Goal: Answer question/provide support: Share knowledge or assist other users

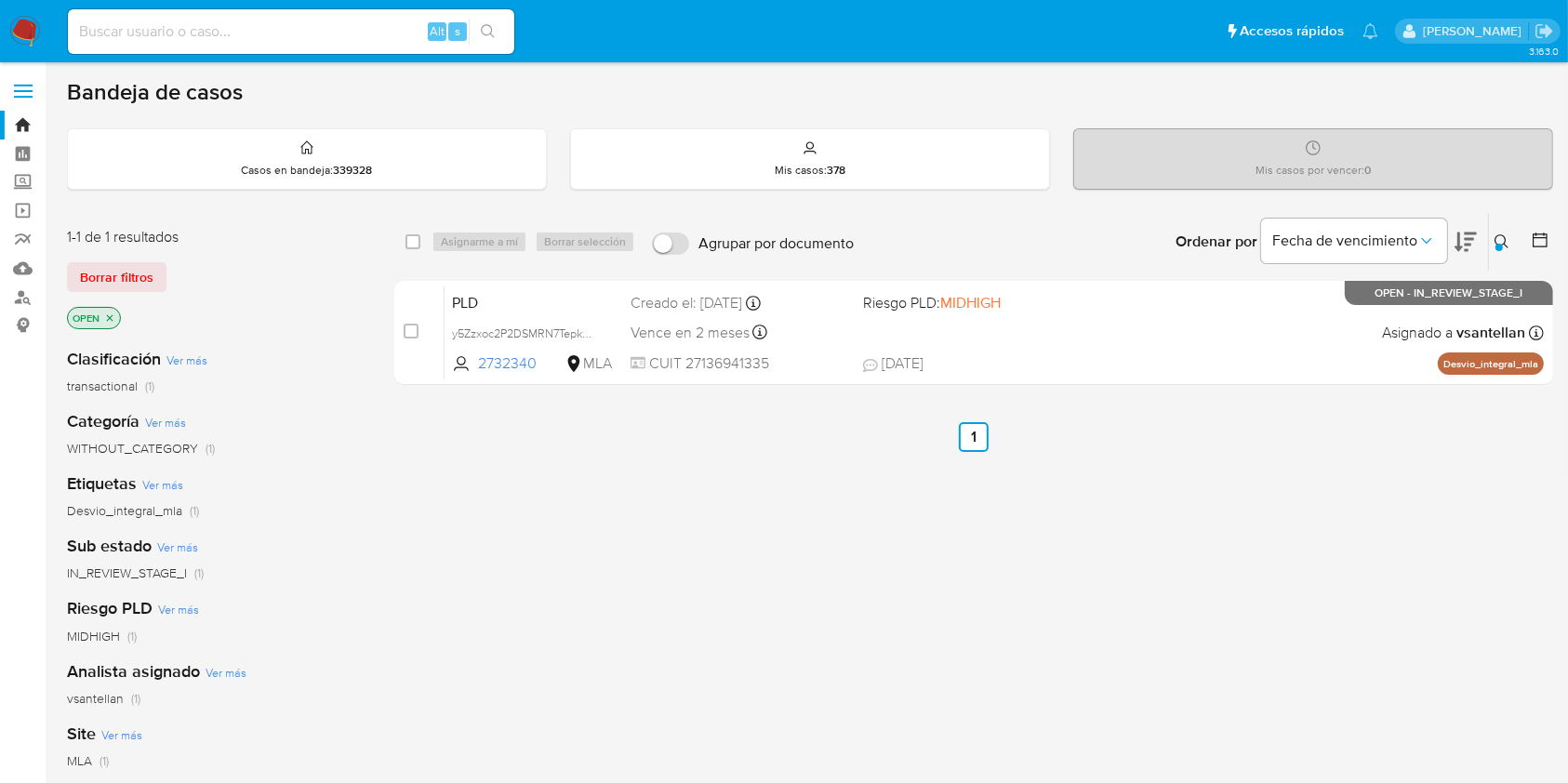
click at [1508, 242] on icon at bounding box center [1502, 242] width 15 height 15
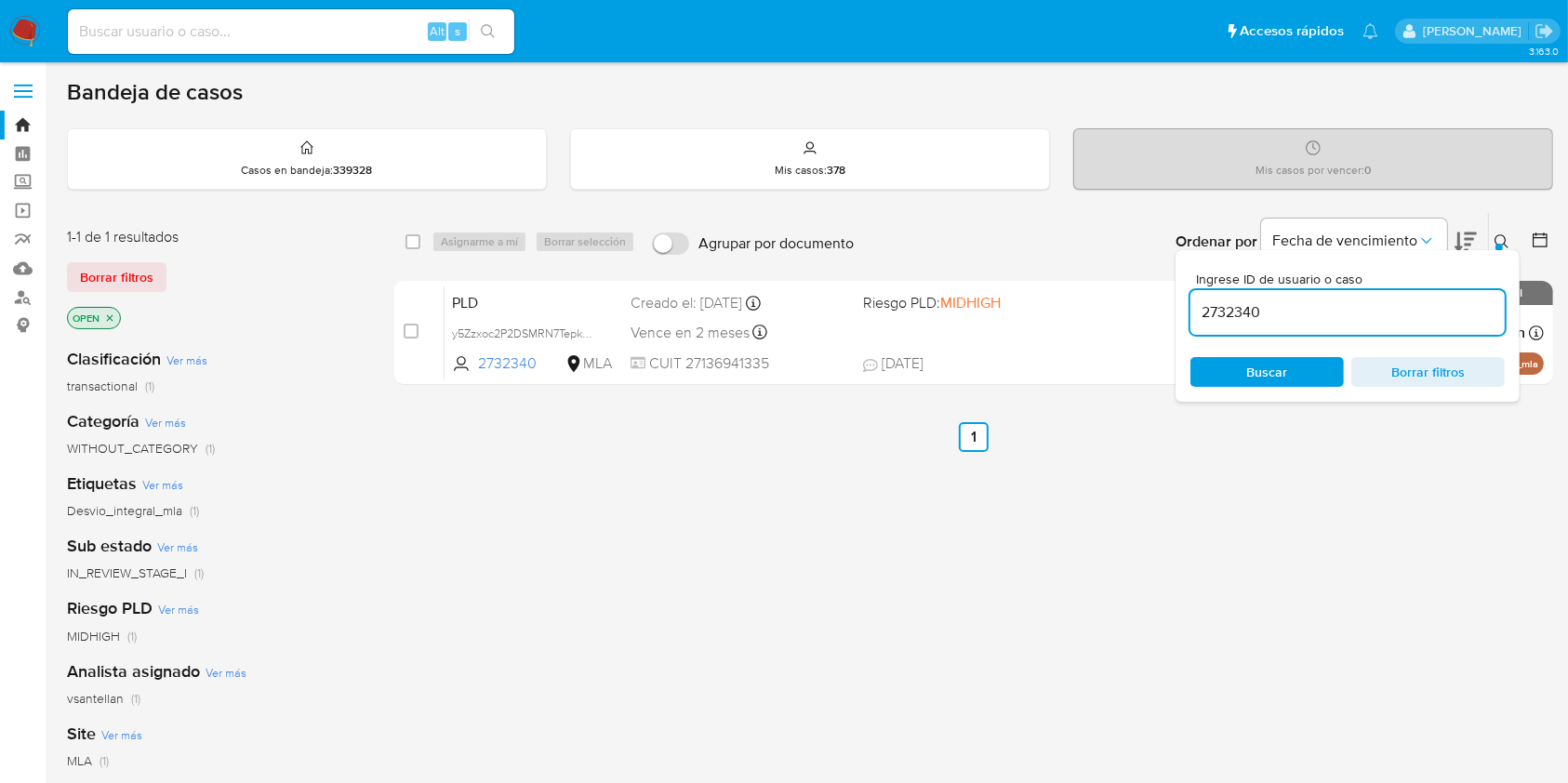
click at [1392, 321] on input "2732340" at bounding box center [1348, 313] width 315 height 24
type input "2040848720"
click at [1498, 235] on icon at bounding box center [1502, 242] width 15 height 15
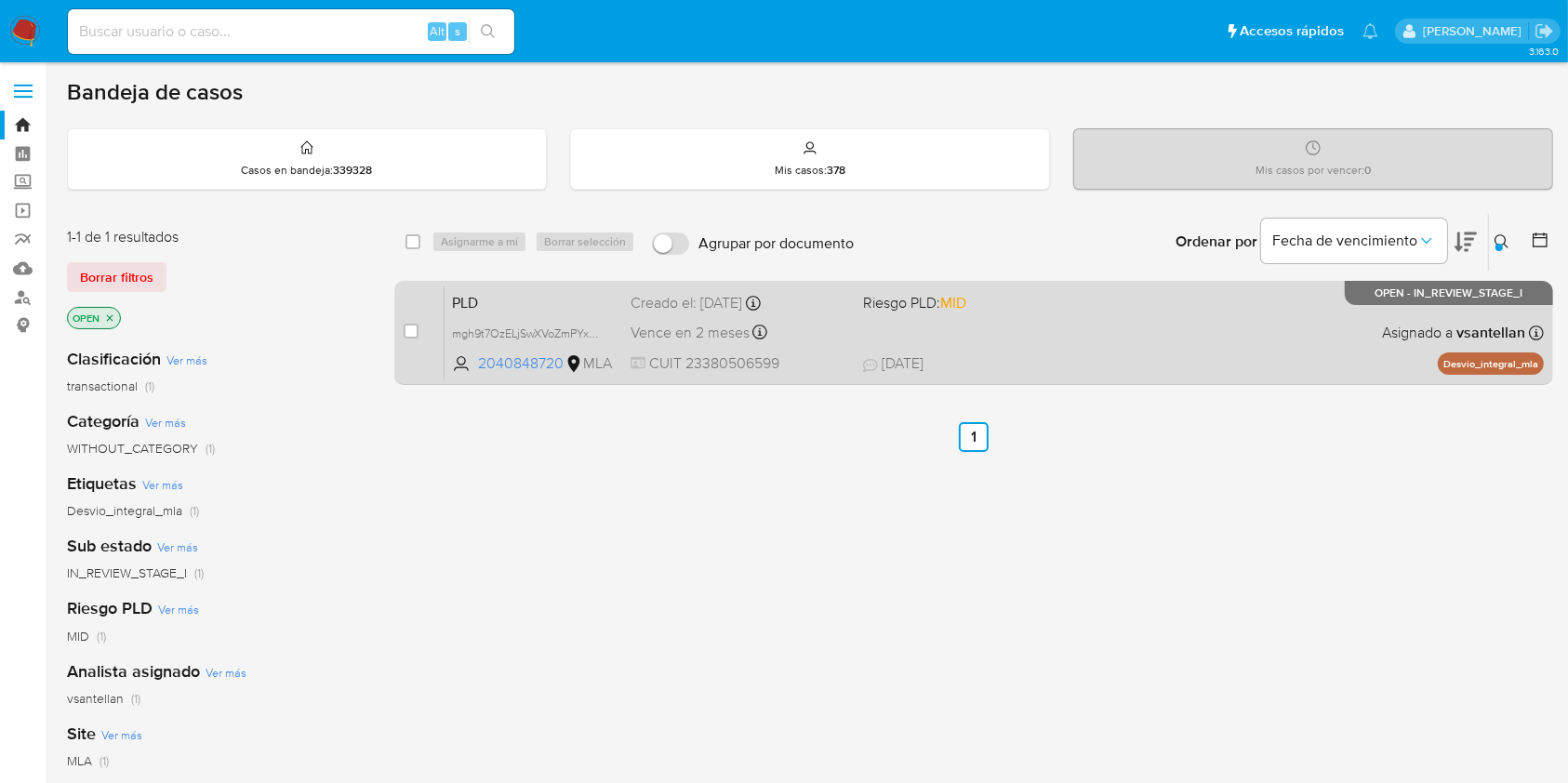
click at [1264, 379] on div "case-item-checkbox No es posible asignar el caso PLD mgh9t7OzELjSwXVoZmPYxxF6 2…" at bounding box center [973, 333] width 1159 height 104
click at [1234, 341] on div "PLD mgh9t7OzELjSwXVoZmPYxxF6 2040848720 MLA Riesgo PLD: MID Creado el: [DATE] C…" at bounding box center [994, 332] width 1100 height 94
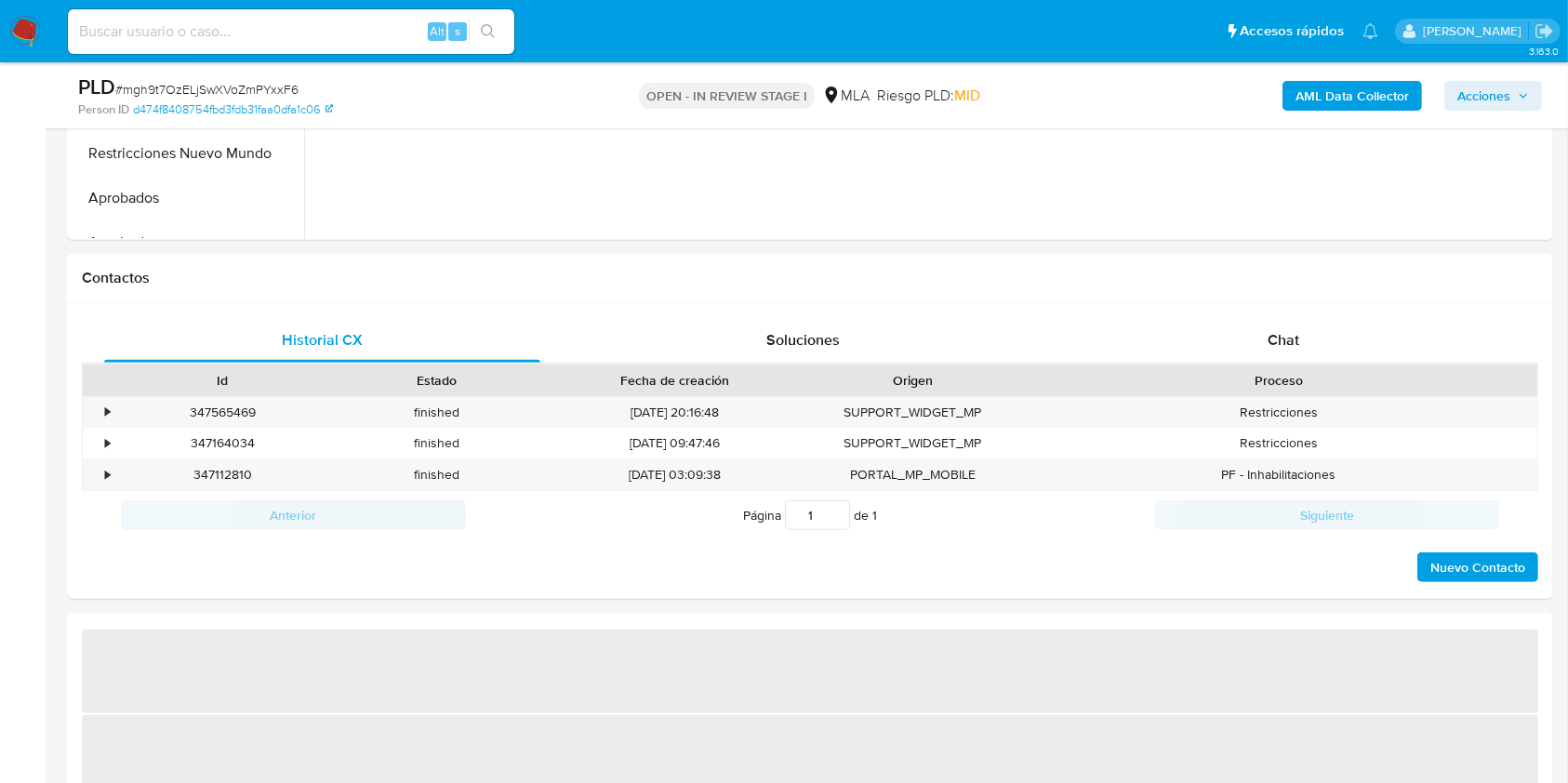
scroll to position [732, 0]
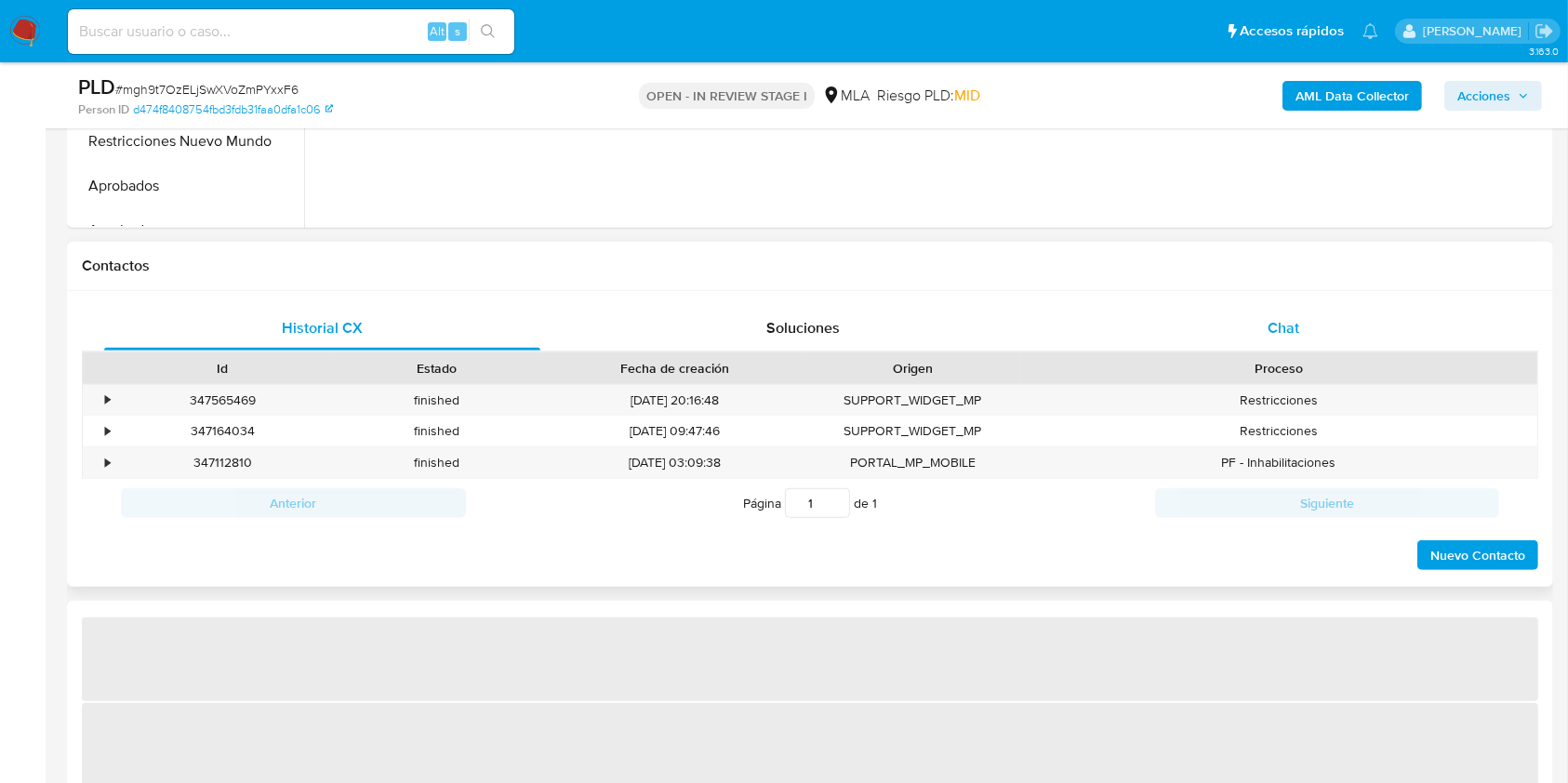
select select "10"
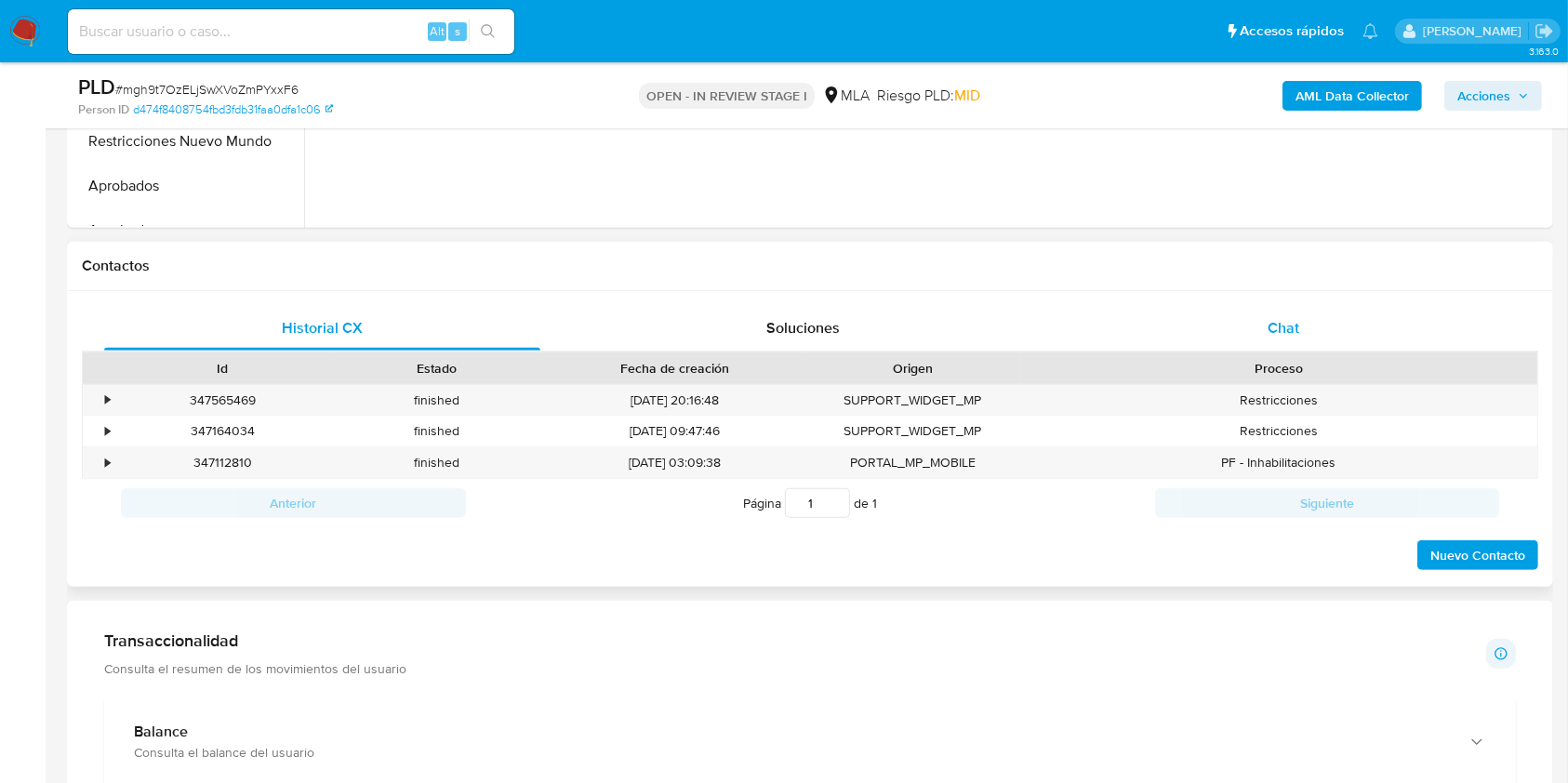
click at [1291, 343] on div "Chat" at bounding box center [1284, 328] width 437 height 45
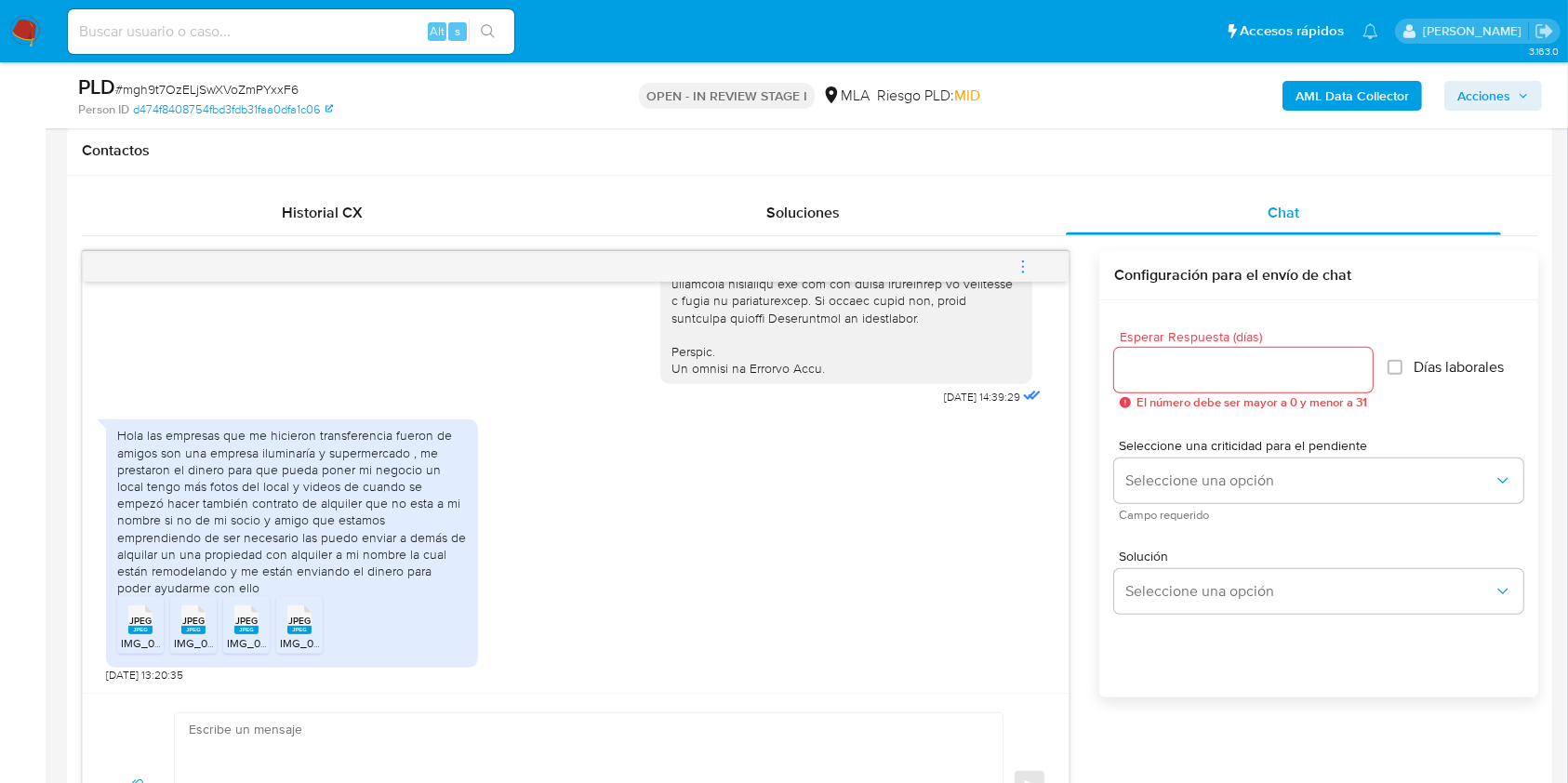
scroll to position [888, 0]
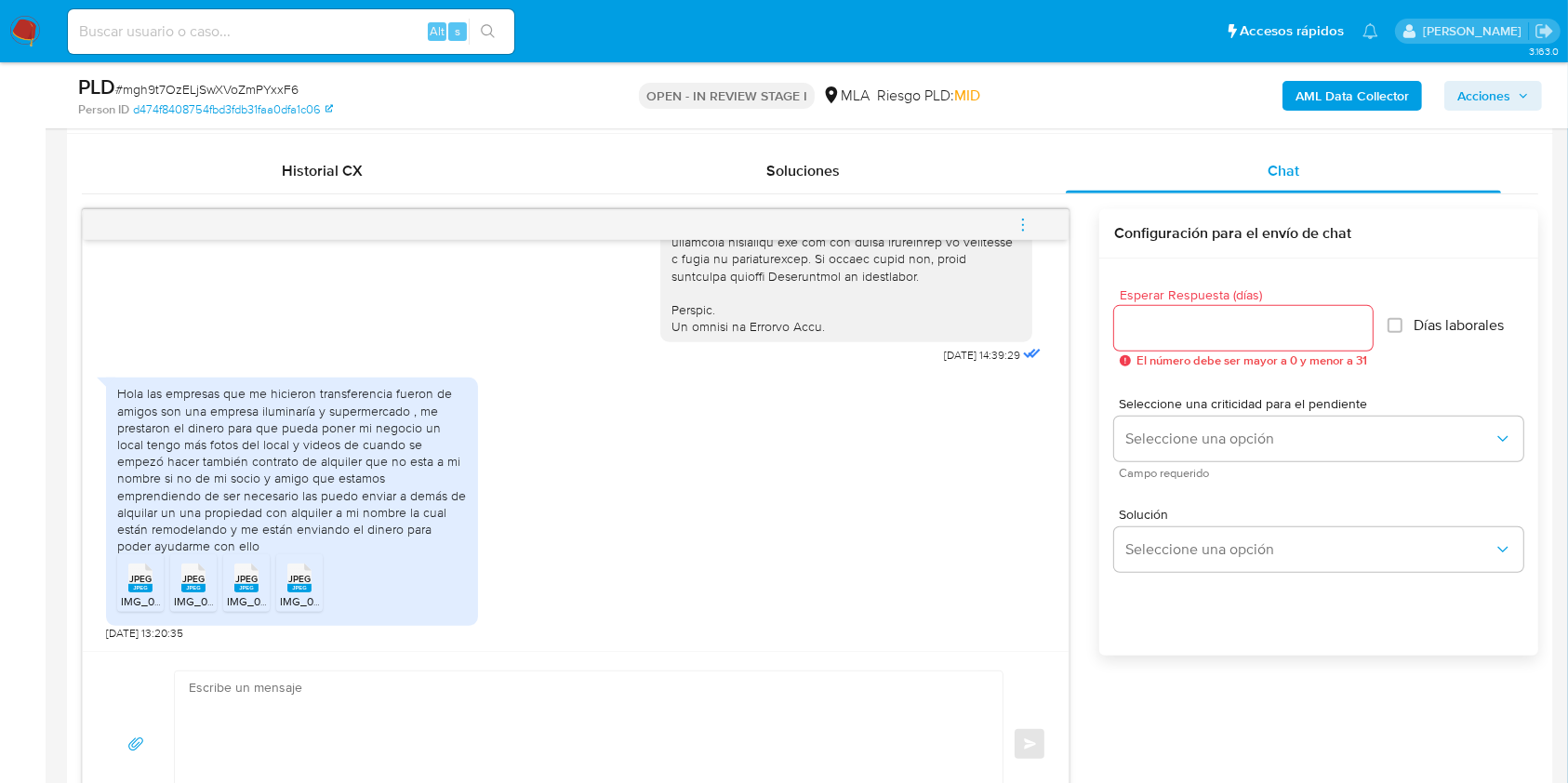
click at [129, 589] on div "JPEG JPEG" at bounding box center [140, 576] width 39 height 37
click at [172, 582] on li "JPEG JPEG IMG_0520.jpeg" at bounding box center [193, 583] width 47 height 57
click at [247, 592] on icon "JPEG" at bounding box center [246, 578] width 24 height 33
click at [312, 579] on div "JPEG JPEG" at bounding box center [299, 576] width 39 height 37
click at [221, 464] on div "Hola las empresas que me hicieron transferencia fueron de amigos son una empres…" at bounding box center [291, 469] width 349 height 169
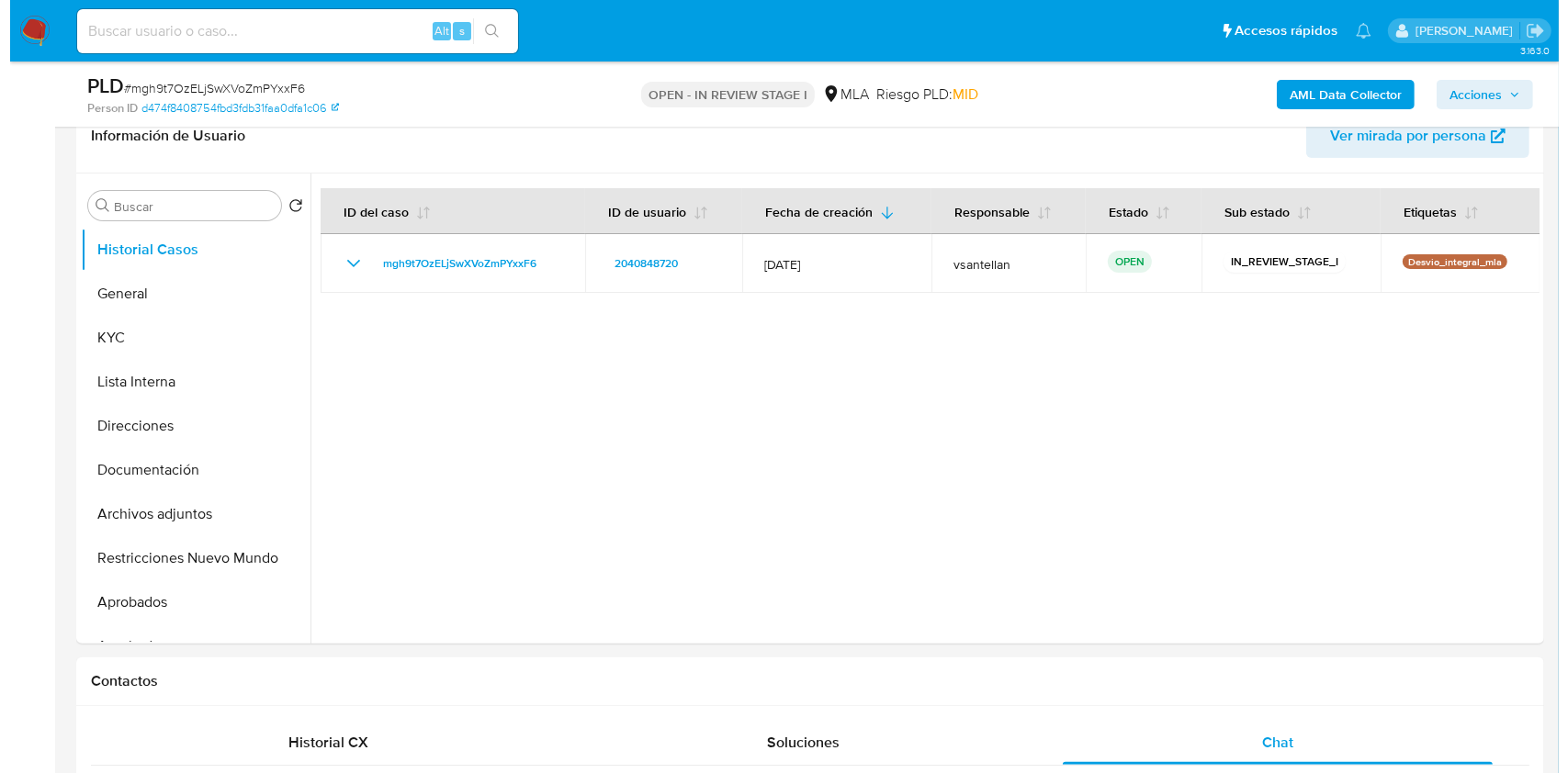
scroll to position [252, 0]
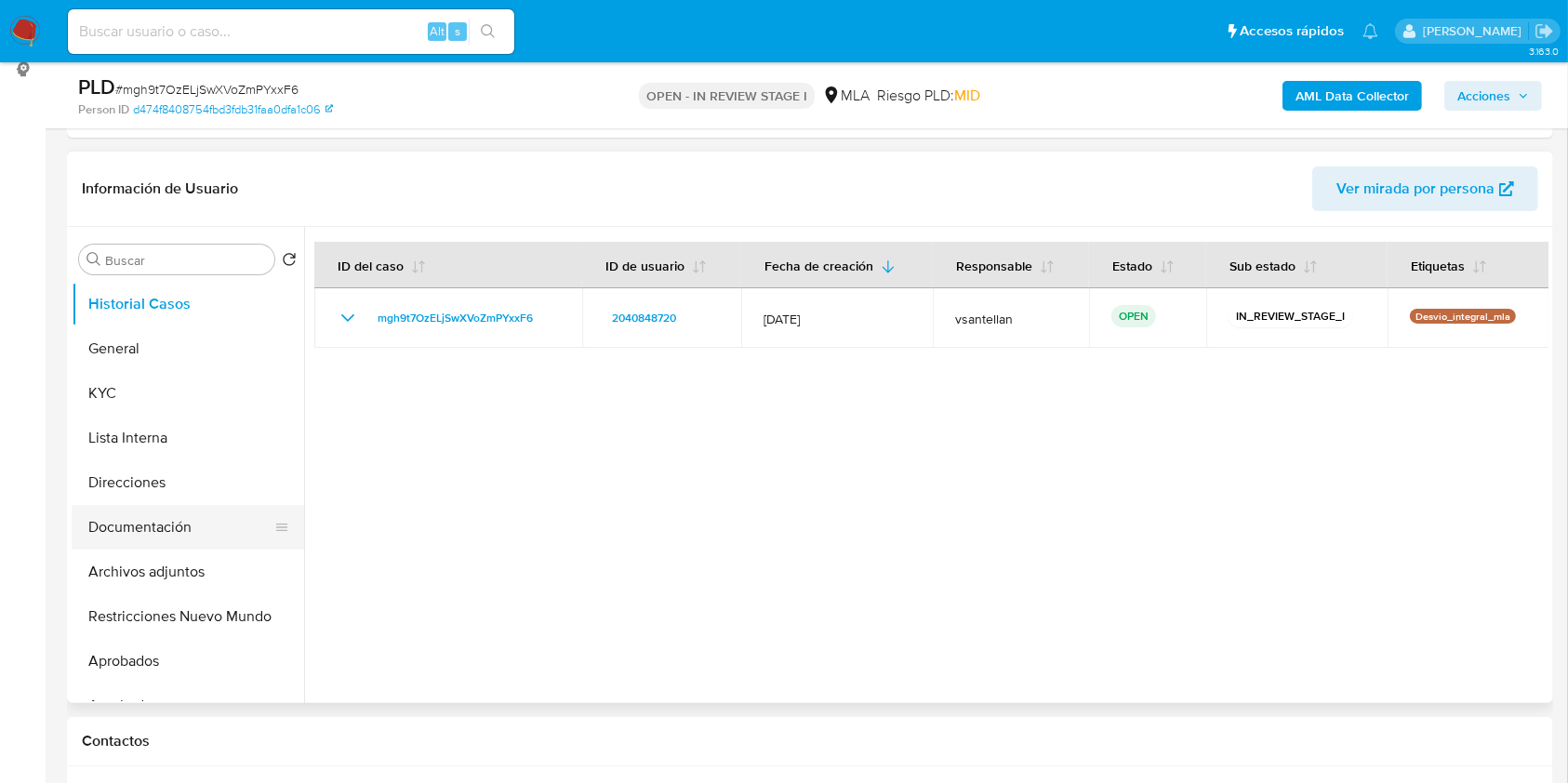
click at [164, 517] on button "Documentación" at bounding box center [180, 527] width 218 height 45
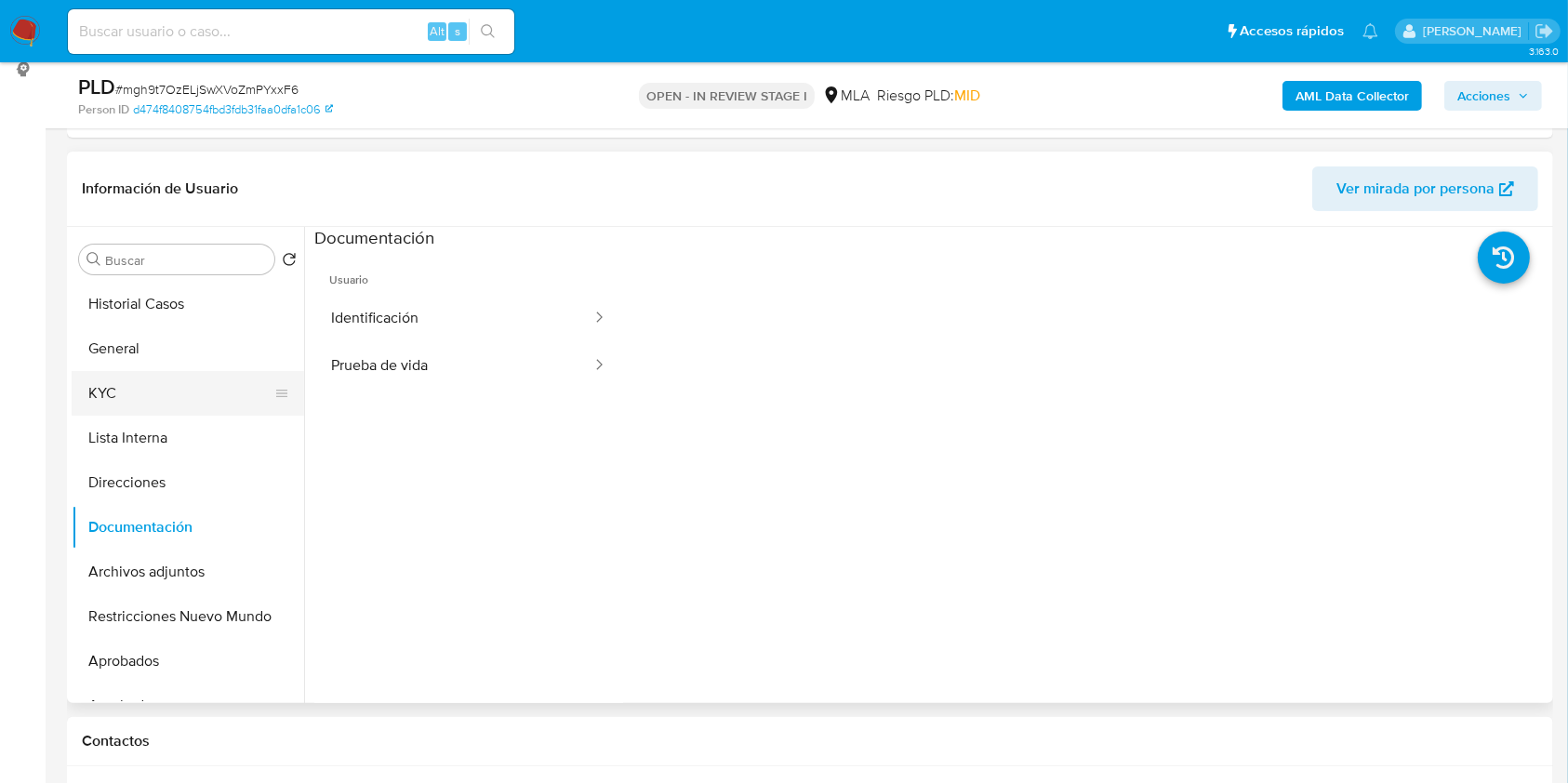
click at [163, 400] on button "KYC" at bounding box center [180, 393] width 218 height 45
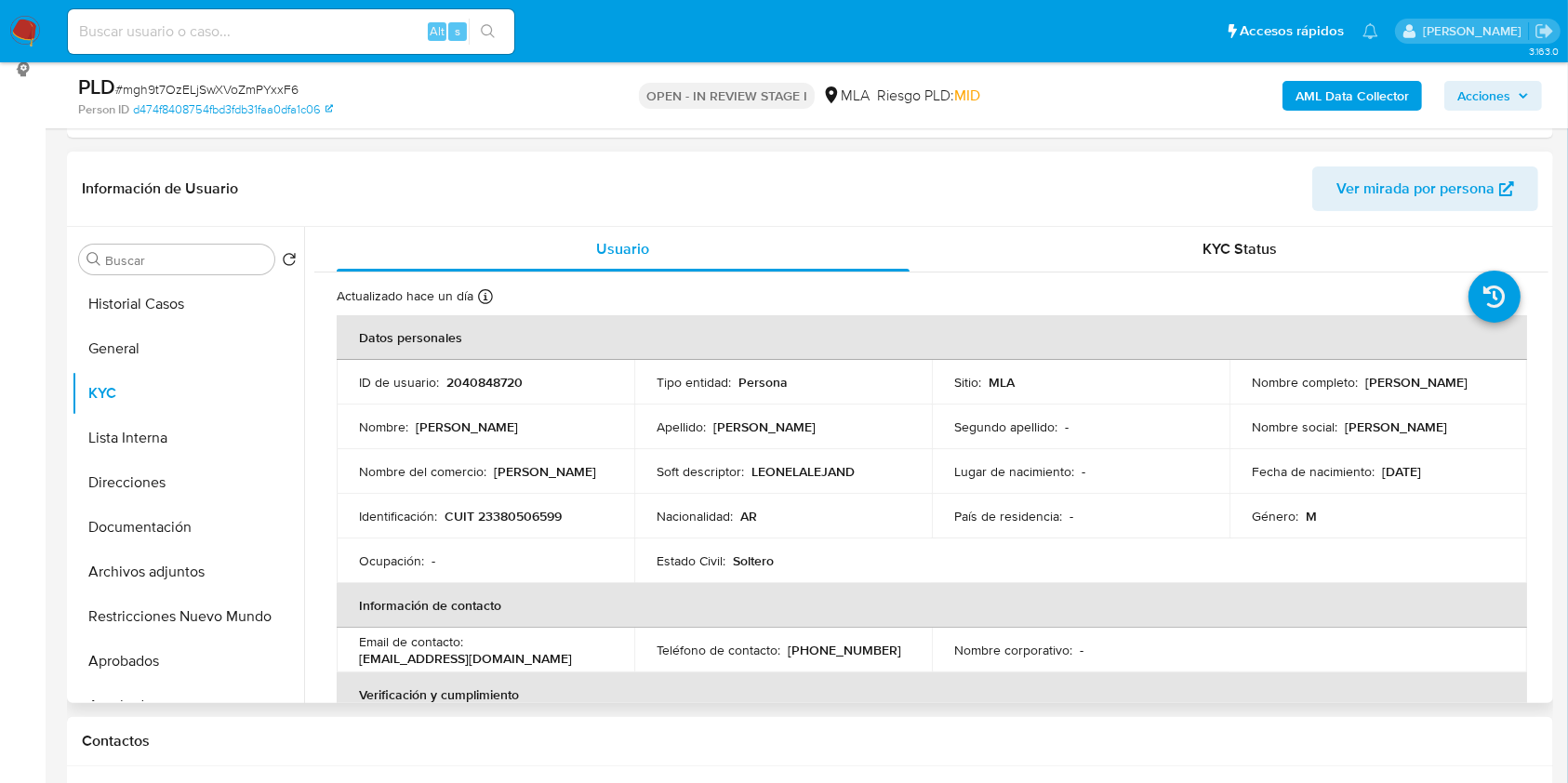
click at [524, 526] on td "Identificación : CUIT 23380506599" at bounding box center [485, 516] width 298 height 45
click at [518, 516] on p "CUIT 23380506599" at bounding box center [503, 516] width 117 height 17
copy p "23380506599"
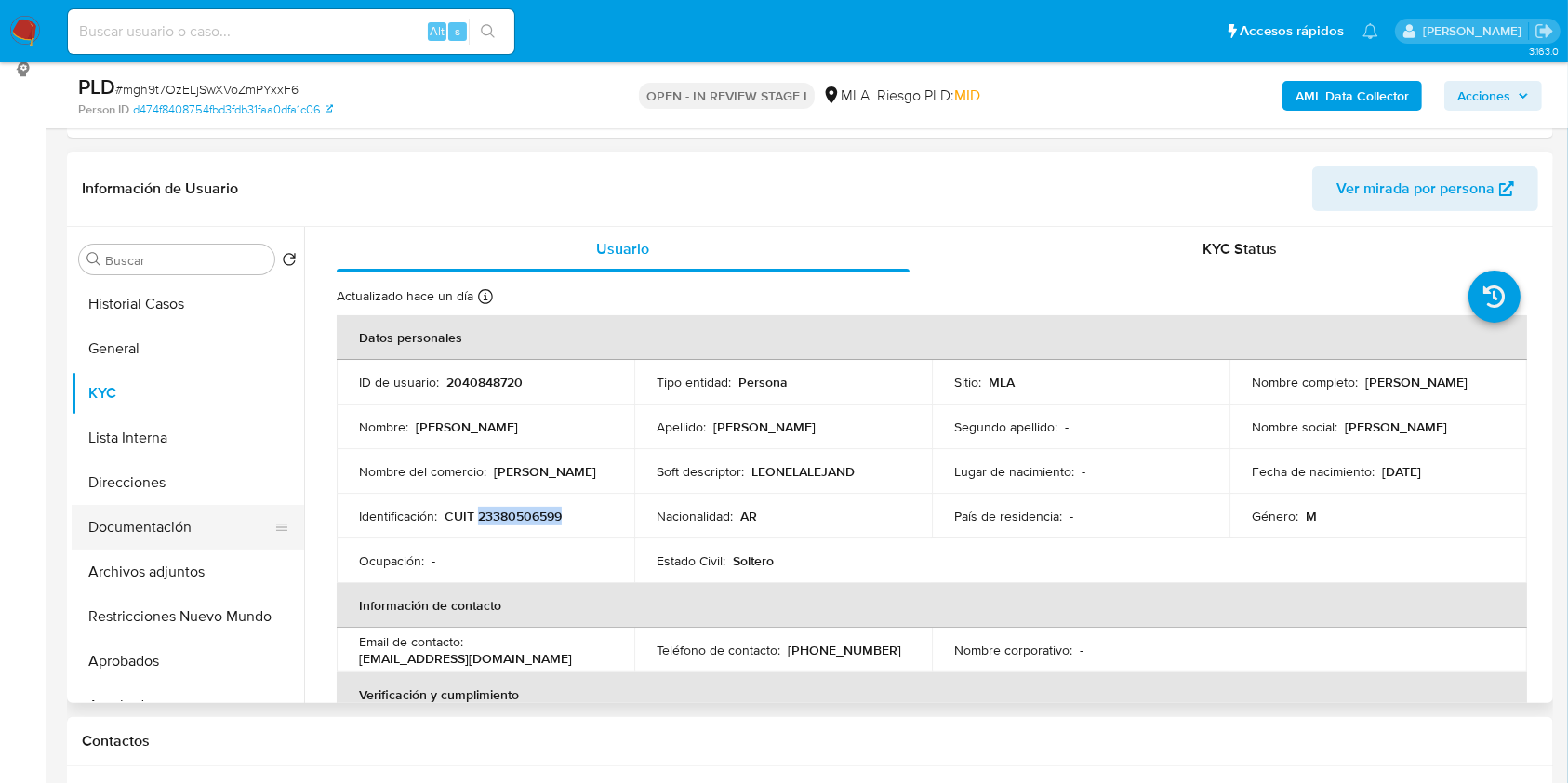
click at [152, 513] on button "Documentación" at bounding box center [180, 527] width 218 height 45
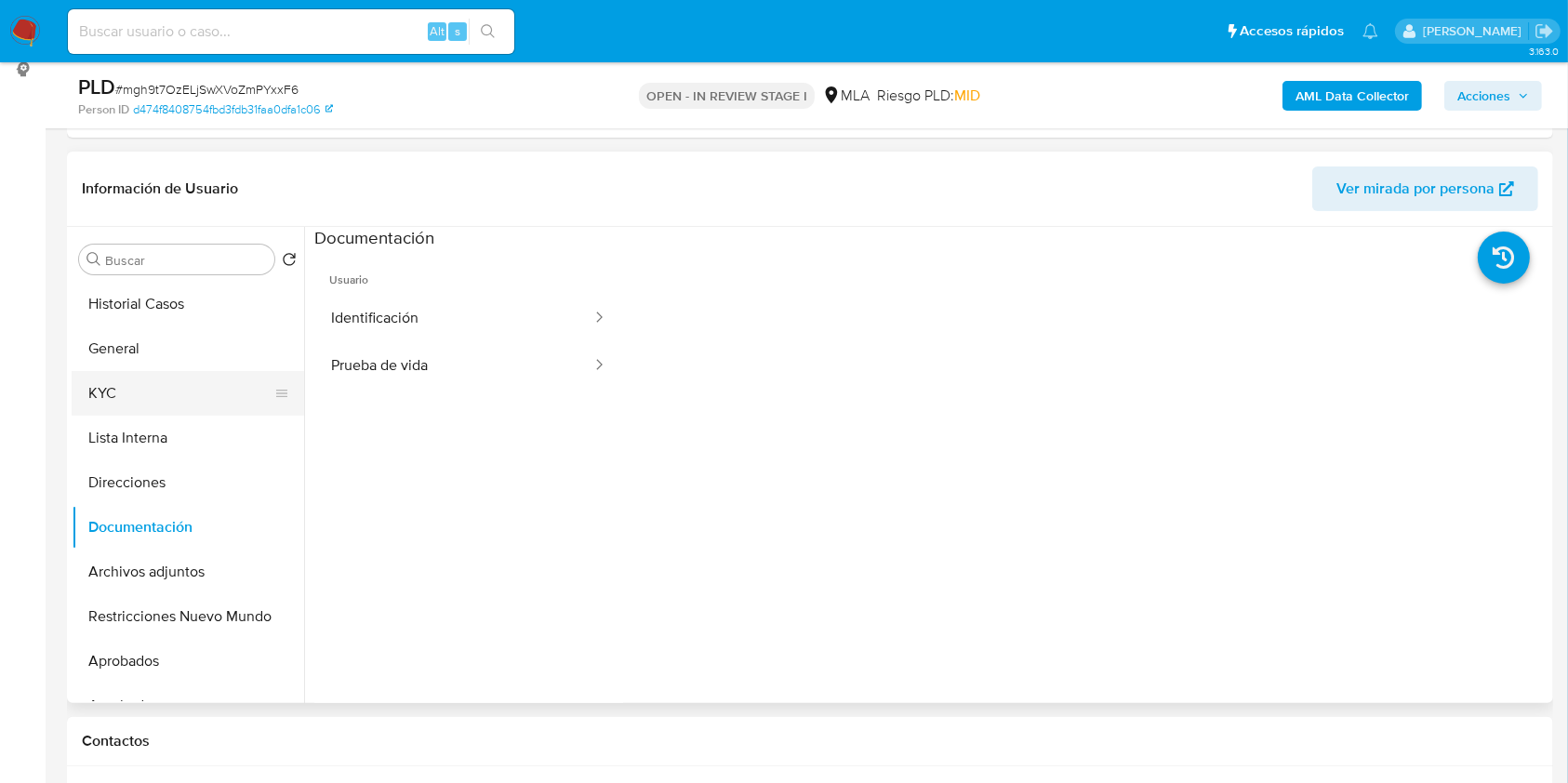
click at [123, 388] on button "KYC" at bounding box center [180, 393] width 218 height 45
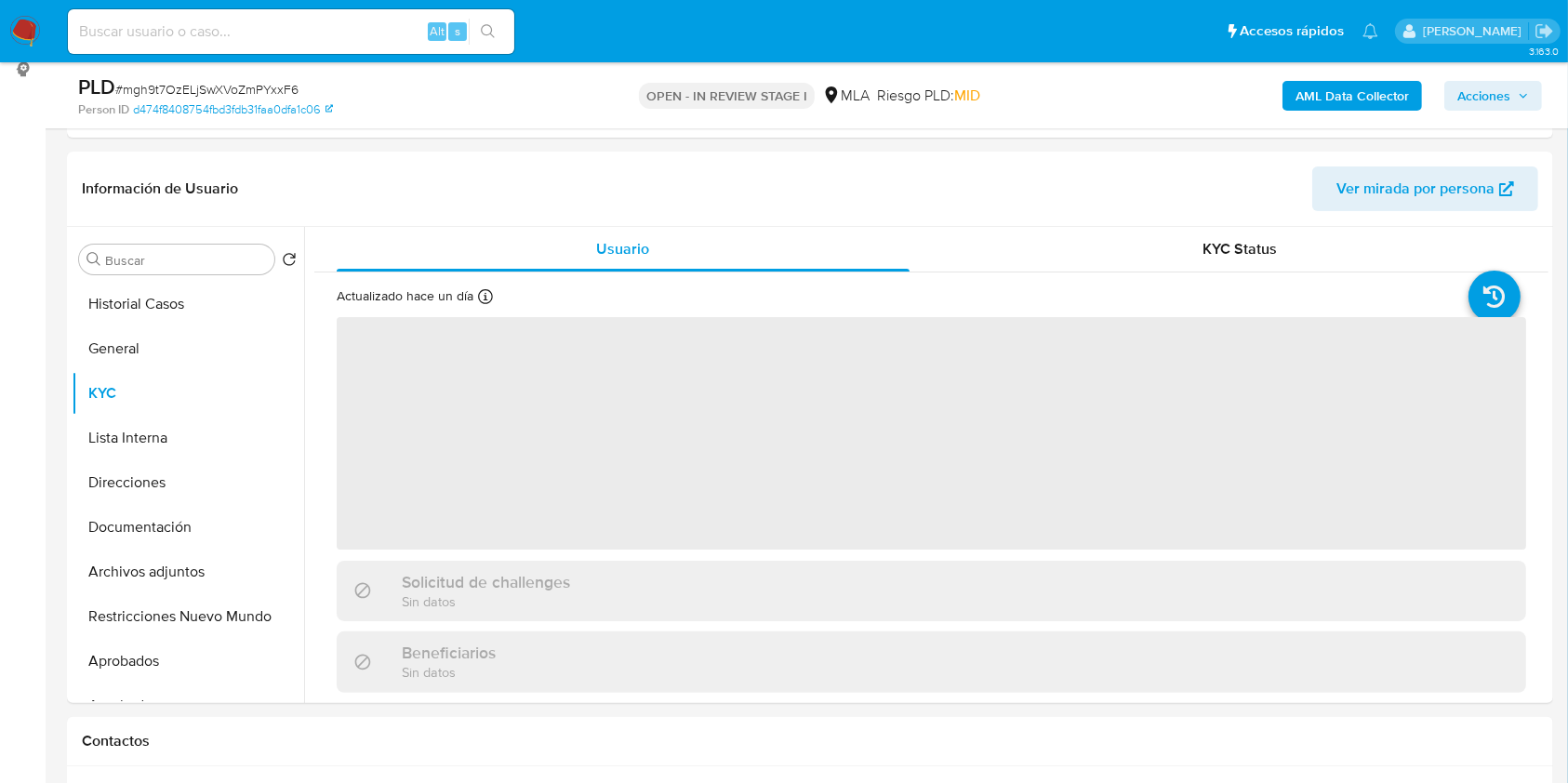
click at [1294, 86] on button "AML Data Collector" at bounding box center [1352, 96] width 140 height 30
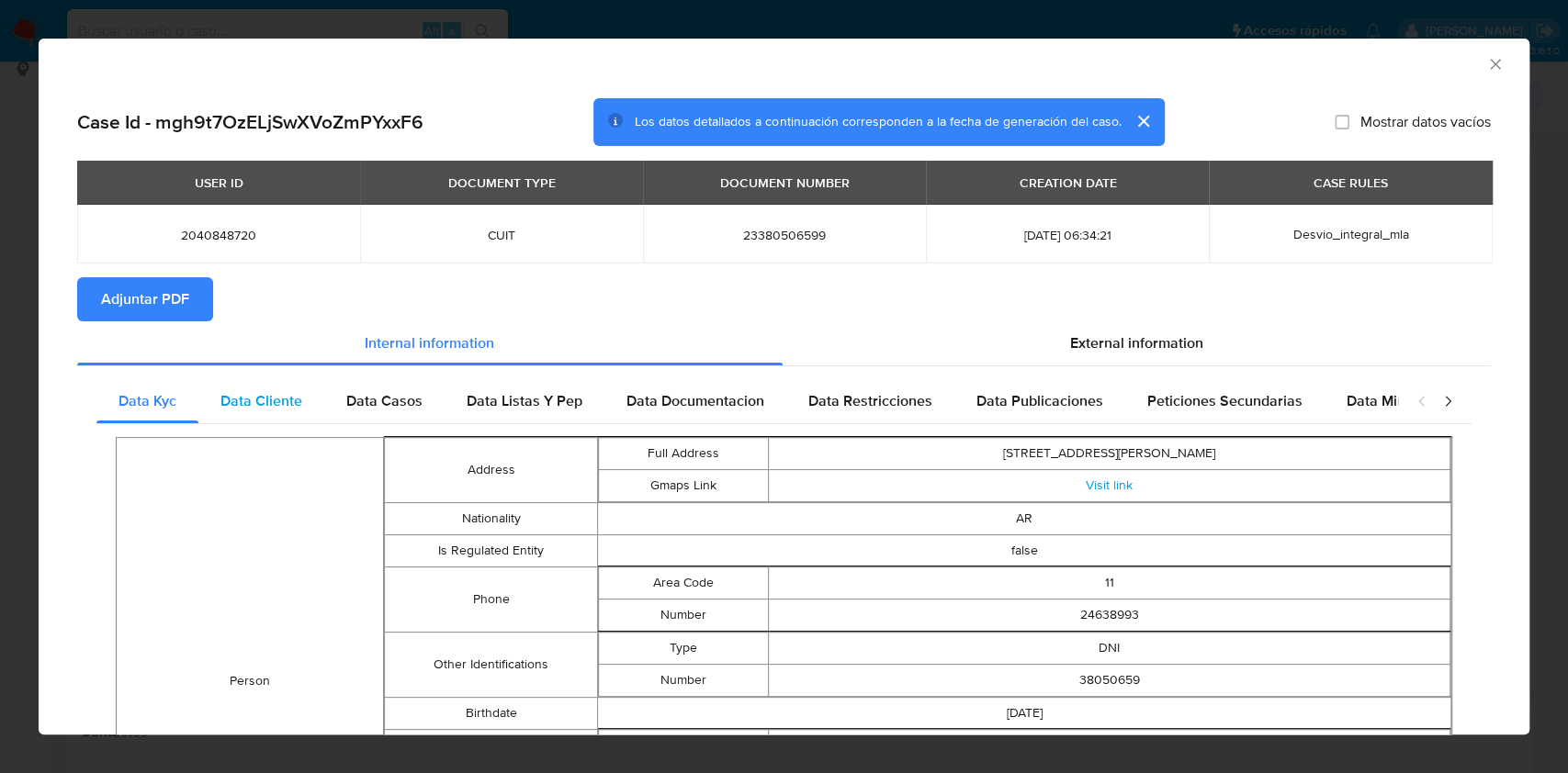
click at [270, 401] on span "Data Cliente" at bounding box center [262, 401] width 82 height 21
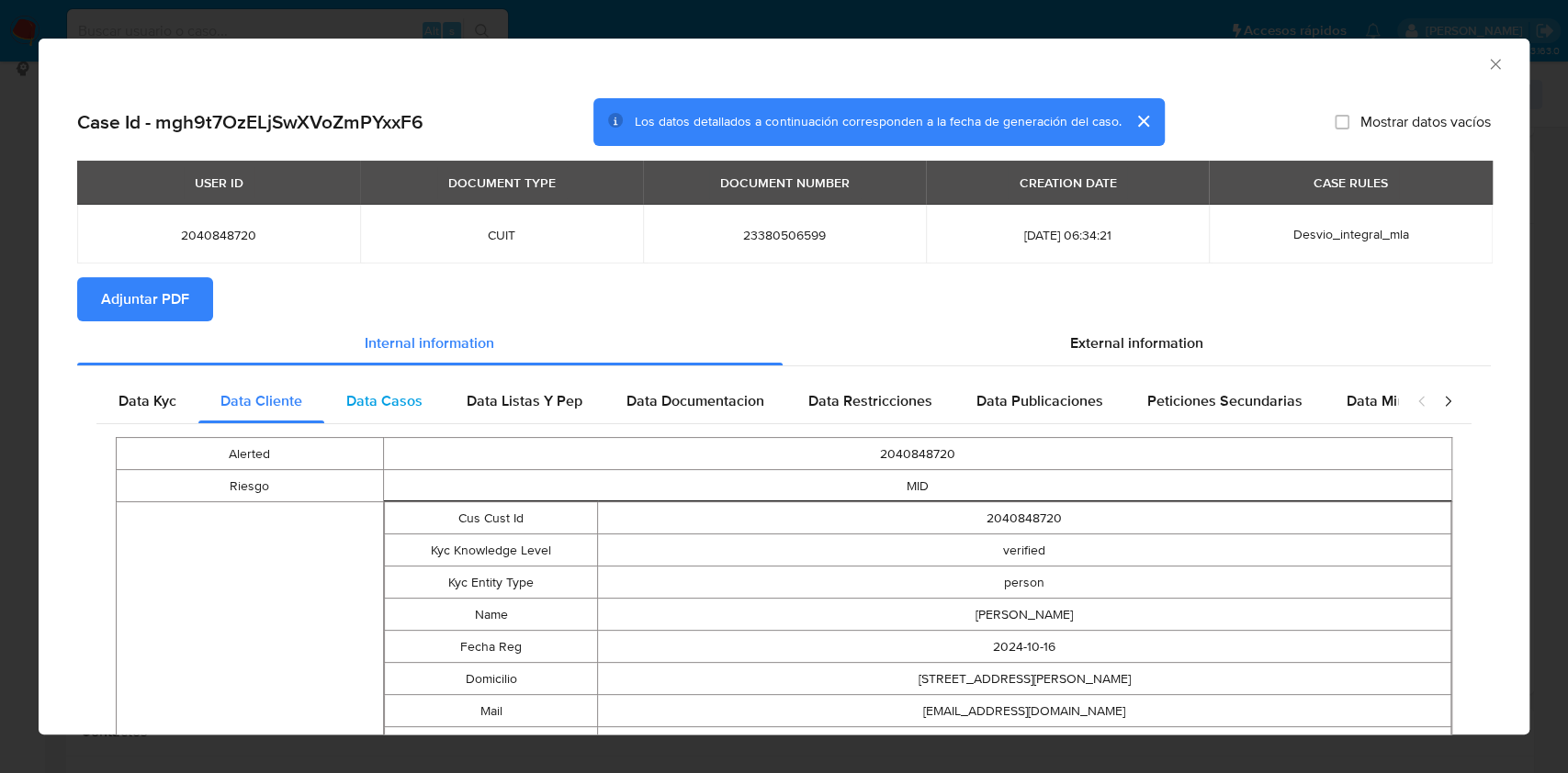
click at [340, 386] on div "Data Casos" at bounding box center [384, 401] width 120 height 44
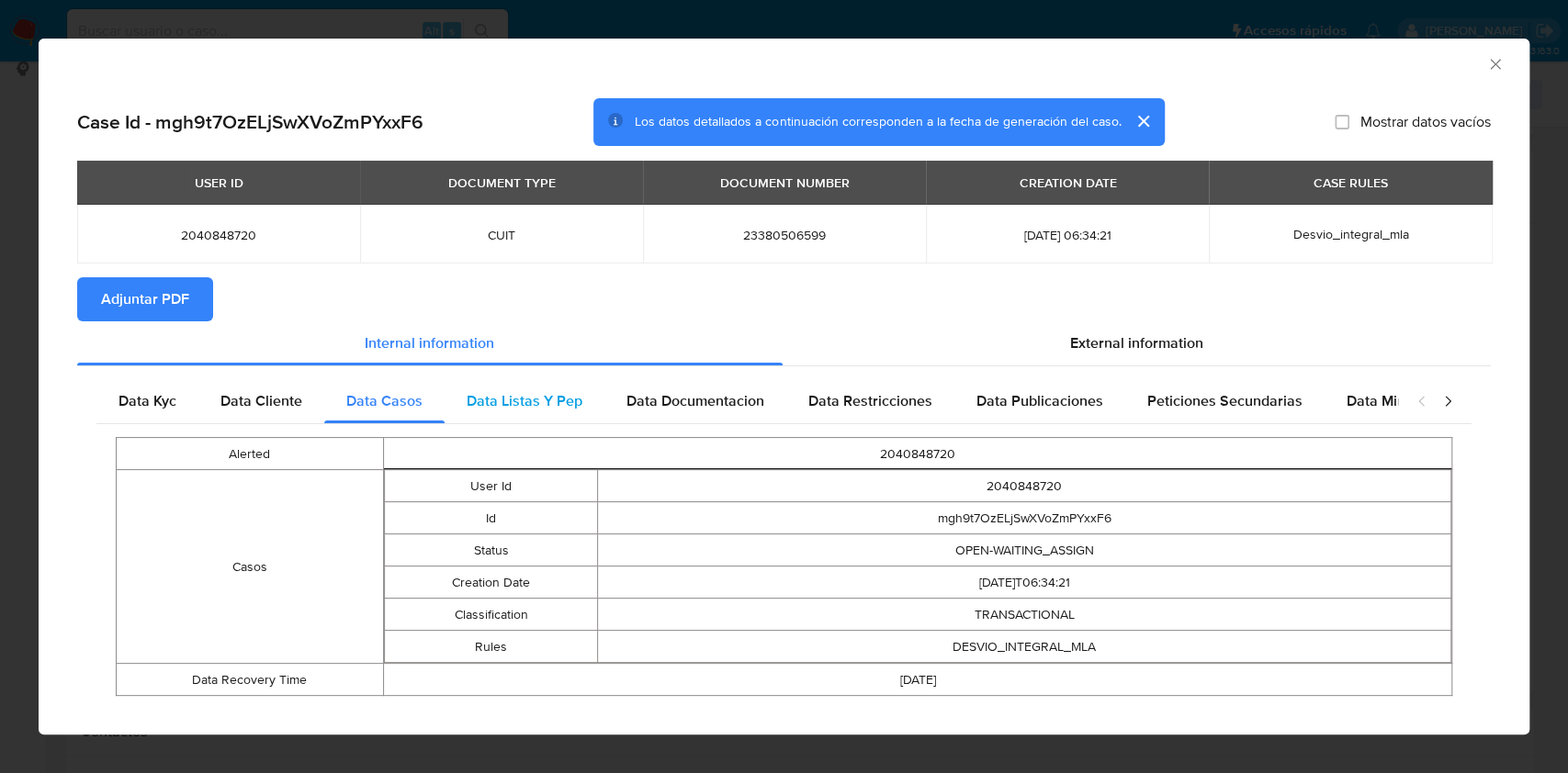
click at [466, 408] on span "Data Listas Y Pep" at bounding box center [524, 401] width 115 height 21
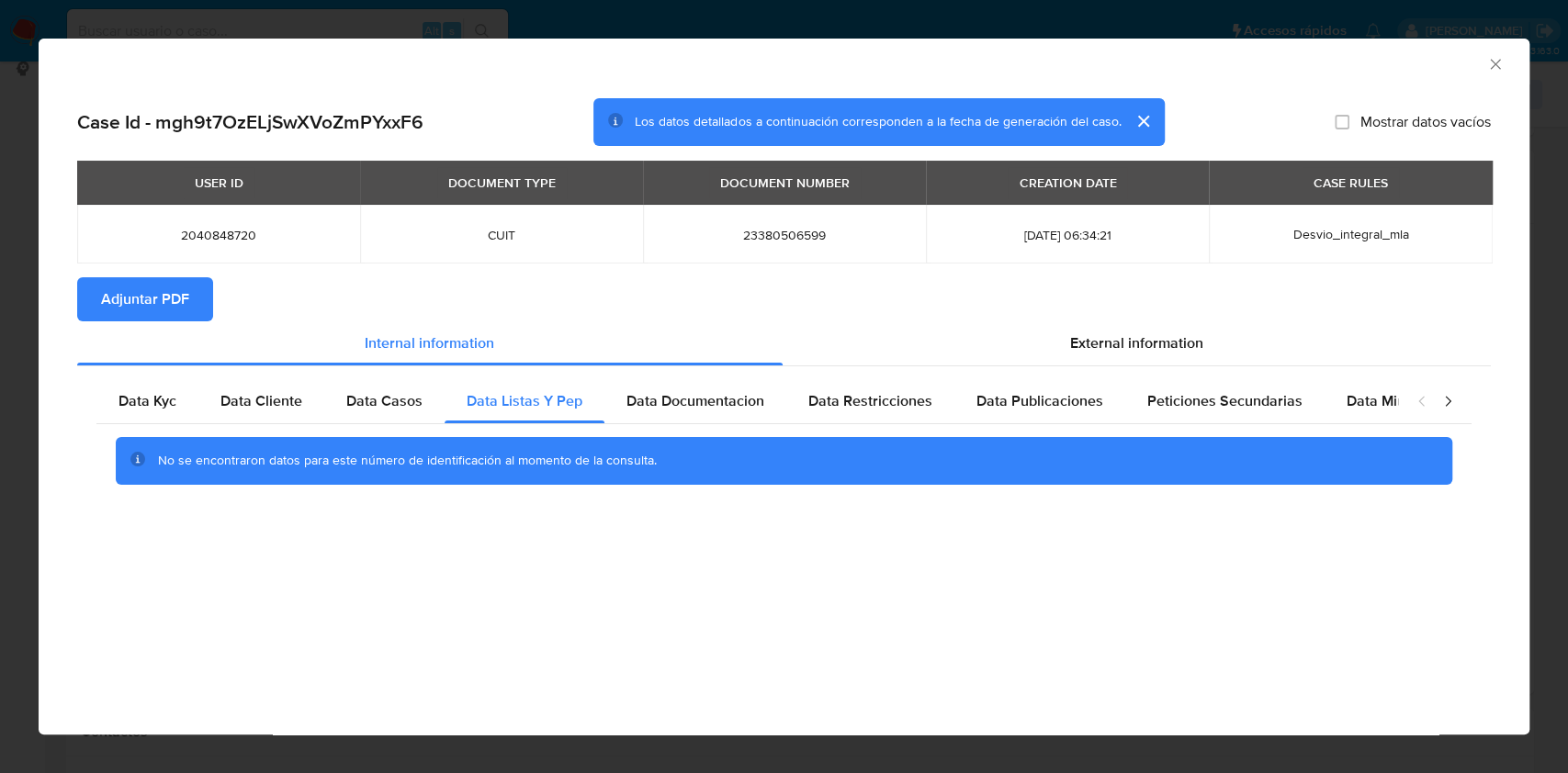
click at [717, 425] on div "No se encontraron datos para este número de identificación al momento de la con…" at bounding box center [784, 460] width 1375 height 73
drag, startPoint x: 720, startPoint y: 418, endPoint x: 853, endPoint y: 395, distance: 135.0
click at [726, 410] on div "Data Documentacion" at bounding box center [695, 401] width 182 height 44
click at [877, 395] on span "Data Restricciones" at bounding box center [870, 401] width 124 height 21
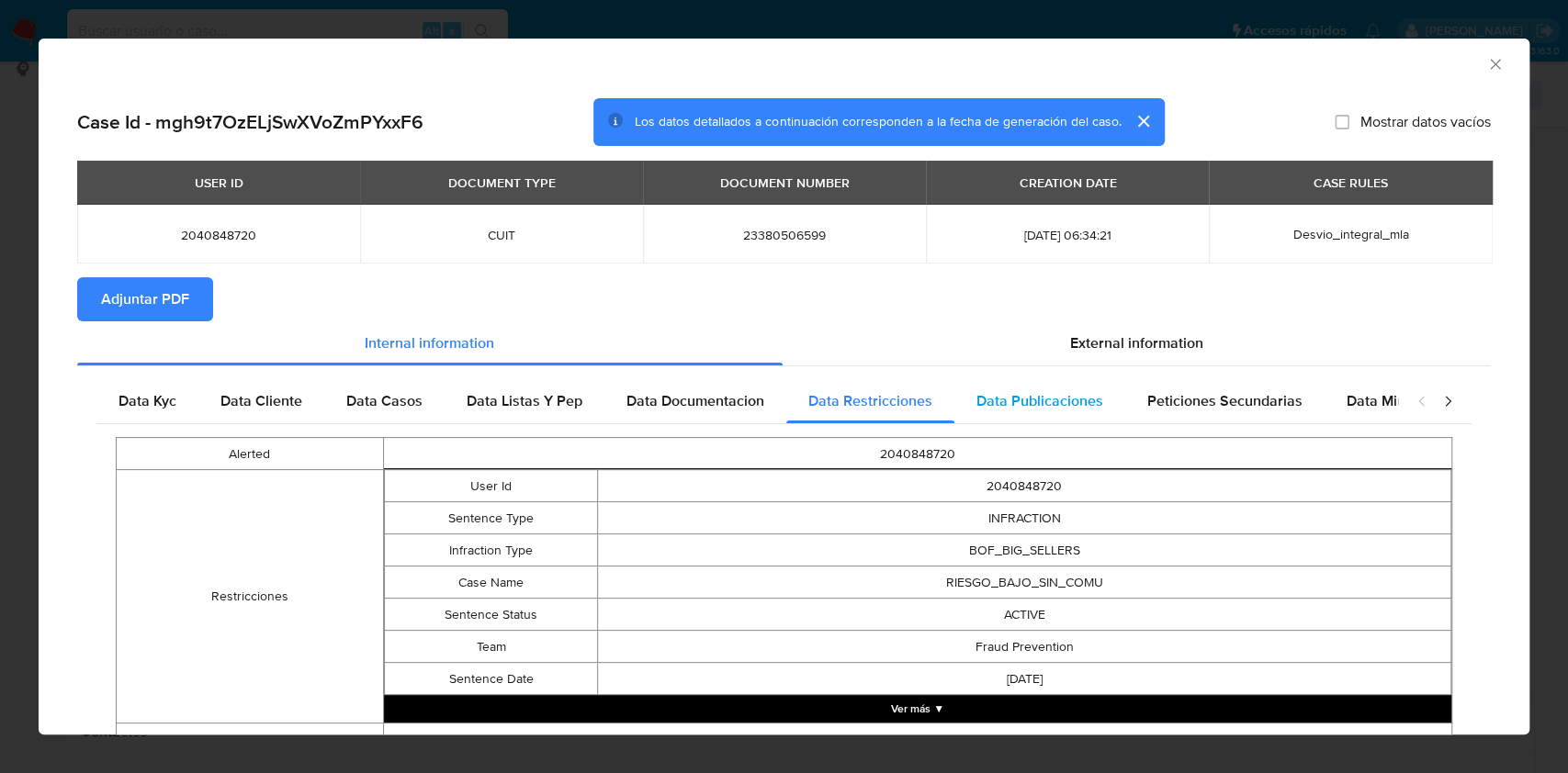
click at [1001, 404] on span "Data Publicaciones" at bounding box center [1040, 401] width 127 height 21
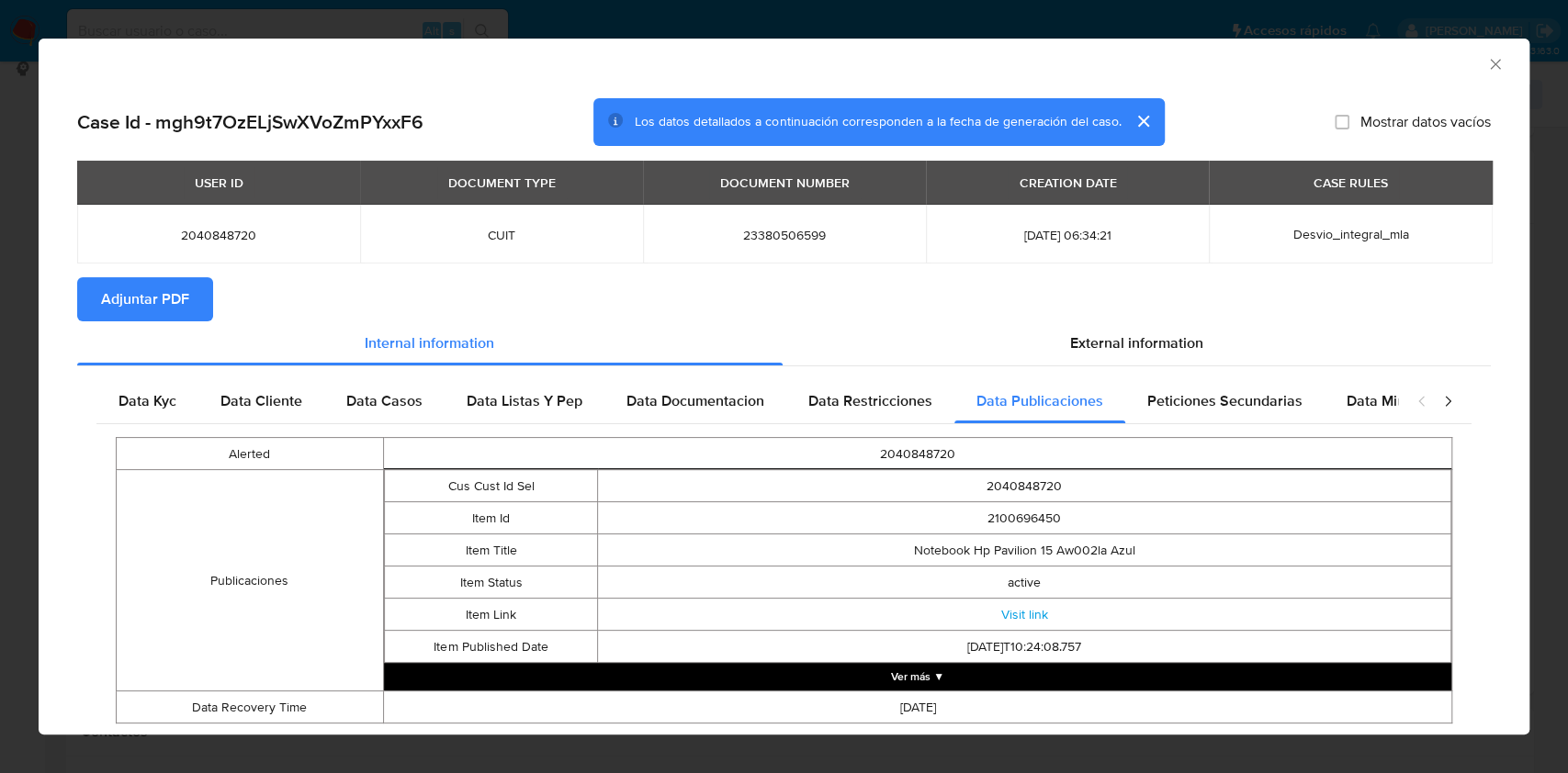
click at [1208, 376] on div "Data Kyc Data Cliente Data Casos Data Listas Y Pep Data Documentacion Data Rest…" at bounding box center [784, 558] width 1414 height 383
drag, startPoint x: 1216, startPoint y: 389, endPoint x: 1279, endPoint y: 388, distance: 63.0
click at [1216, 390] on div "Peticiones Secundarias" at bounding box center [1225, 401] width 199 height 44
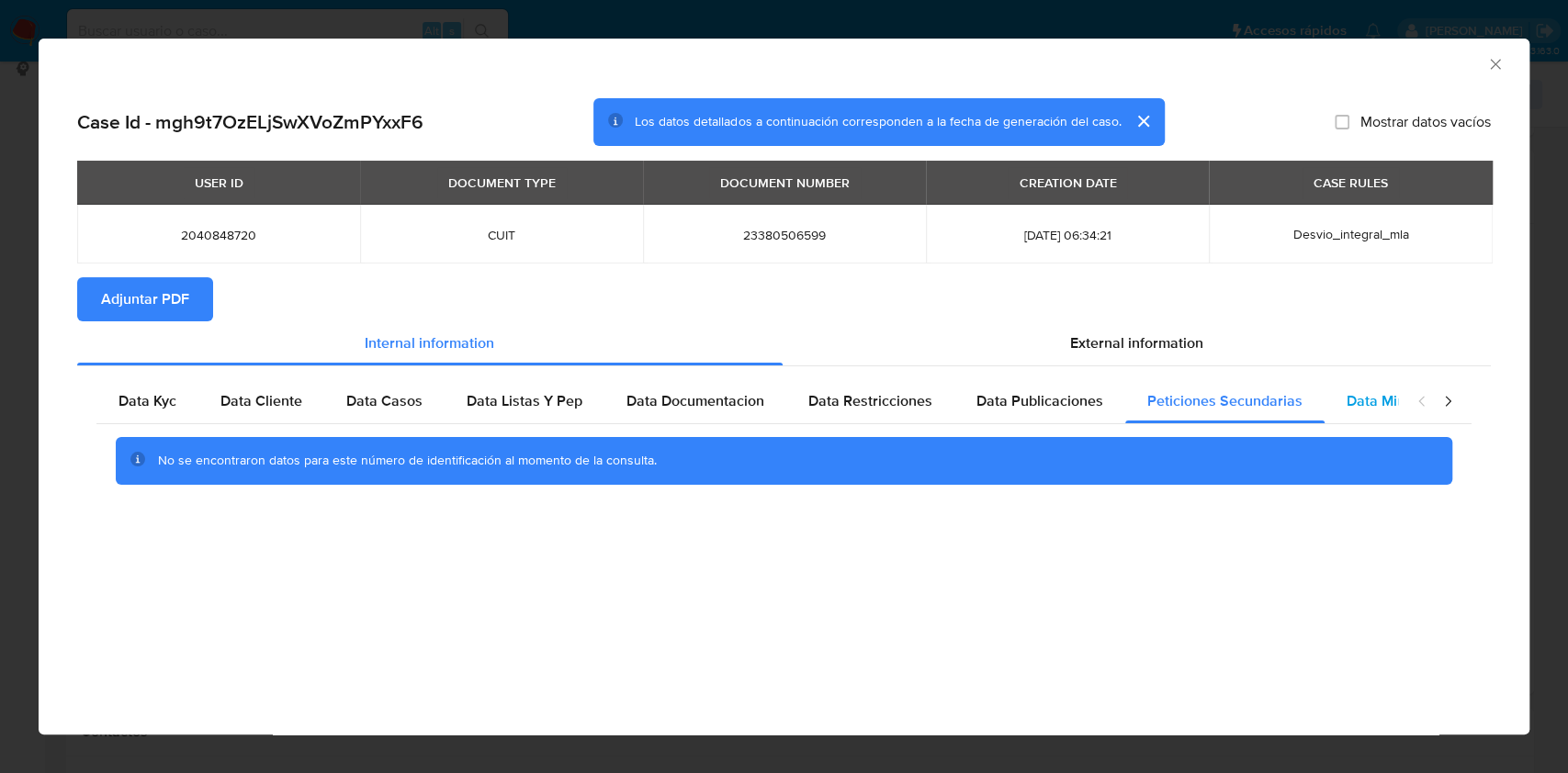
click at [1376, 395] on span "Data Minoridad" at bounding box center [1397, 401] width 101 height 21
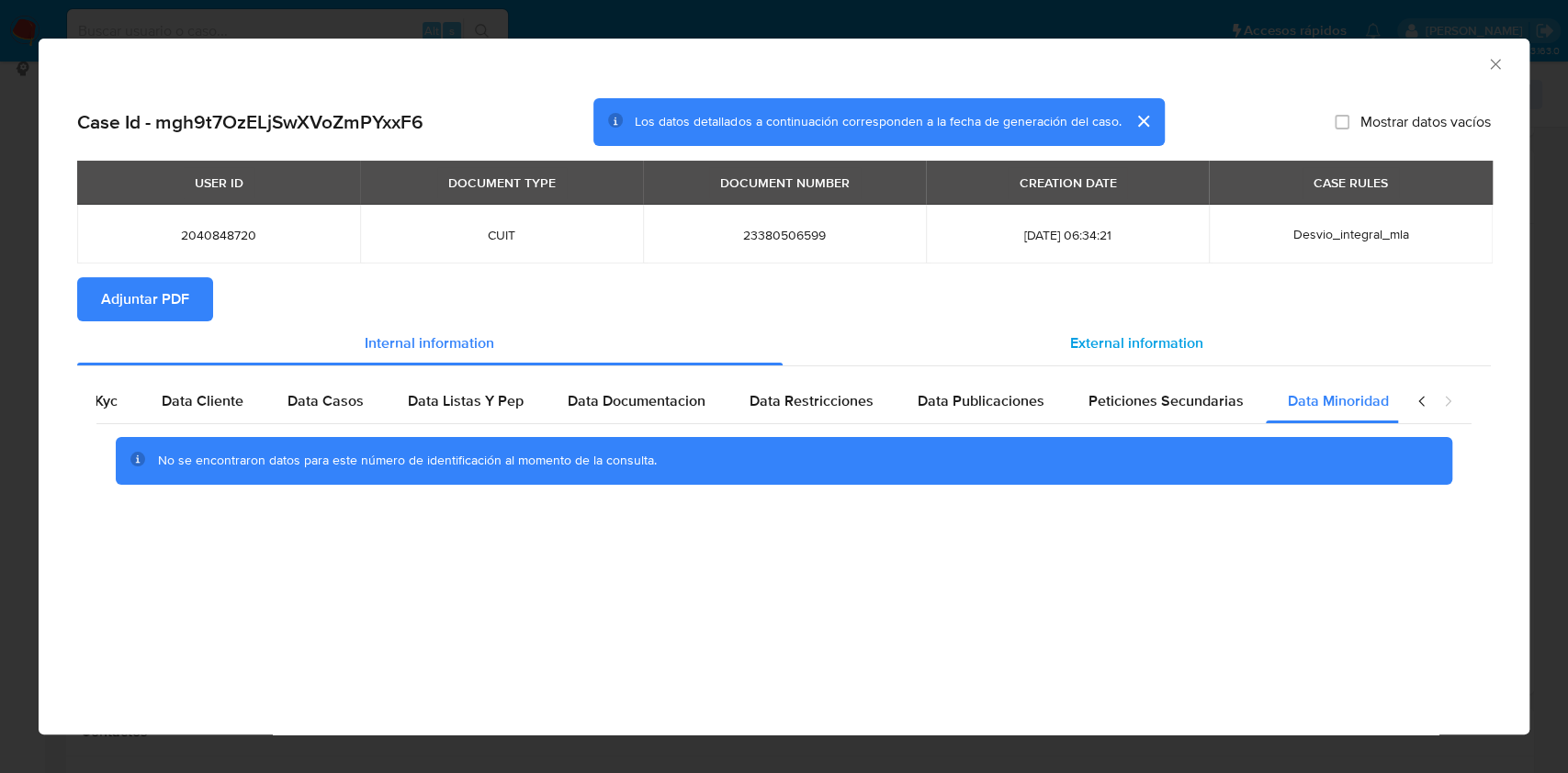
scroll to position [0, 62]
drag, startPoint x: 1233, startPoint y: 347, endPoint x: 1134, endPoint y: 385, distance: 106.0
click at [1232, 345] on div "External information" at bounding box center [1137, 343] width 709 height 44
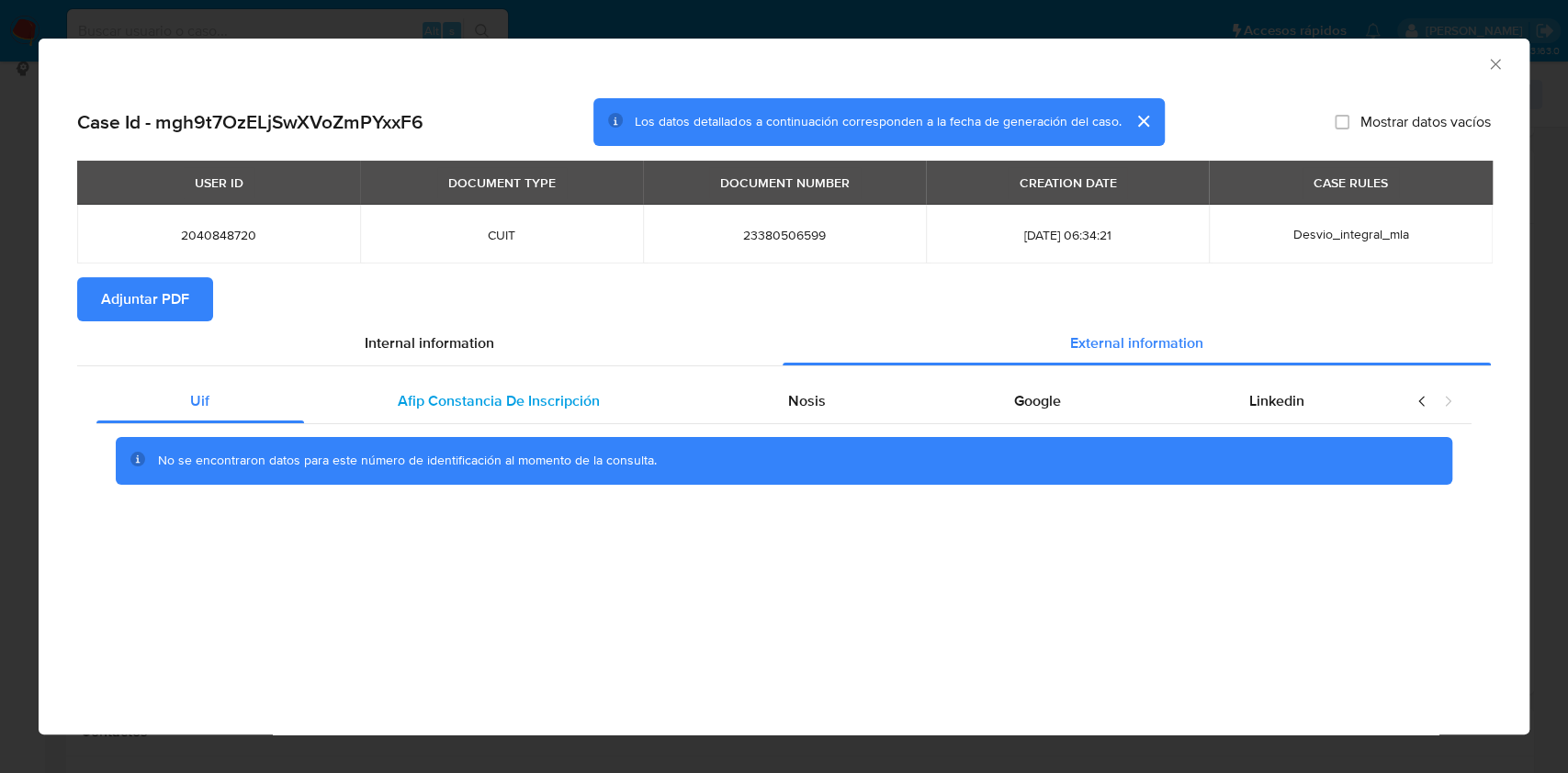
click at [407, 401] on span "Afip Constancia De Inscripción" at bounding box center [499, 401] width 202 height 21
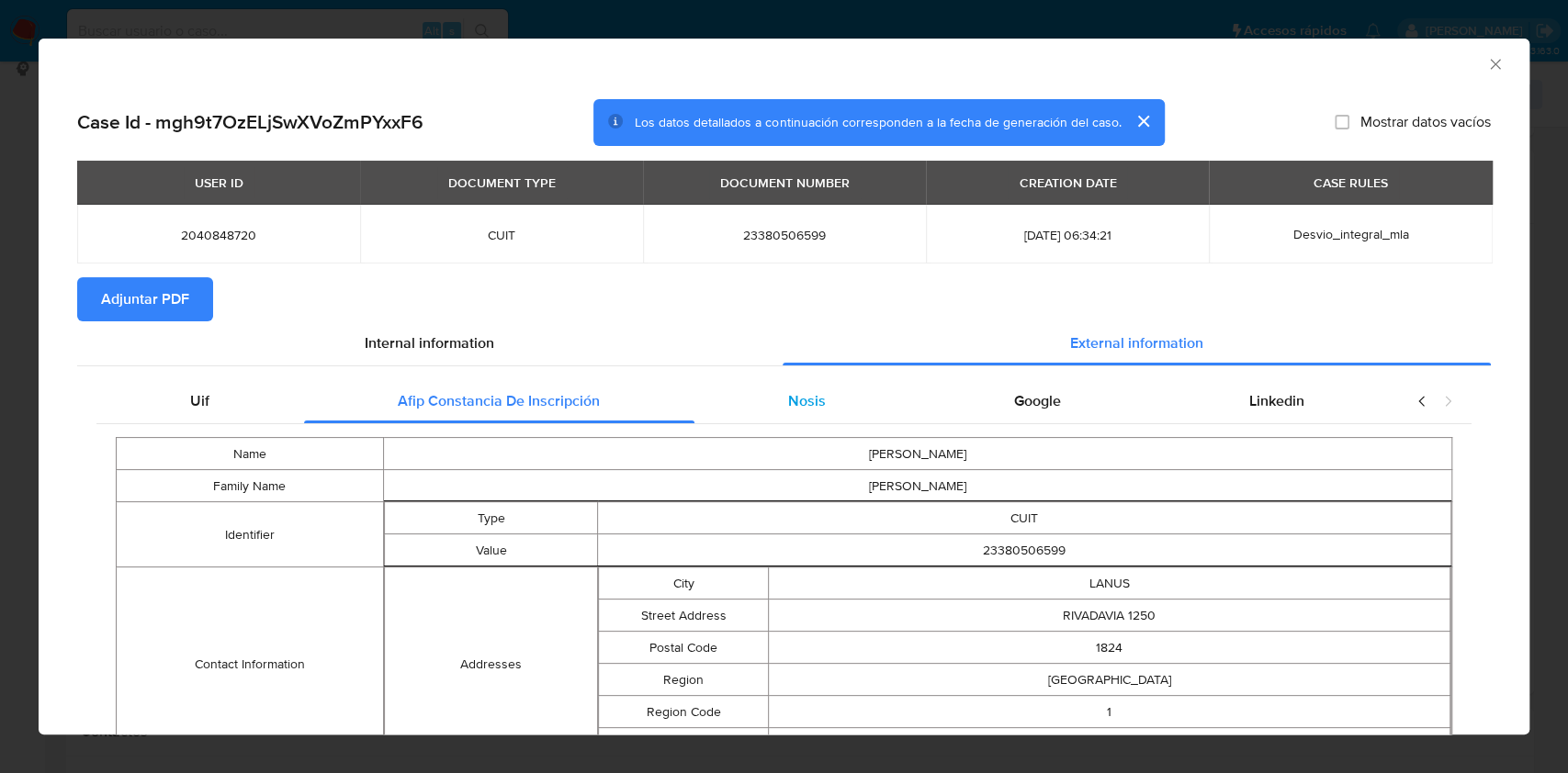
click at [753, 400] on div "Nosis" at bounding box center [806, 401] width 226 height 44
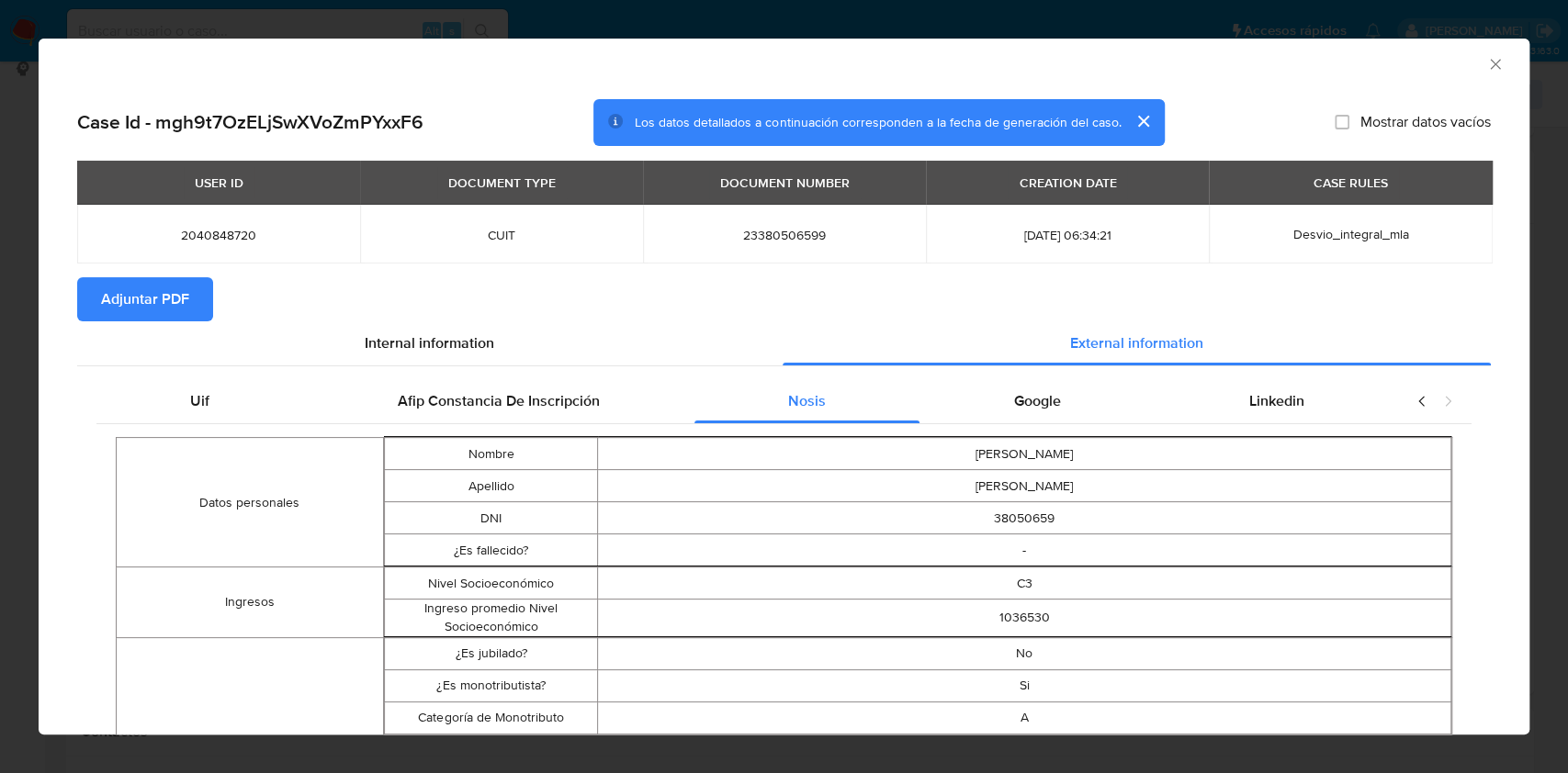
drag, startPoint x: 1041, startPoint y: 390, endPoint x: 1257, endPoint y: 414, distance: 217.3
click at [1042, 391] on span "Google" at bounding box center [1037, 401] width 47 height 21
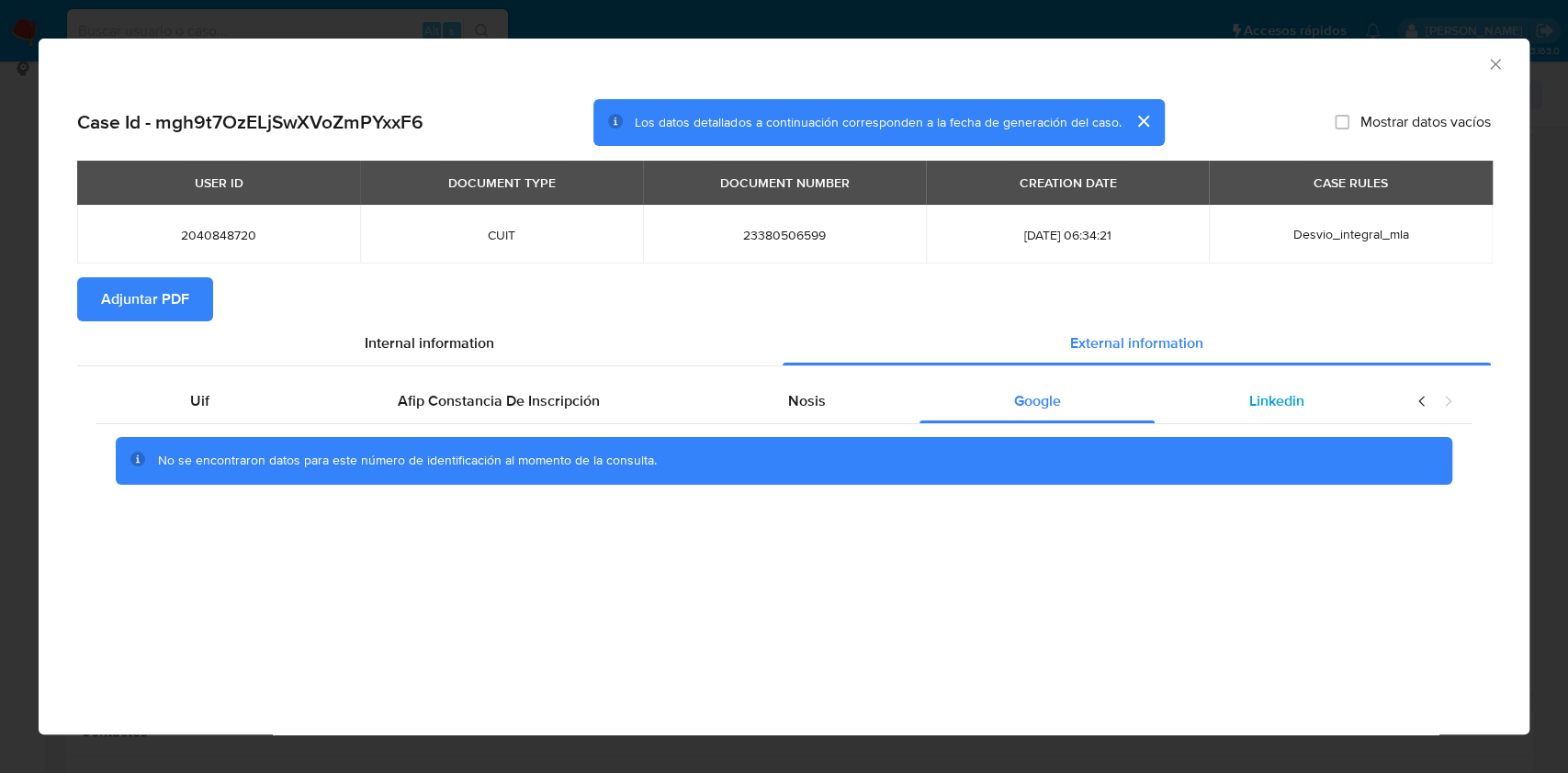
click at [1257, 414] on div "Linkedin" at bounding box center [1276, 401] width 243 height 44
click at [164, 286] on span "Adjuntar PDF" at bounding box center [145, 299] width 88 height 40
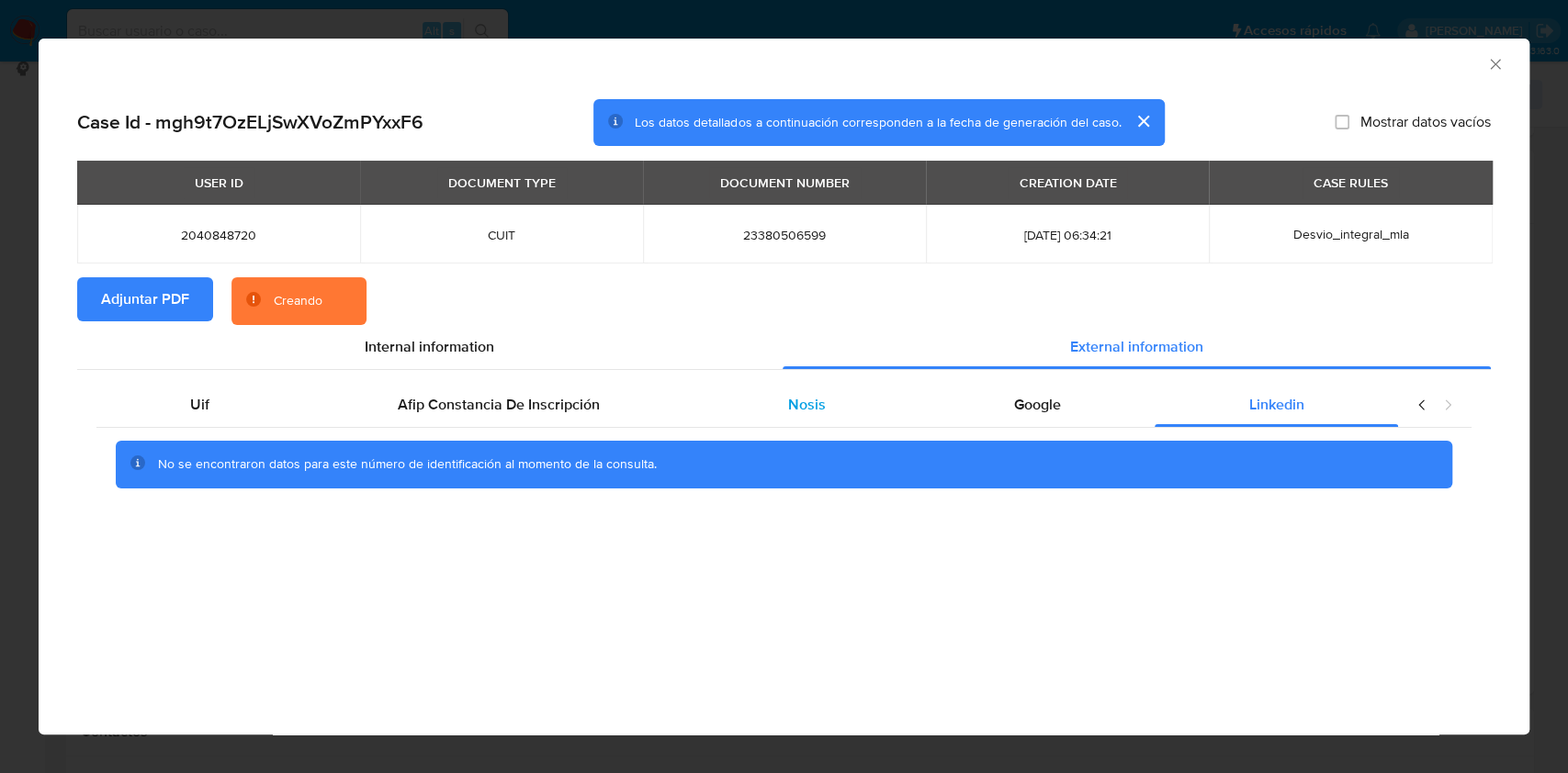
click at [803, 415] on span "Nosis" at bounding box center [806, 405] width 38 height 21
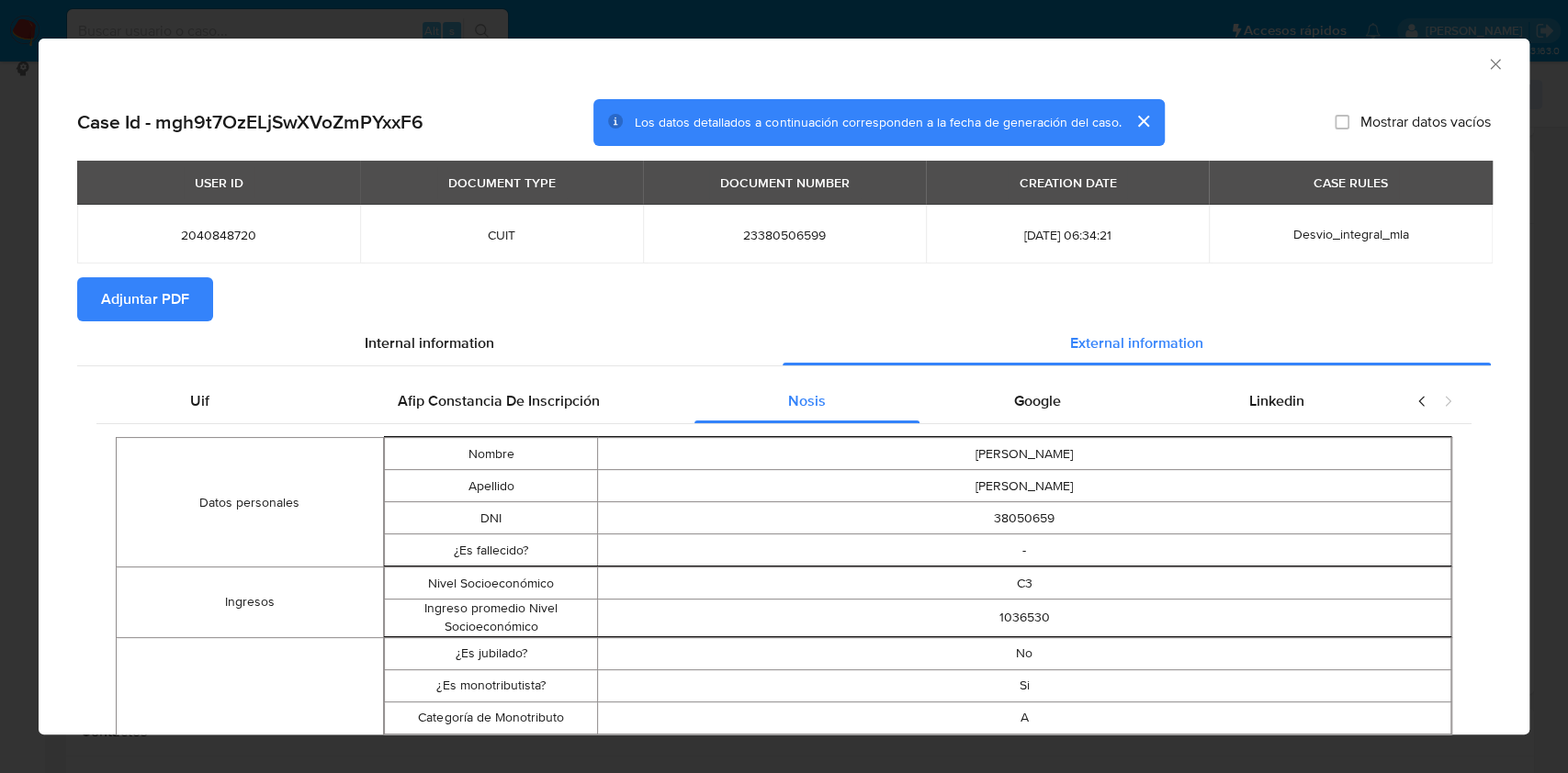
click at [1486, 64] on icon "Cerrar ventana" at bounding box center [1495, 64] width 19 height 19
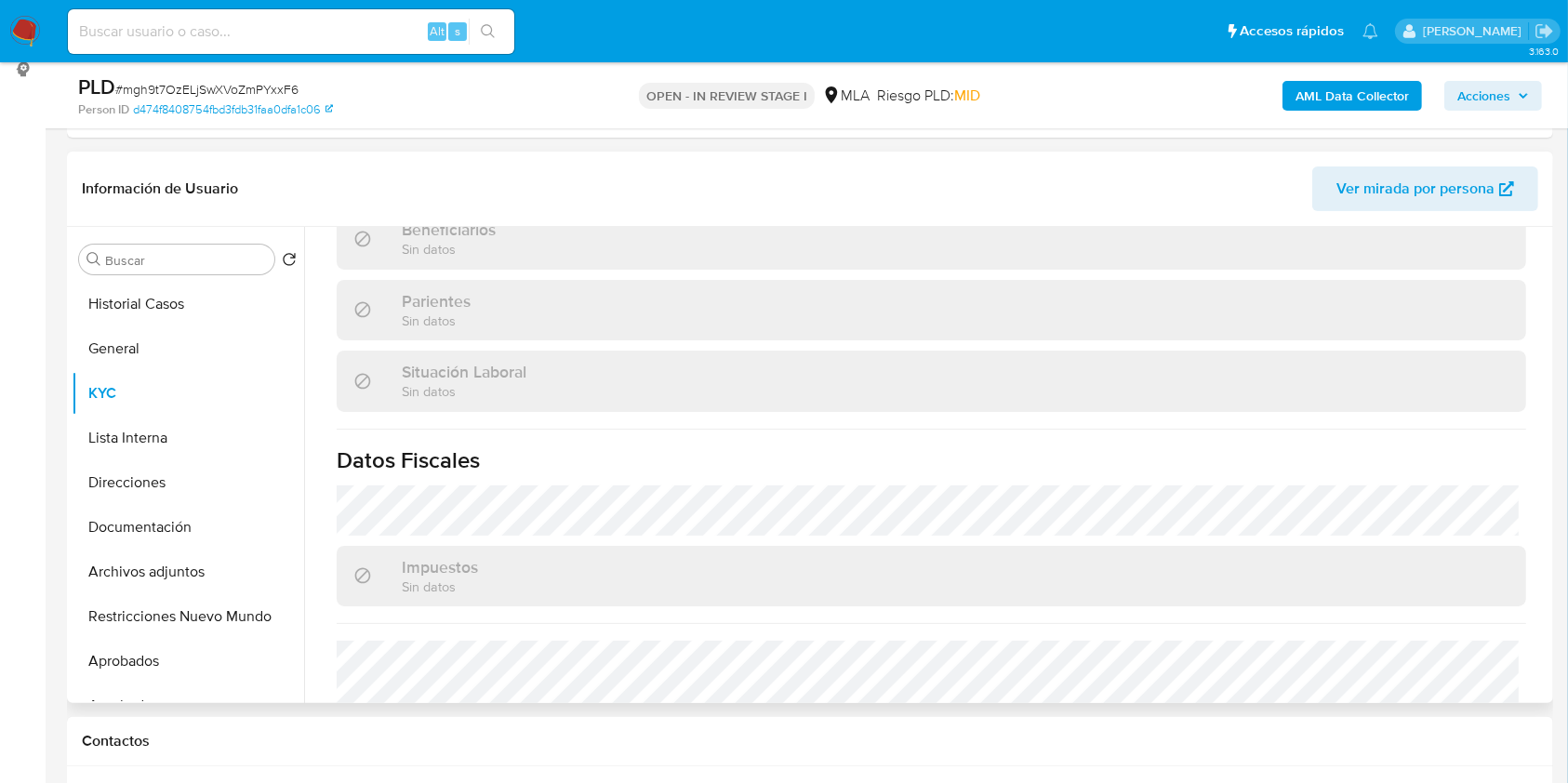
scroll to position [980, 0]
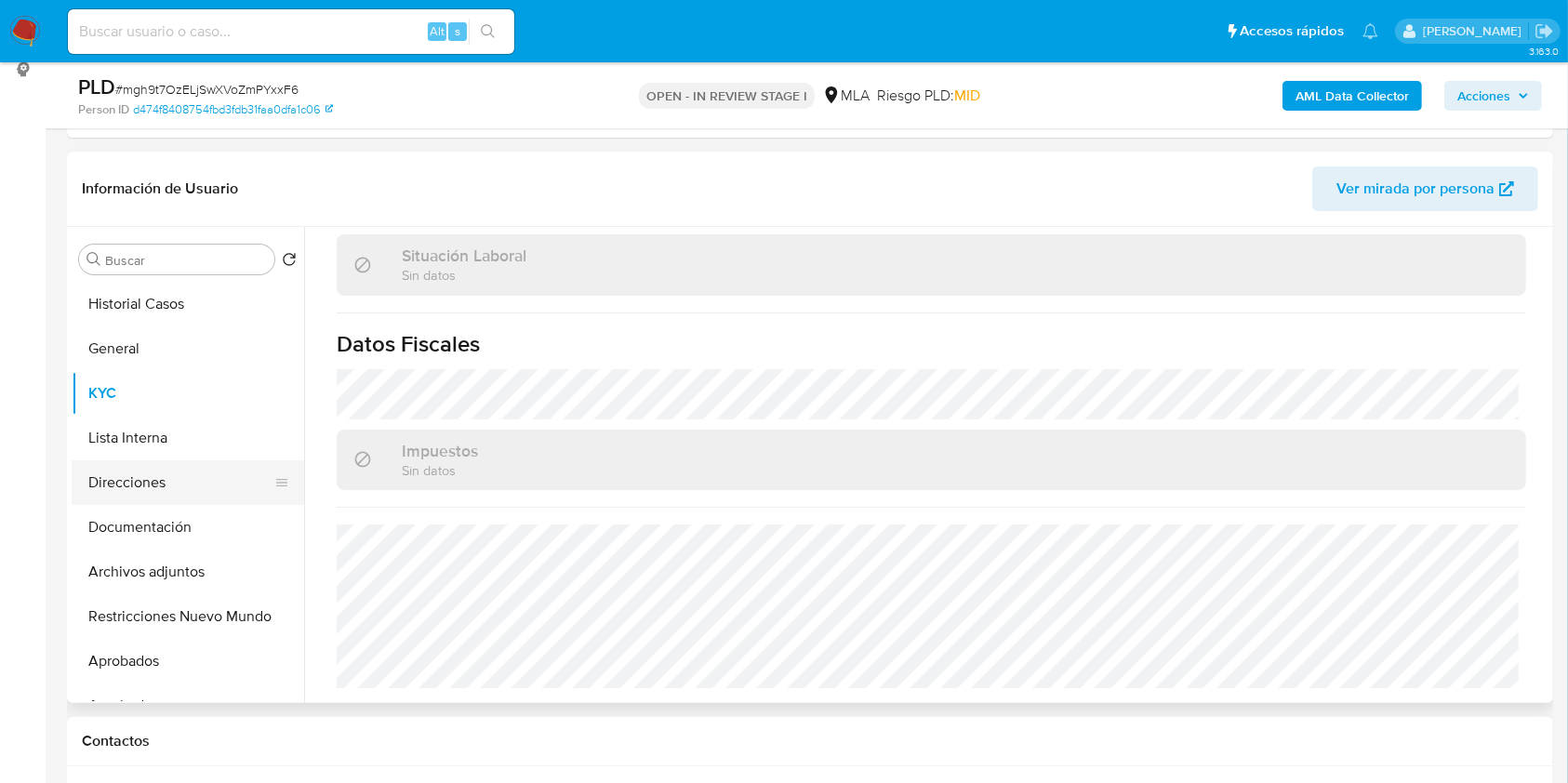
click at [213, 489] on button "Direcciones" at bounding box center [180, 482] width 218 height 45
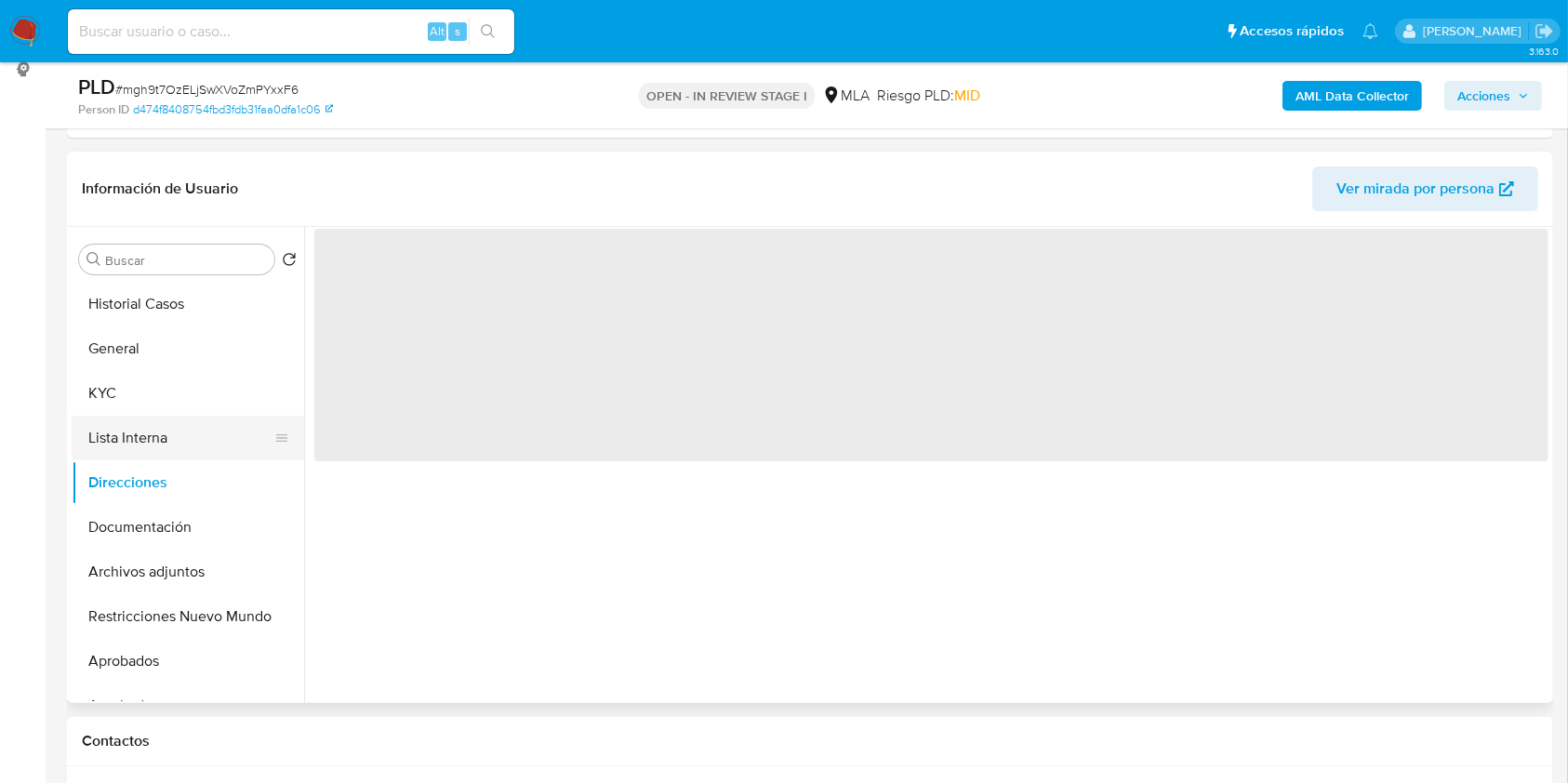
scroll to position [0, 0]
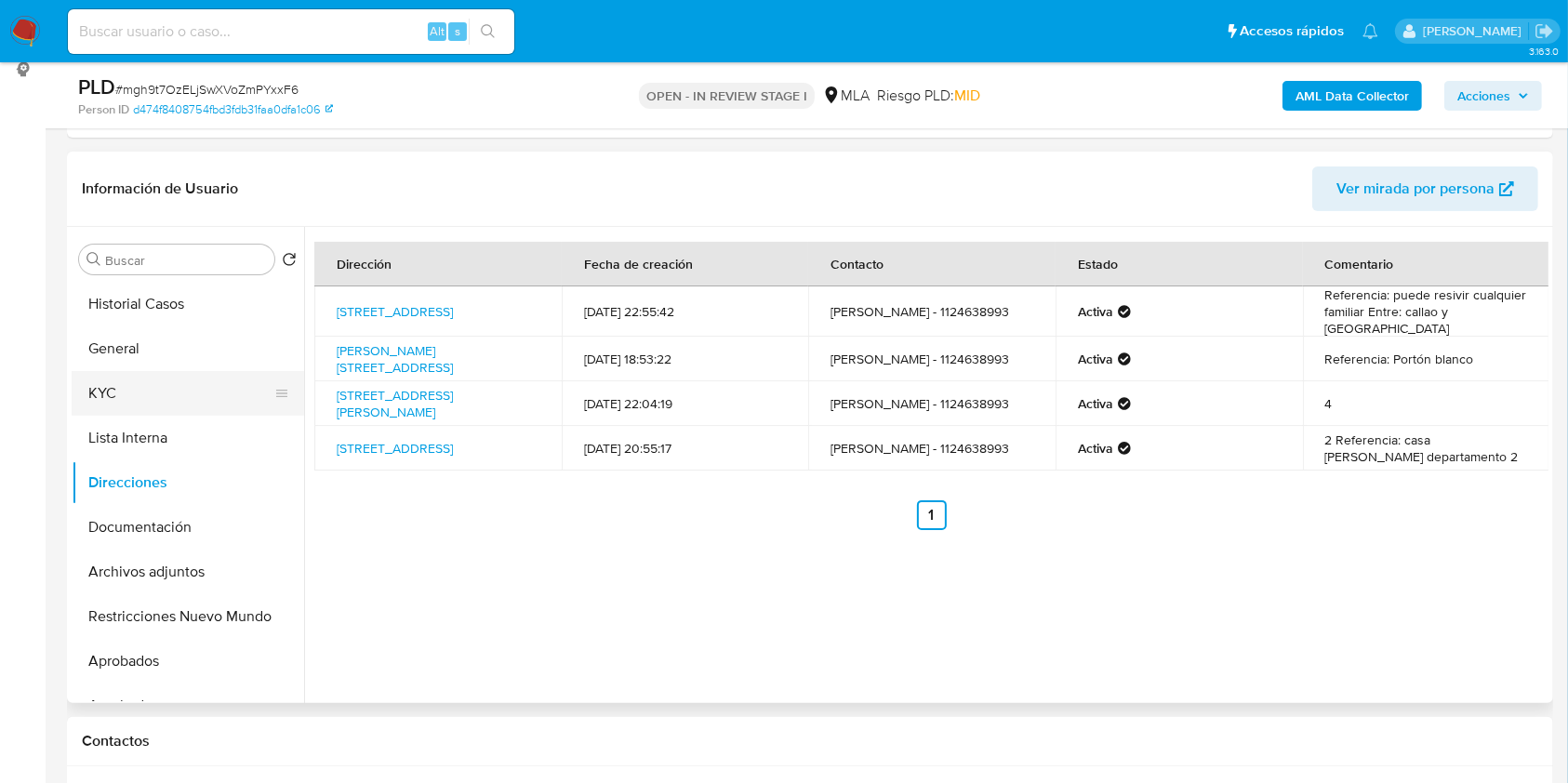
click at [122, 378] on button "KYC" at bounding box center [180, 393] width 218 height 45
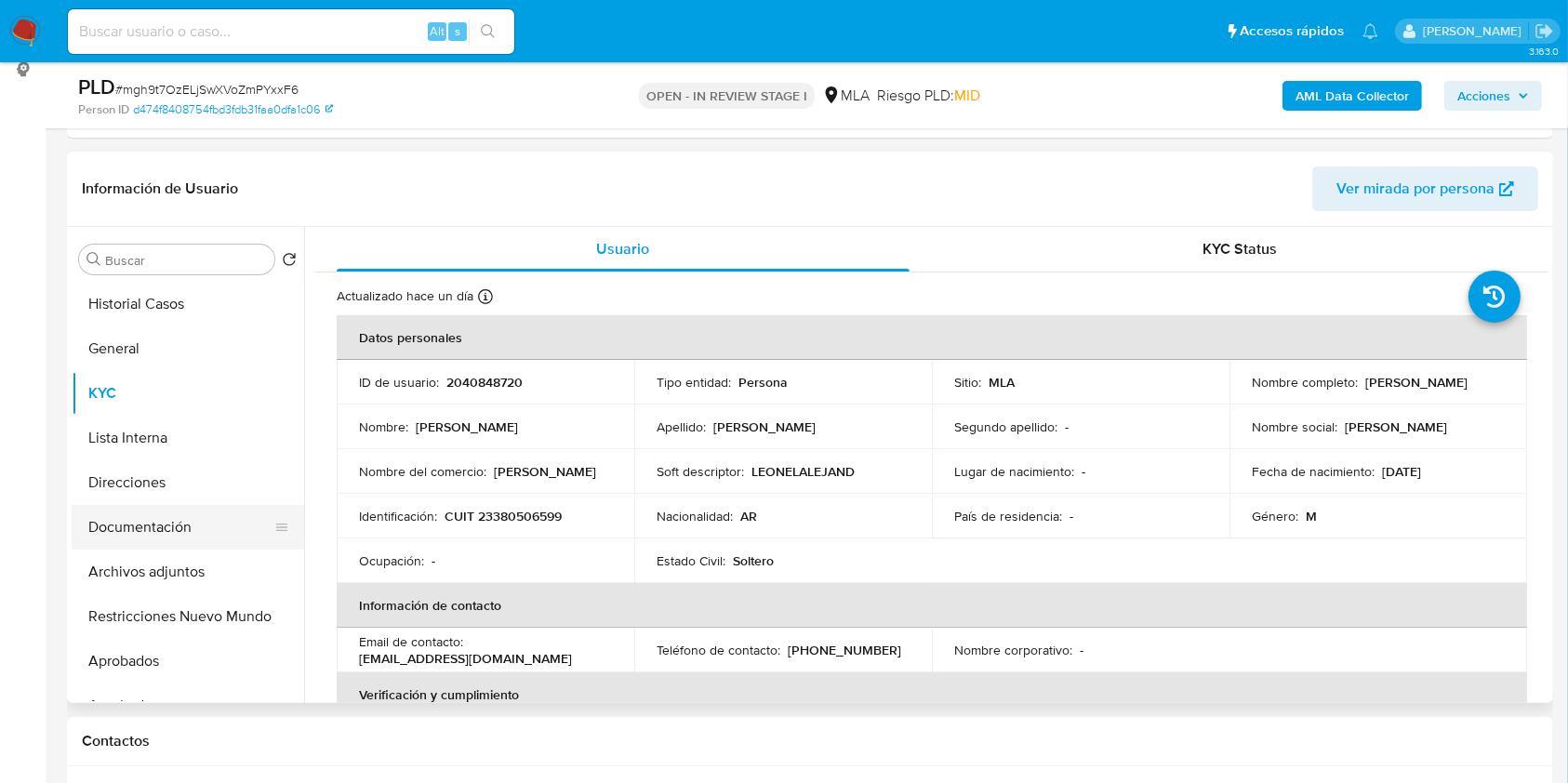
click at [141, 517] on button "Documentación" at bounding box center [180, 527] width 218 height 45
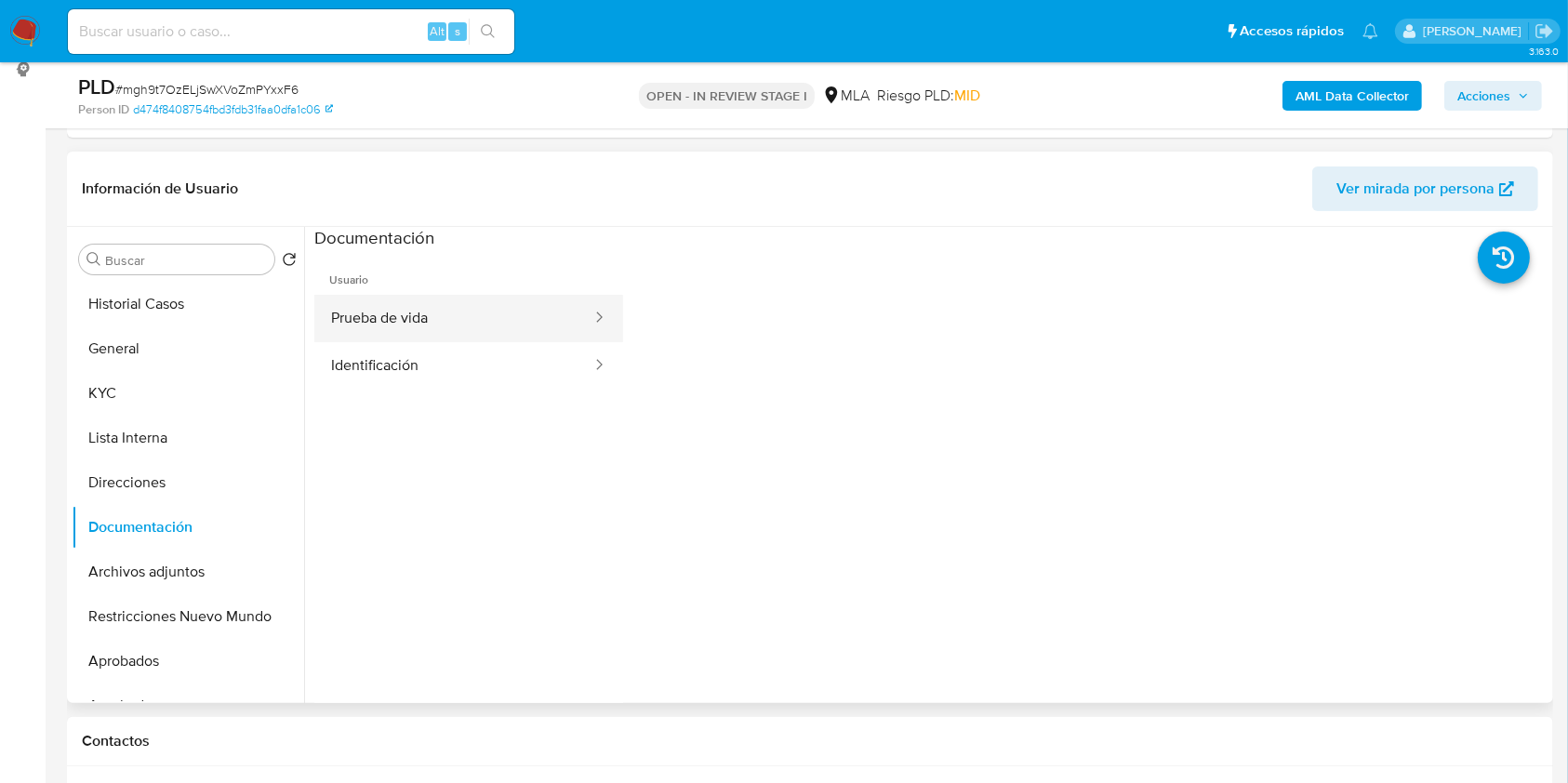
click at [377, 307] on button "Prueba de vida" at bounding box center [454, 319] width 279 height 48
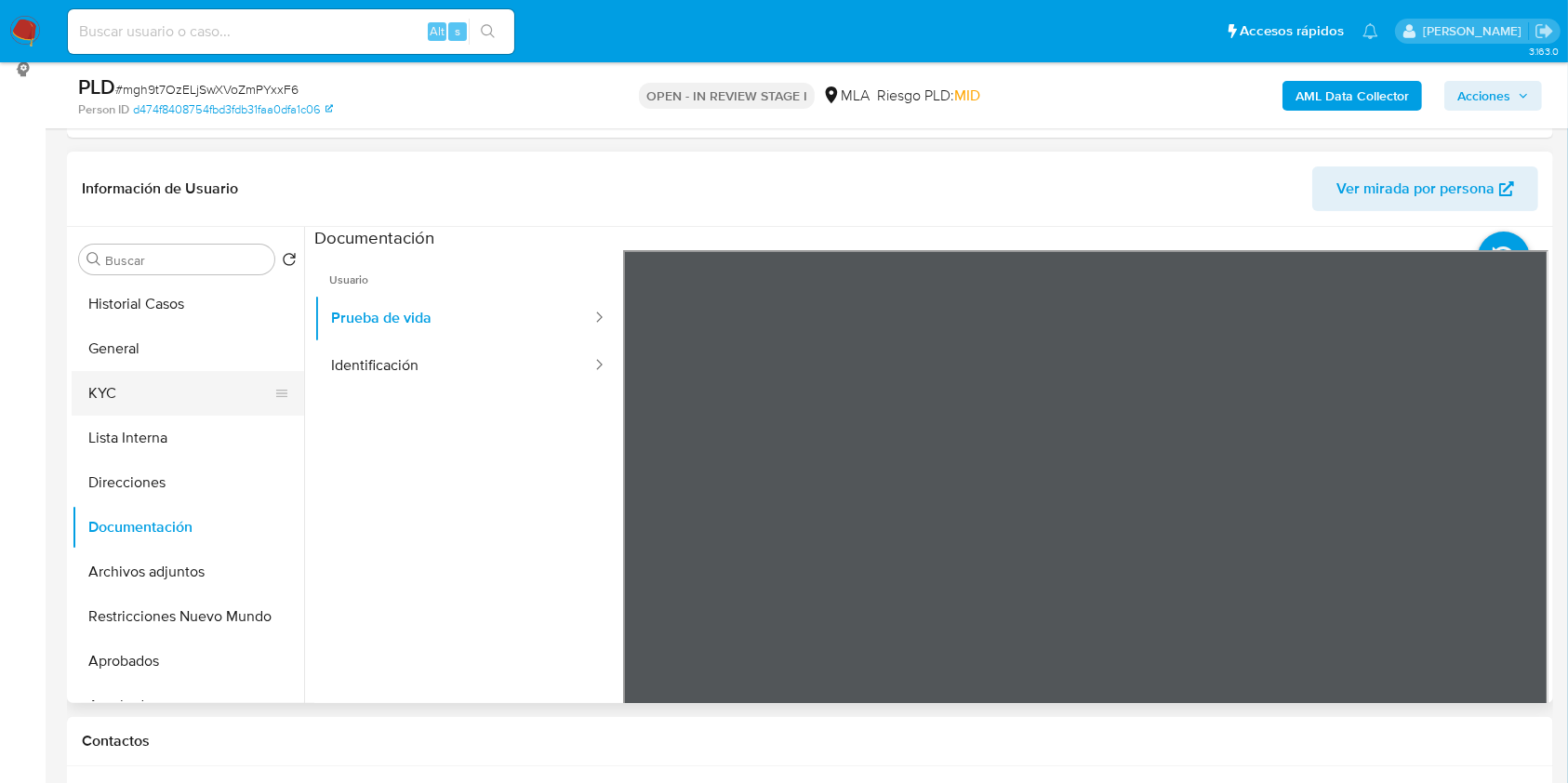
click at [161, 394] on button "KYC" at bounding box center [180, 393] width 218 height 45
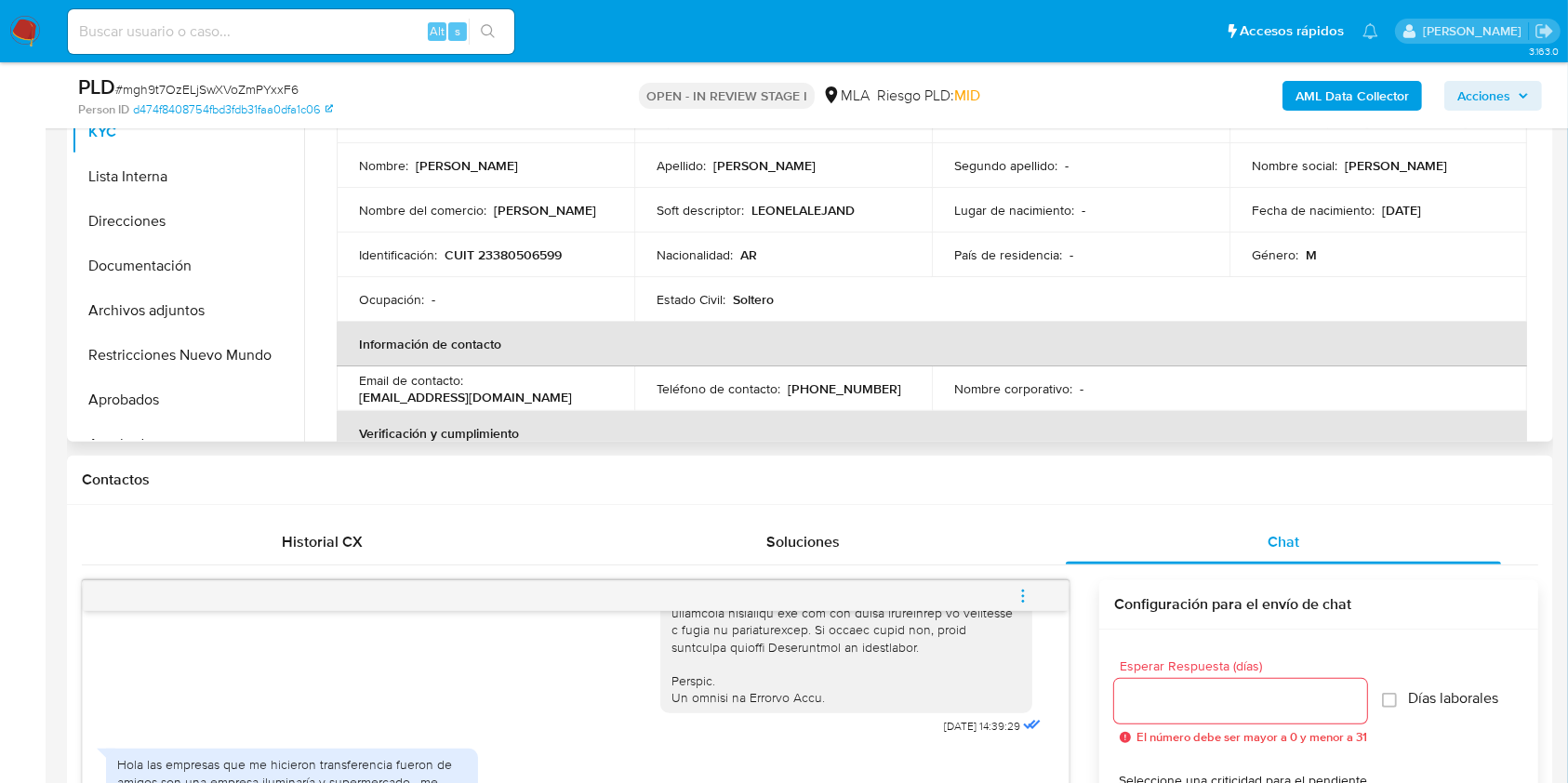
scroll to position [378, 0]
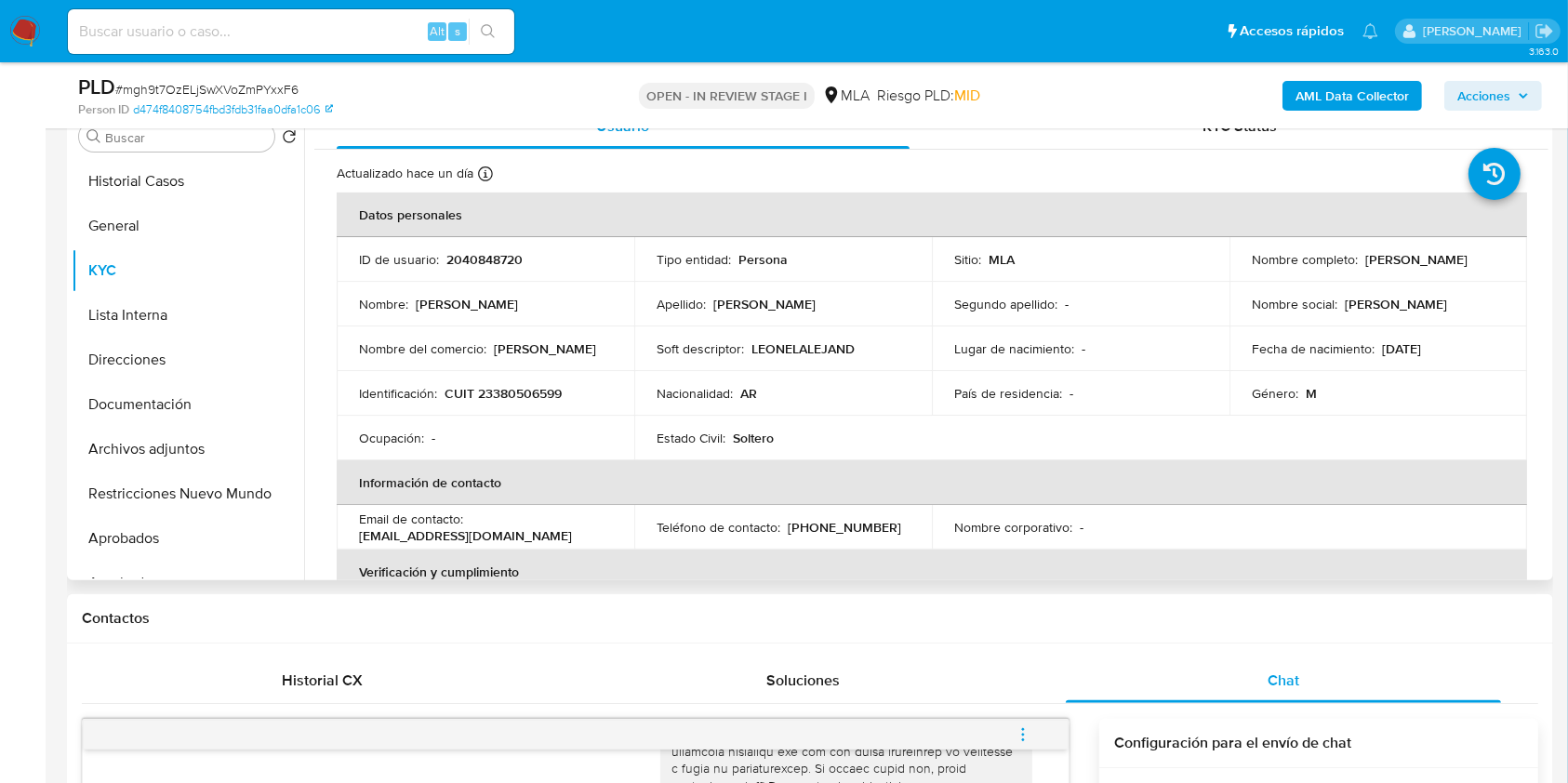
drag, startPoint x: 1248, startPoint y: 273, endPoint x: 1414, endPoint y: 263, distance: 166.3
click at [1414, 263] on div "Nombre completo : Leonel Alejandro Saposkin" at bounding box center [1379, 259] width 253 height 17
copy p "Leonel Alejandro Saposkin"
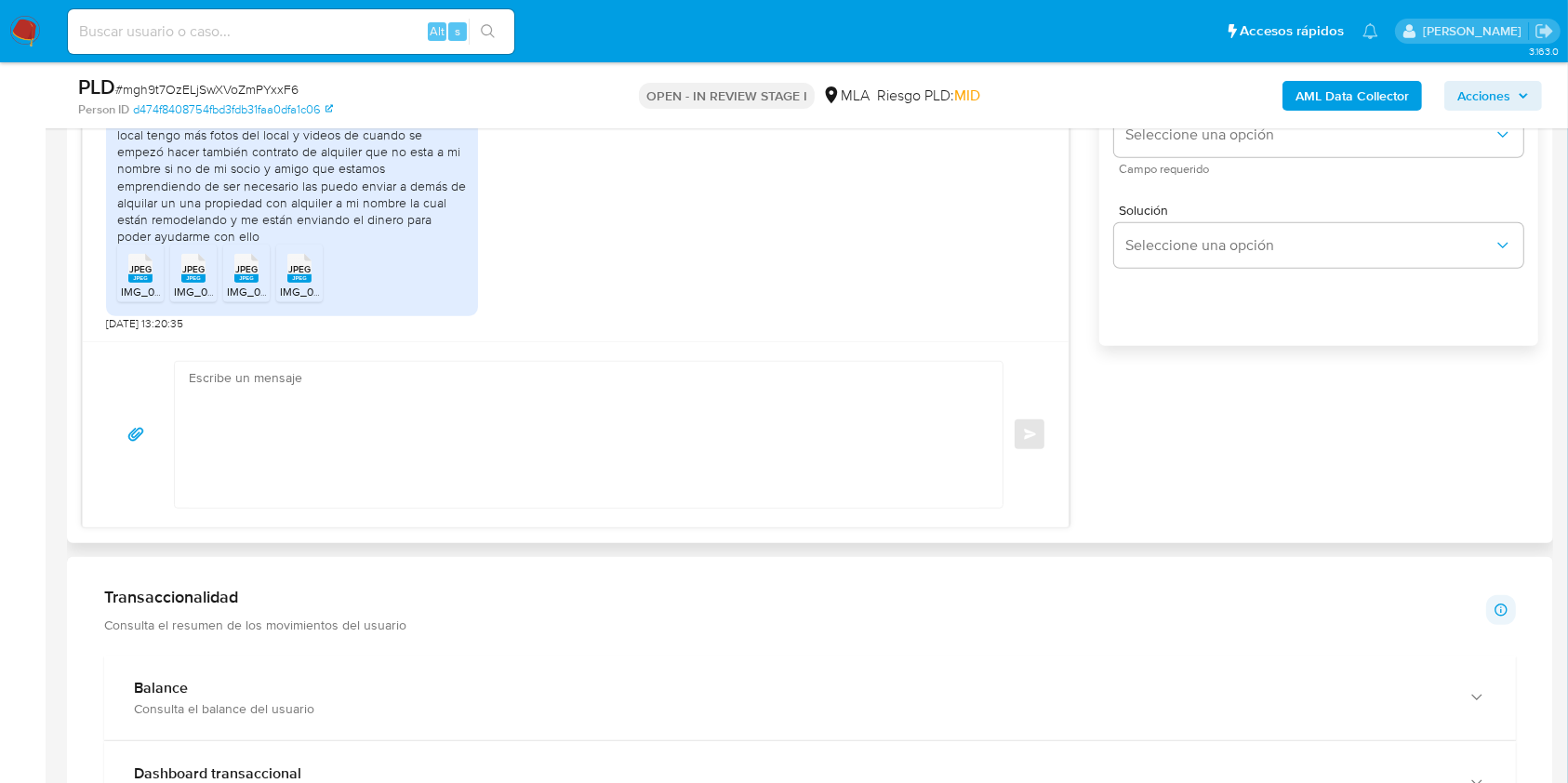
scroll to position [1123, 0]
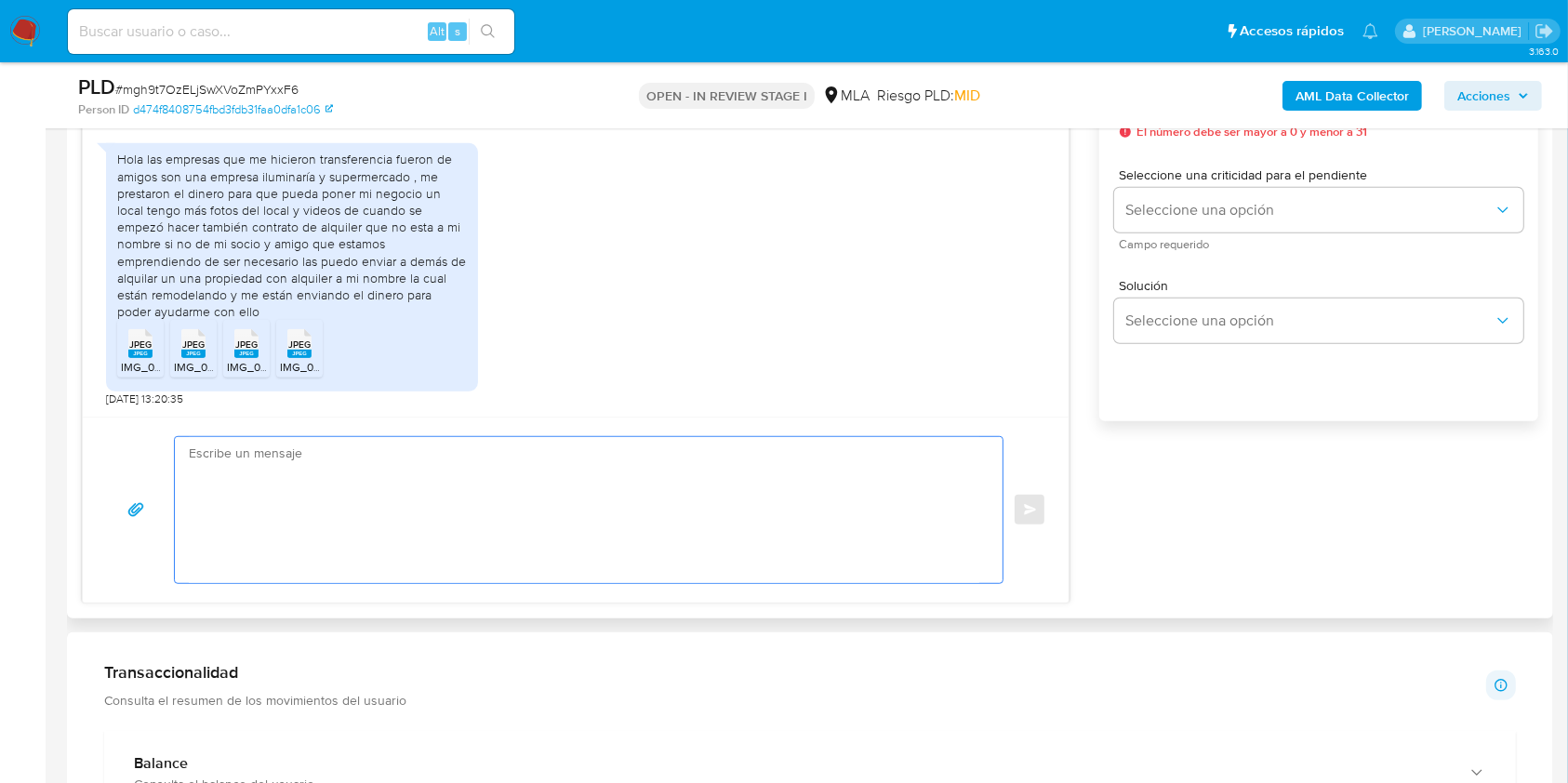
click at [409, 501] on textarea at bounding box center [584, 511] width 791 height 147
paste textarea "Hola Leonel Alejandro Saposkin, En función de las operaciones registradas en tu…"
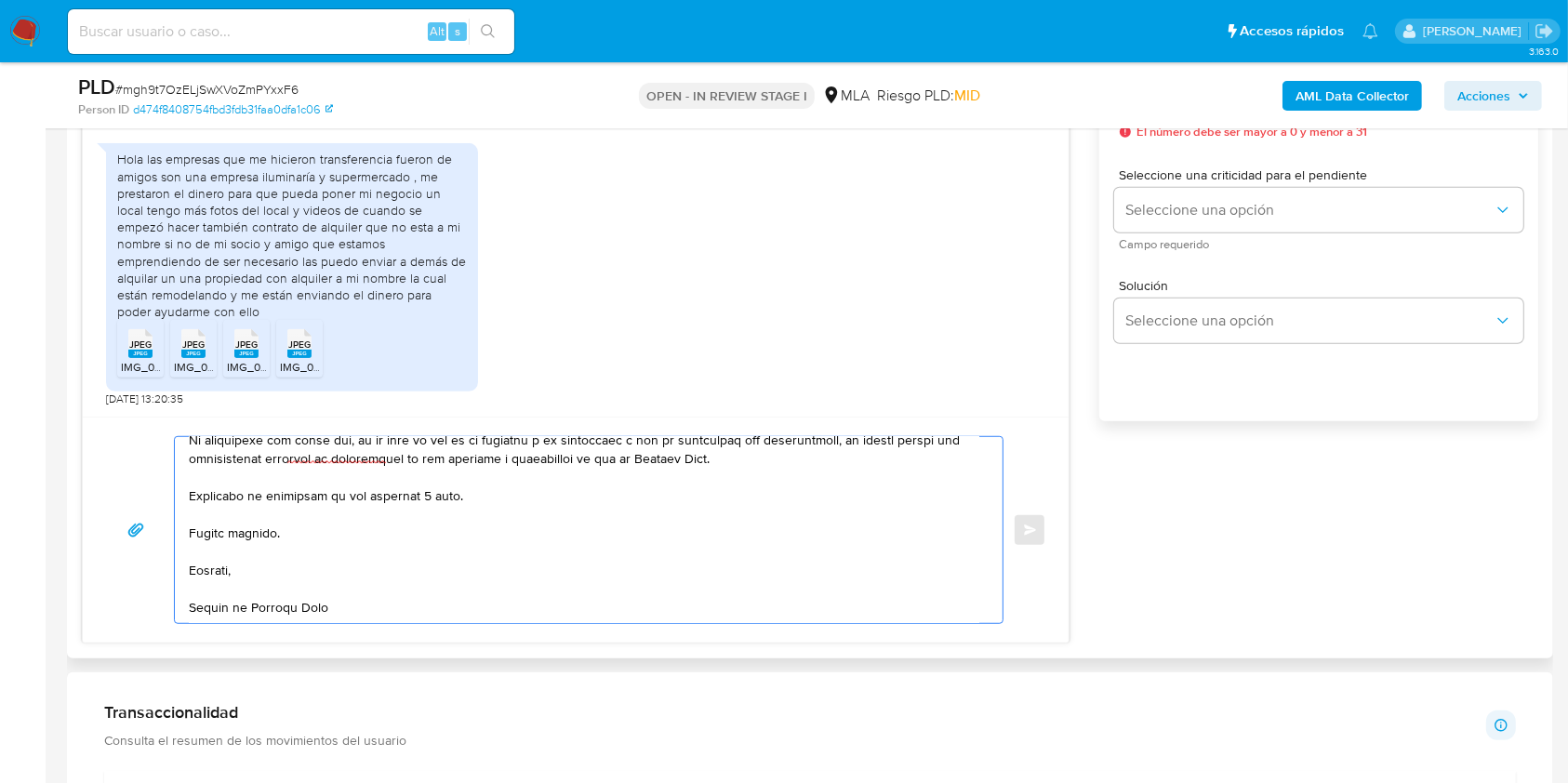
scroll to position [775, 0]
click at [432, 493] on textarea at bounding box center [584, 531] width 791 height 186
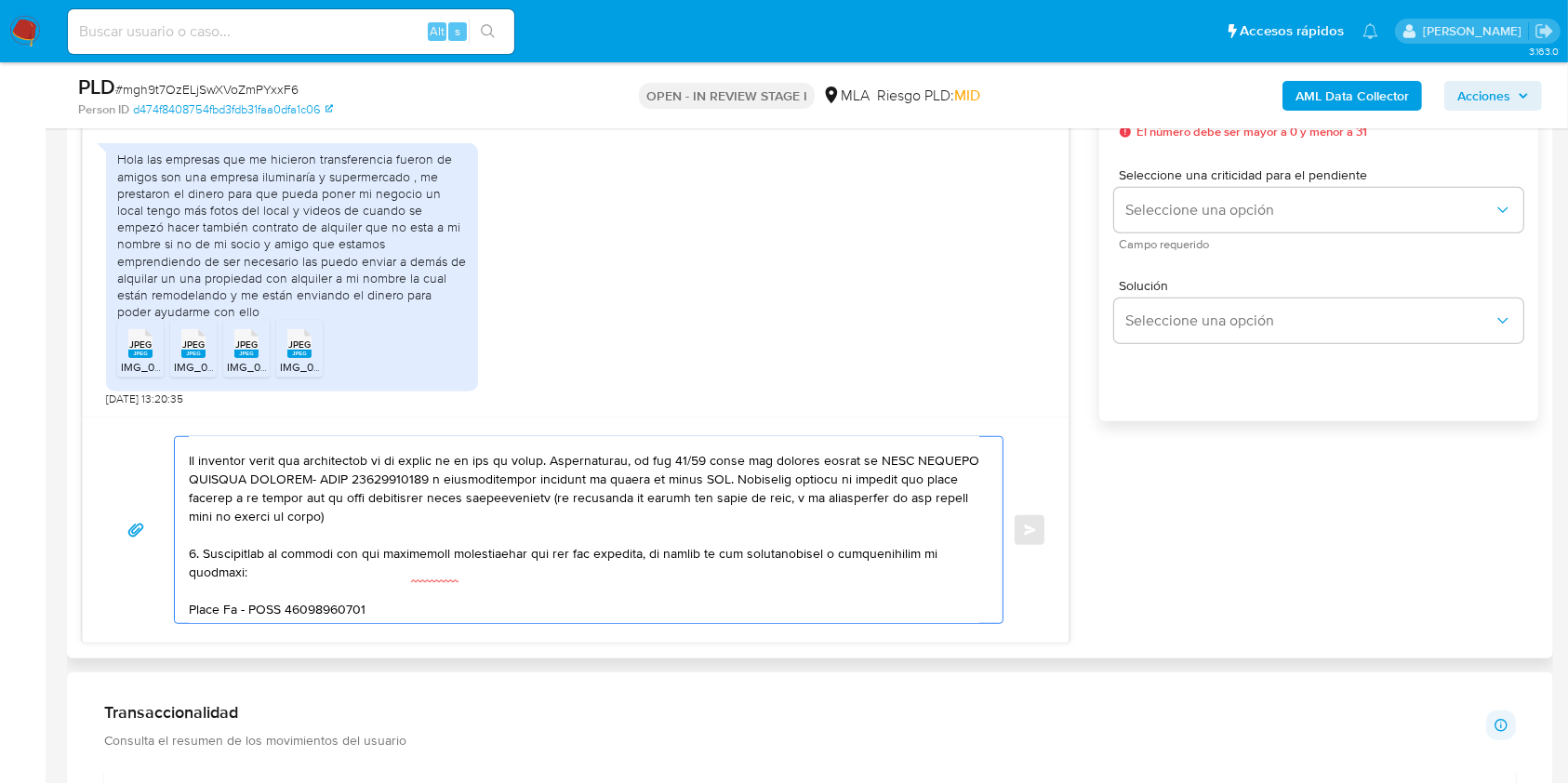
scroll to position [434, 0]
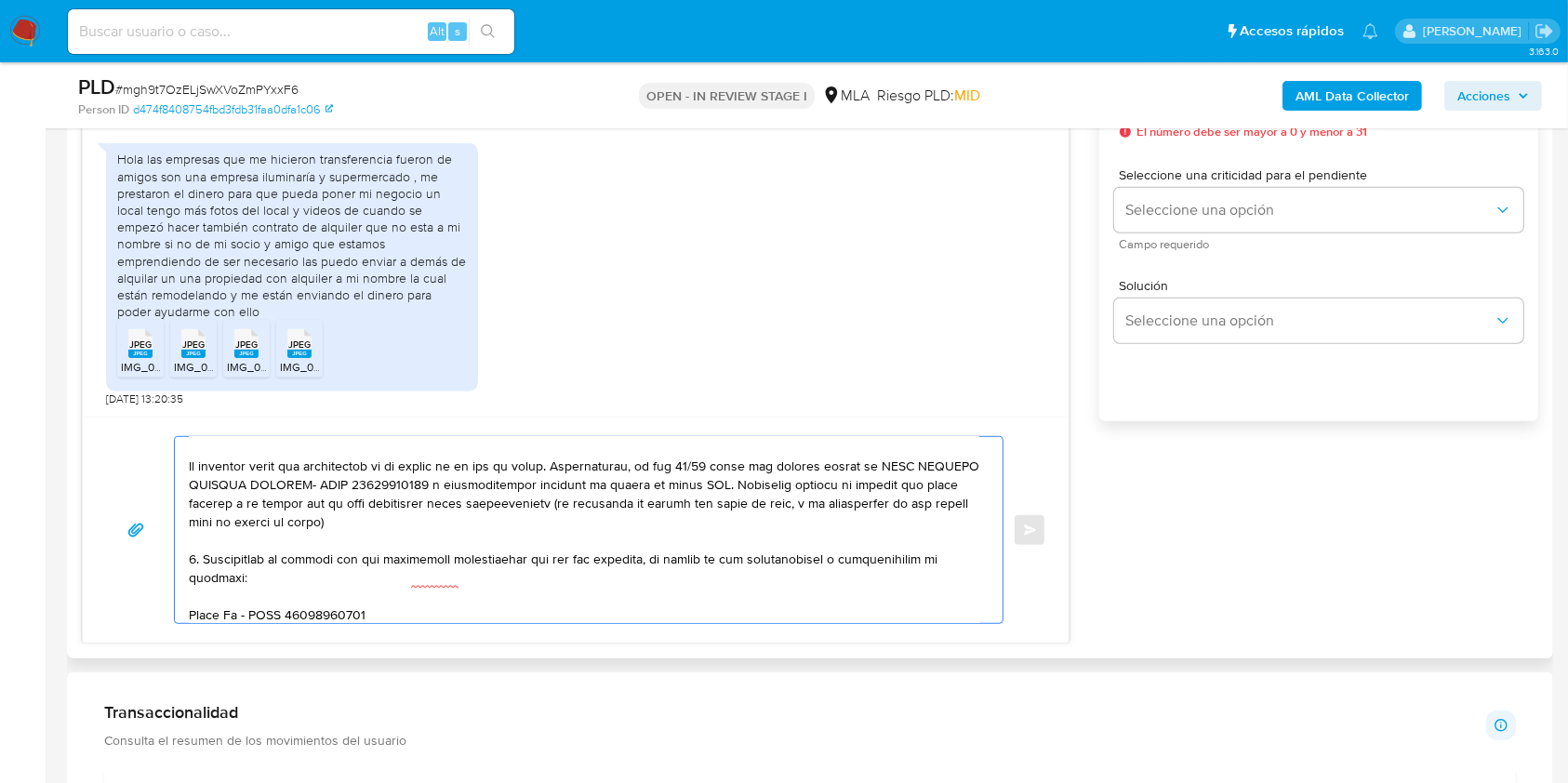
drag, startPoint x: 409, startPoint y: 535, endPoint x: 171, endPoint y: 486, distance: 243.0
click at [171, 485] on div "Enviar" at bounding box center [575, 531] width 941 height 188
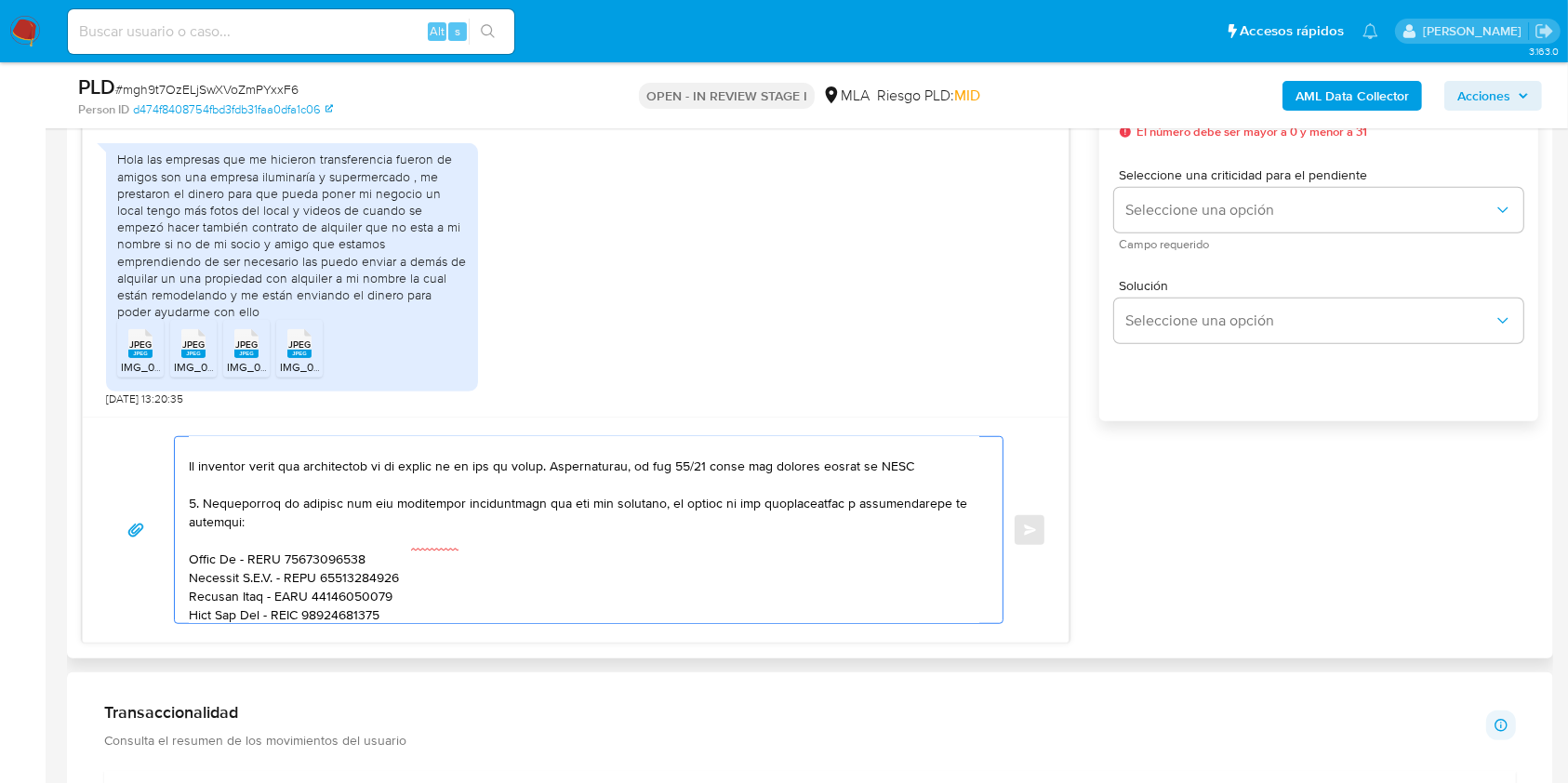
drag, startPoint x: 936, startPoint y: 478, endPoint x: 148, endPoint y: 477, distance: 788.0
click at [148, 477] on div "Enviar" at bounding box center [575, 531] width 941 height 188
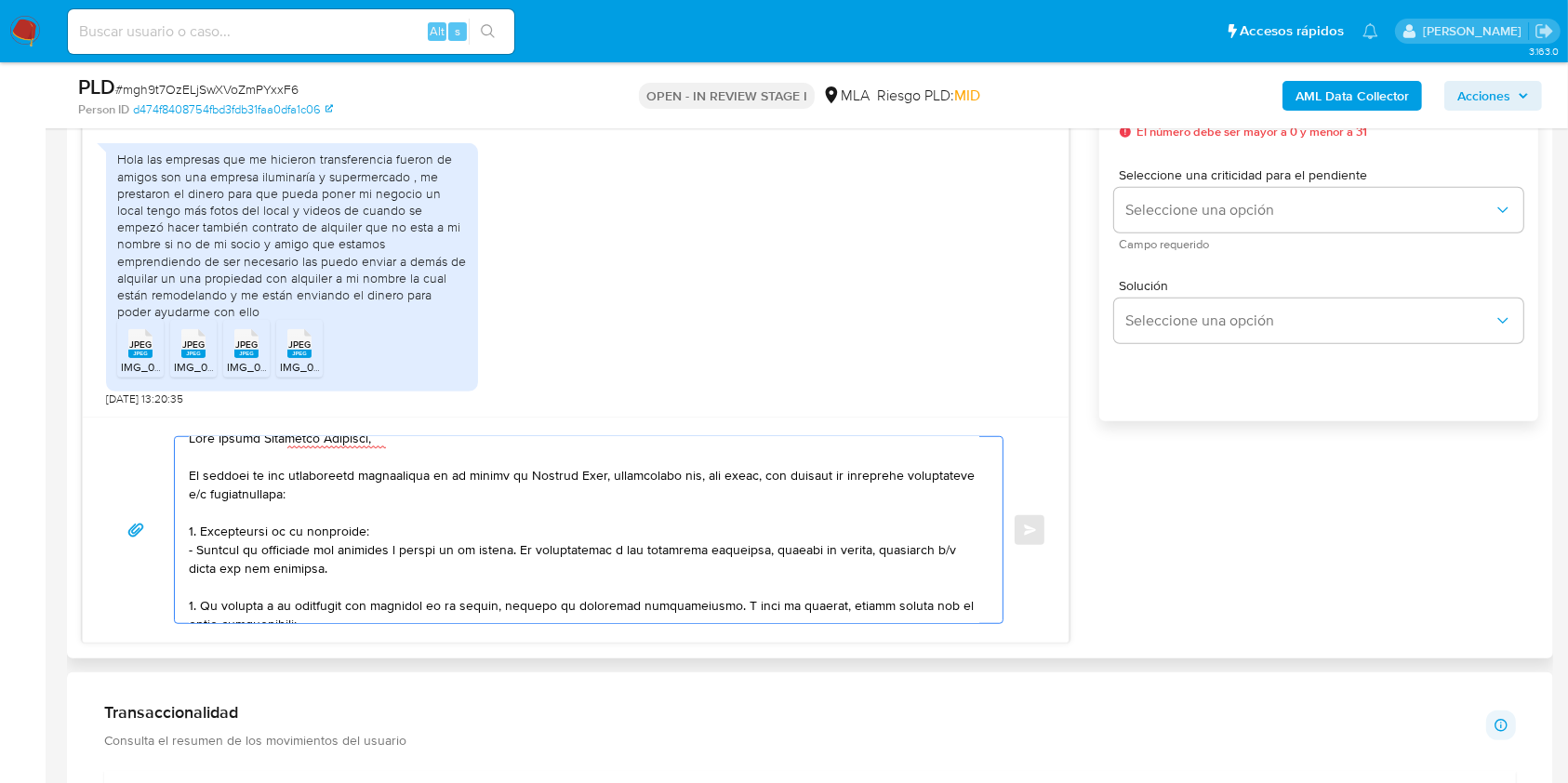
scroll to position [0, 0]
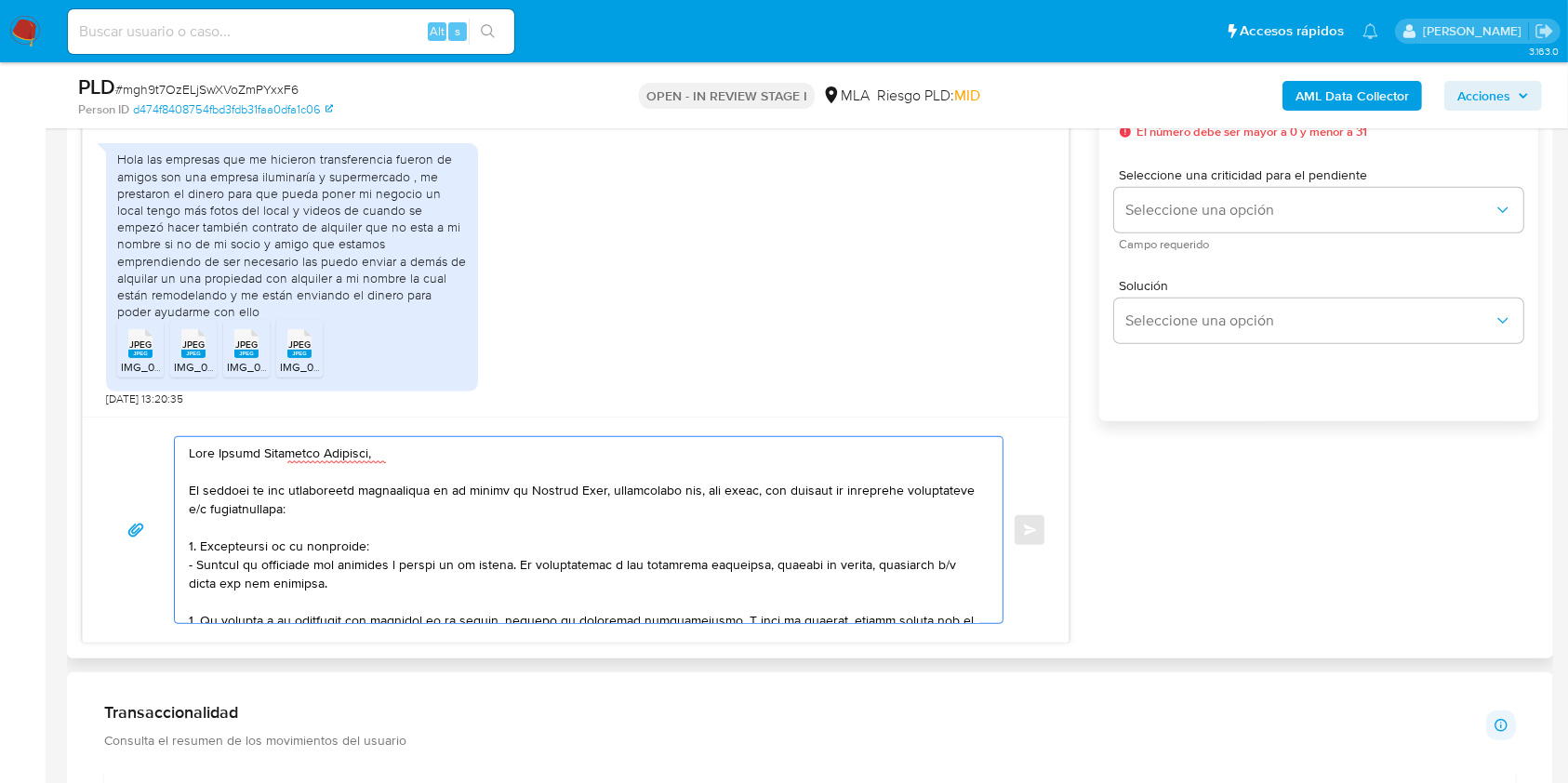
drag, startPoint x: 606, startPoint y: 488, endPoint x: 177, endPoint y: 491, distance: 429.0
click at [177, 491] on div at bounding box center [584, 531] width 819 height 186
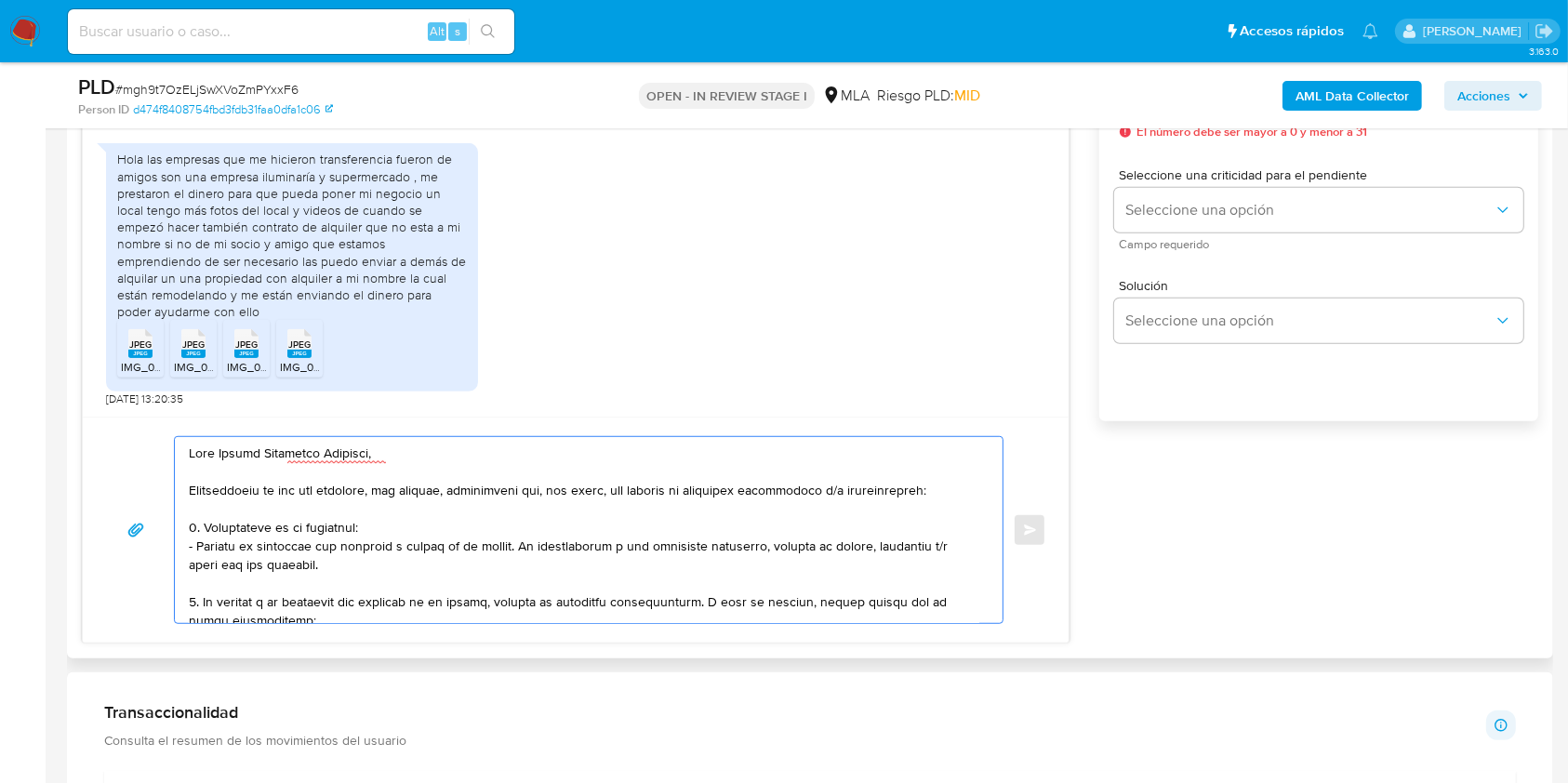
drag, startPoint x: 313, startPoint y: 592, endPoint x: 175, endPoint y: 547, distance: 145.2
click at [175, 547] on div at bounding box center [584, 531] width 819 height 186
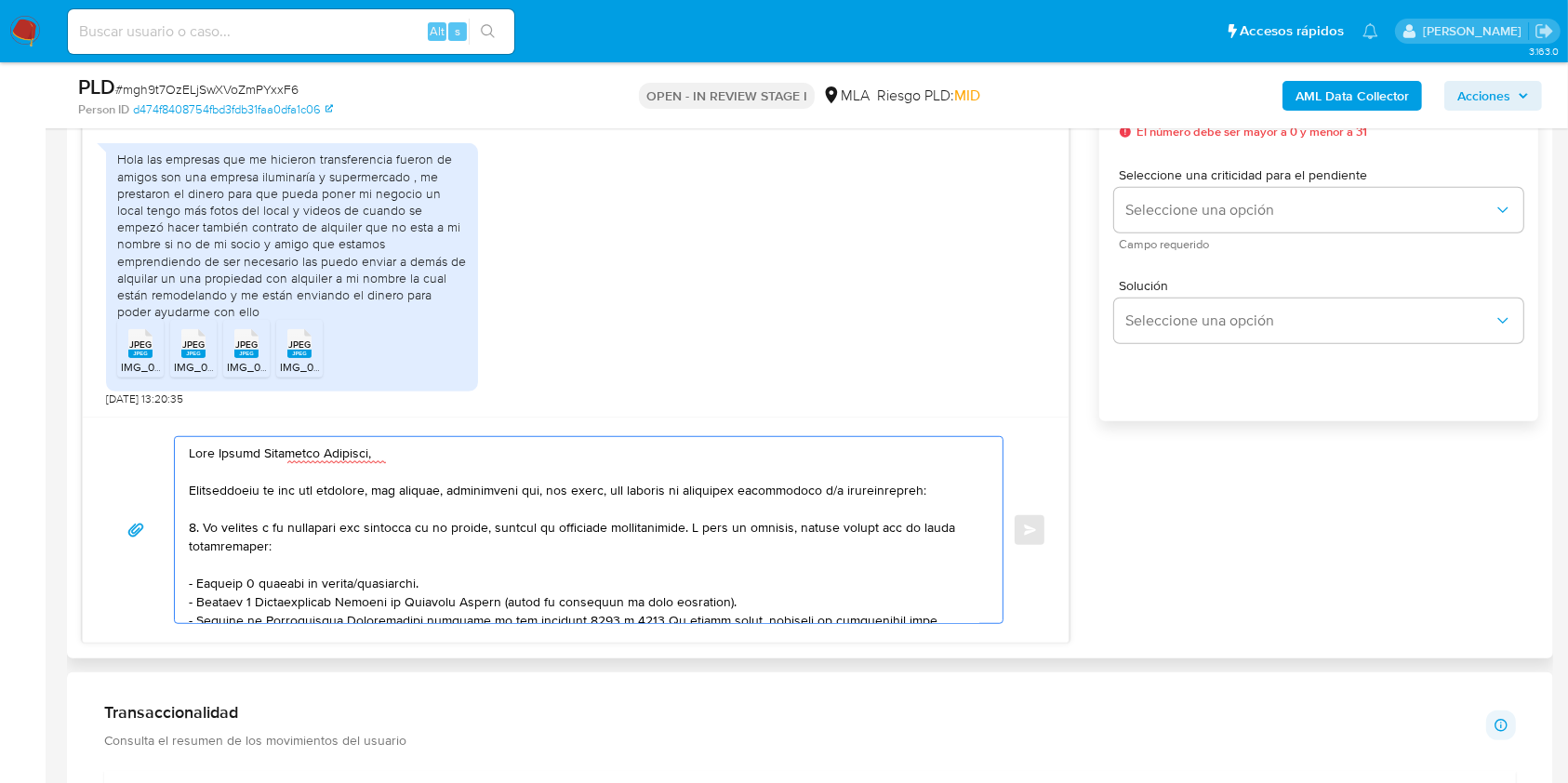
click at [198, 546] on textarea at bounding box center [584, 531] width 791 height 186
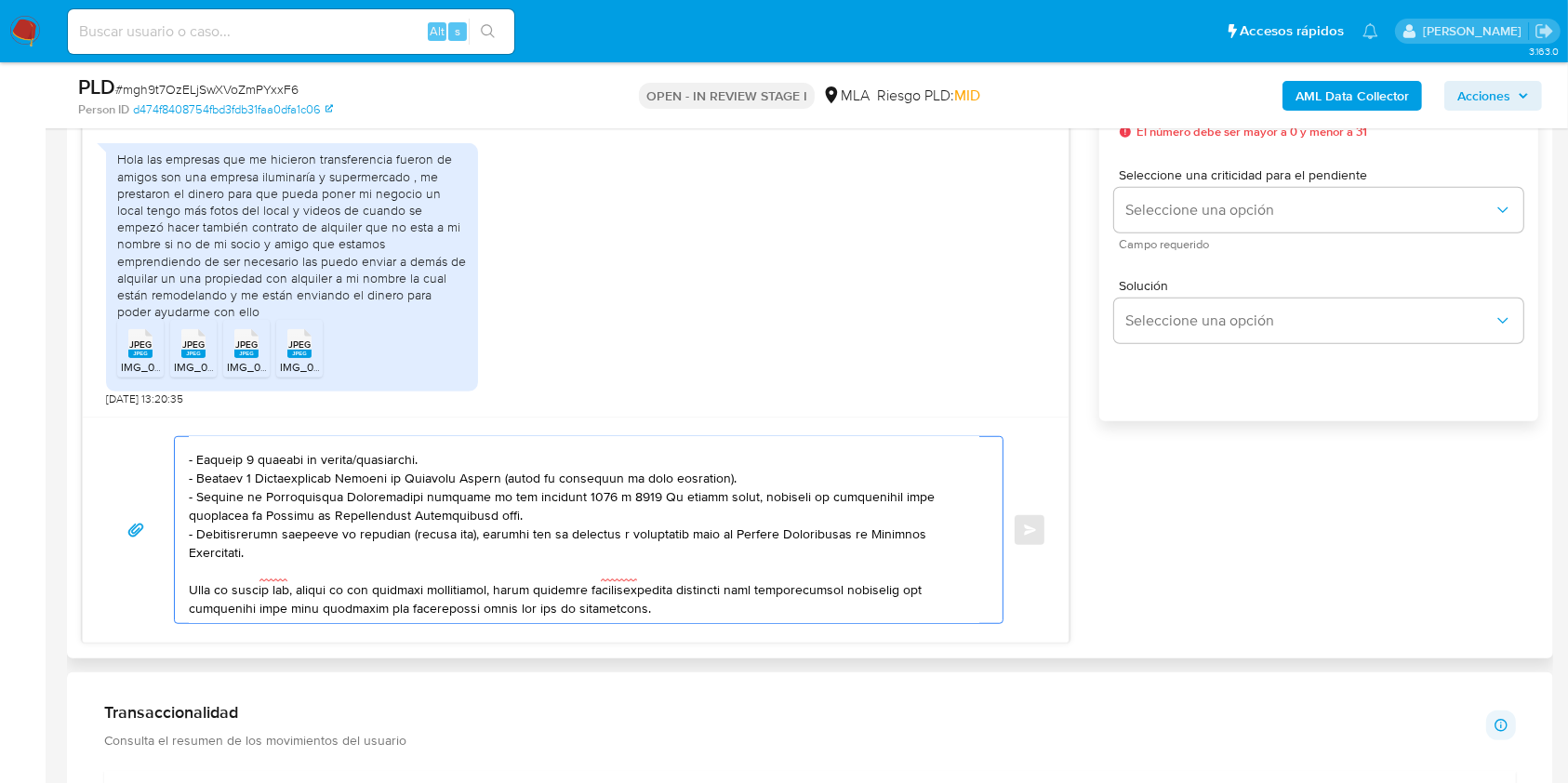
drag, startPoint x: 429, startPoint y: 487, endPoint x: 166, endPoint y: 479, distance: 263.1
click at [166, 479] on div "Enviar" at bounding box center [575, 531] width 941 height 188
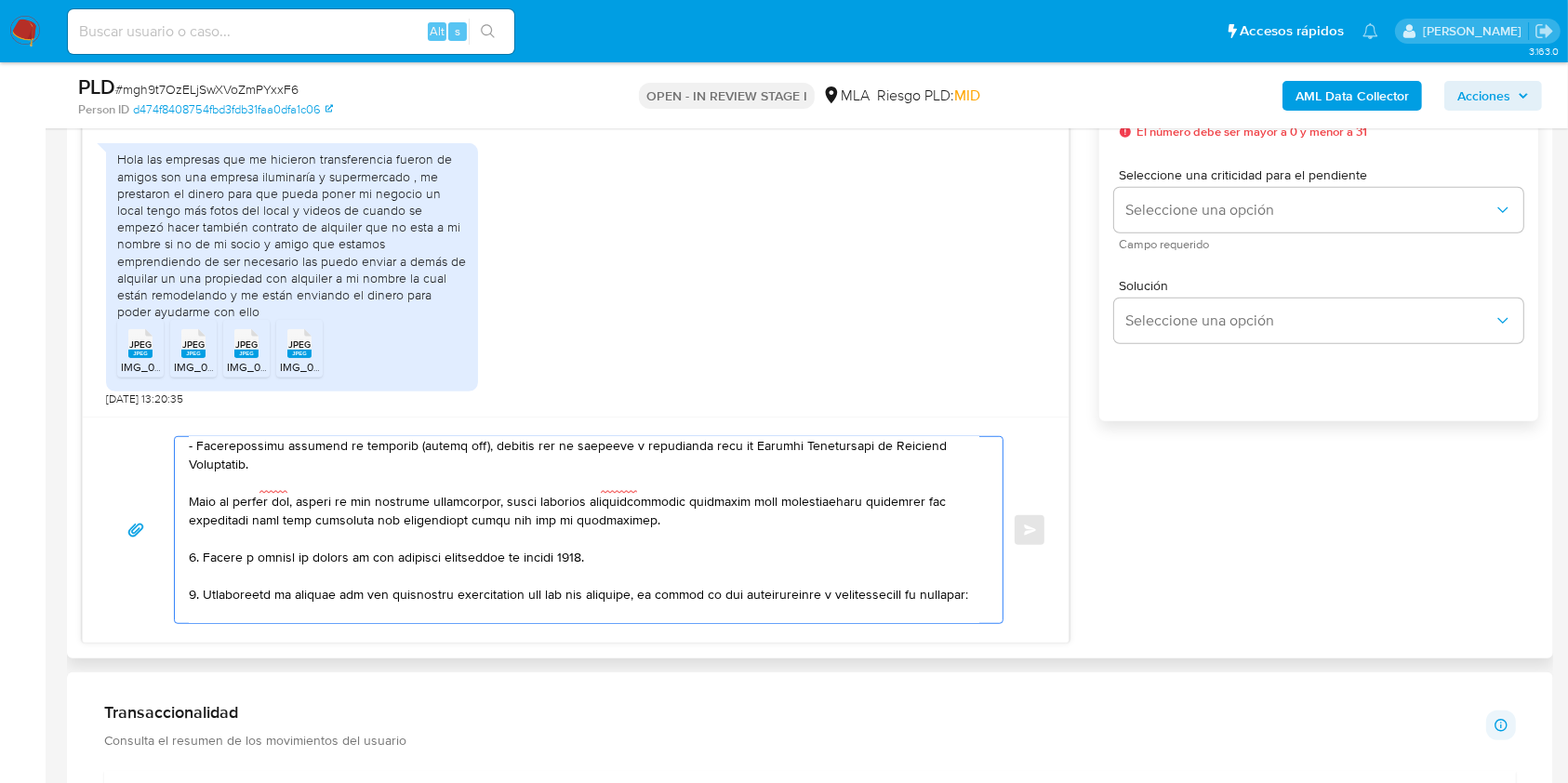
click at [194, 578] on textarea at bounding box center [584, 531] width 791 height 186
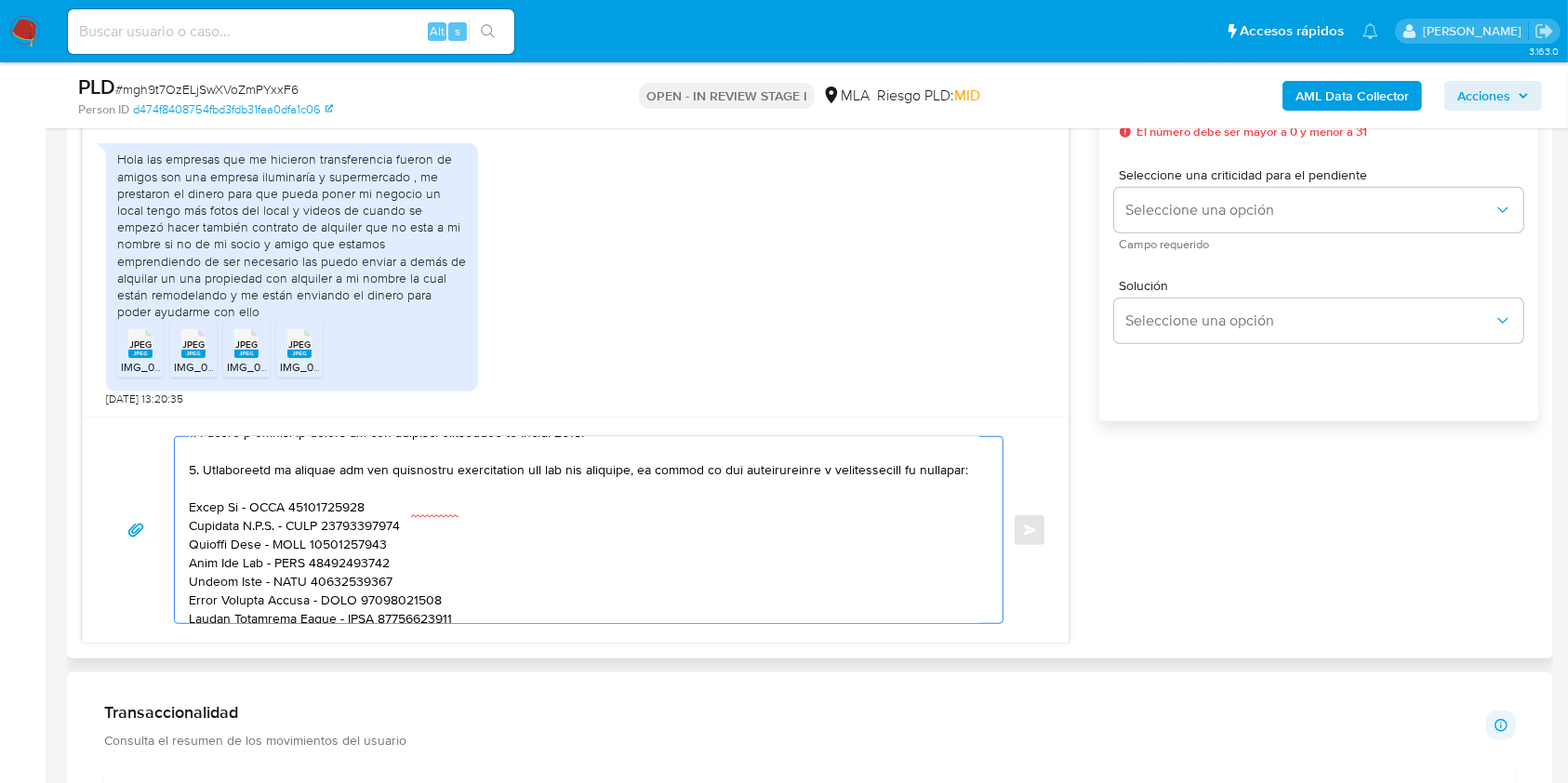
click at [198, 494] on textarea at bounding box center [584, 531] width 791 height 186
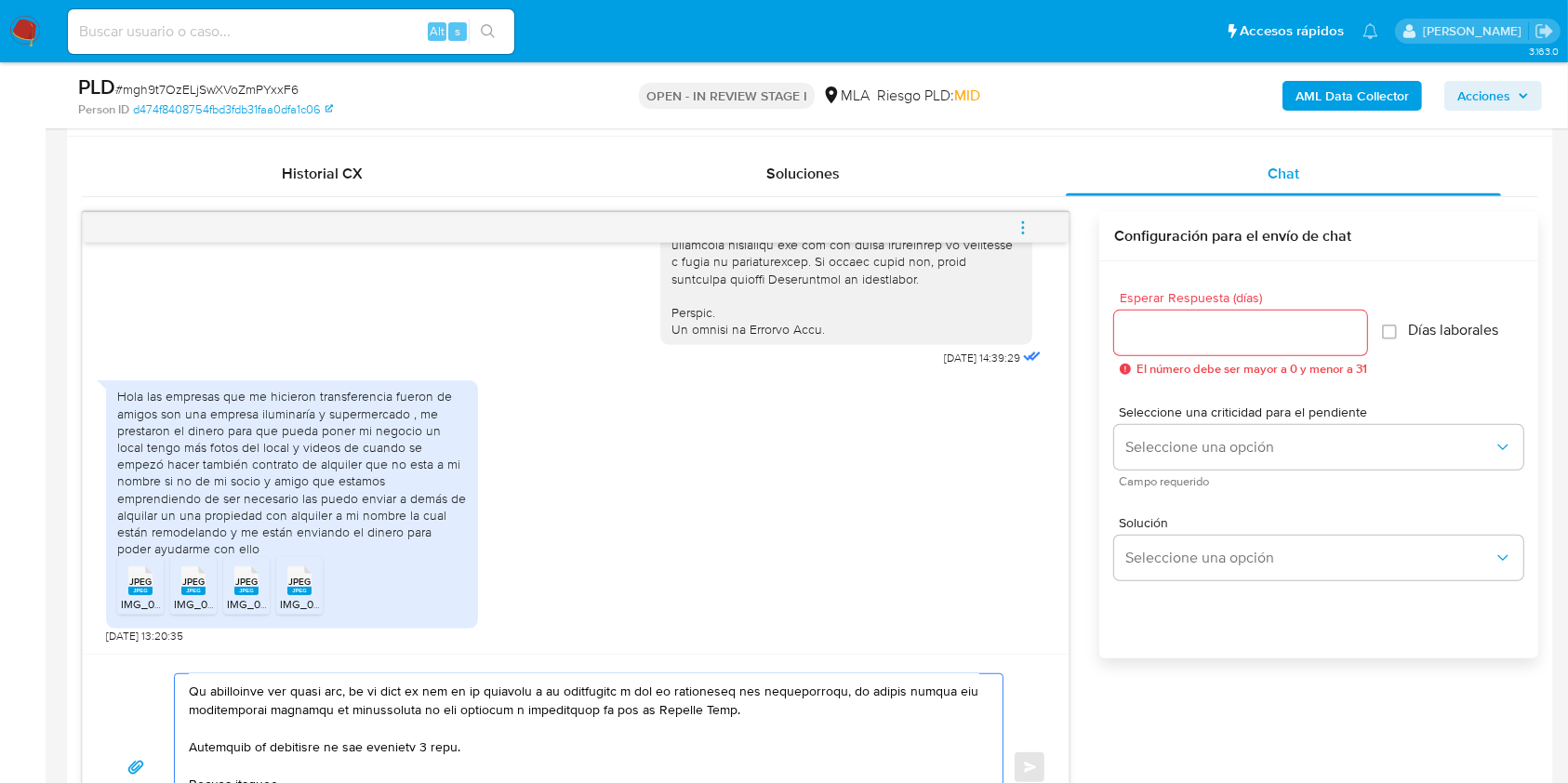
type textarea "Hola Leonel Alejandro Saposkin, Comprendemos lo que nos comentas, sin embargo, …"
click at [1198, 346] on div at bounding box center [1241, 333] width 253 height 45
drag, startPoint x: 1187, startPoint y: 320, endPoint x: 1168, endPoint y: 369, distance: 52.6
click at [1187, 321] on input "Esperar Respuesta (días)" at bounding box center [1241, 333] width 253 height 24
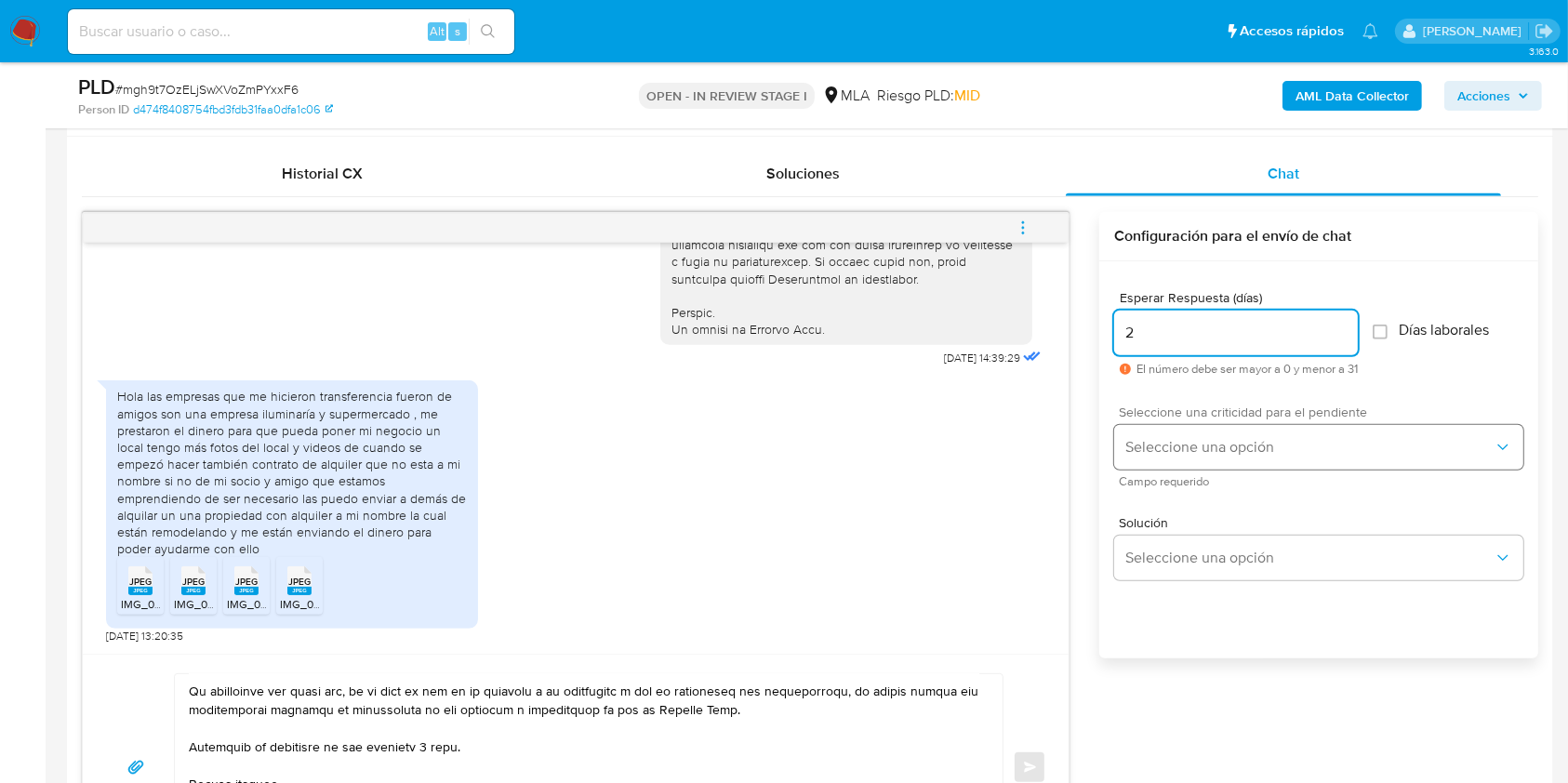
type input "2"
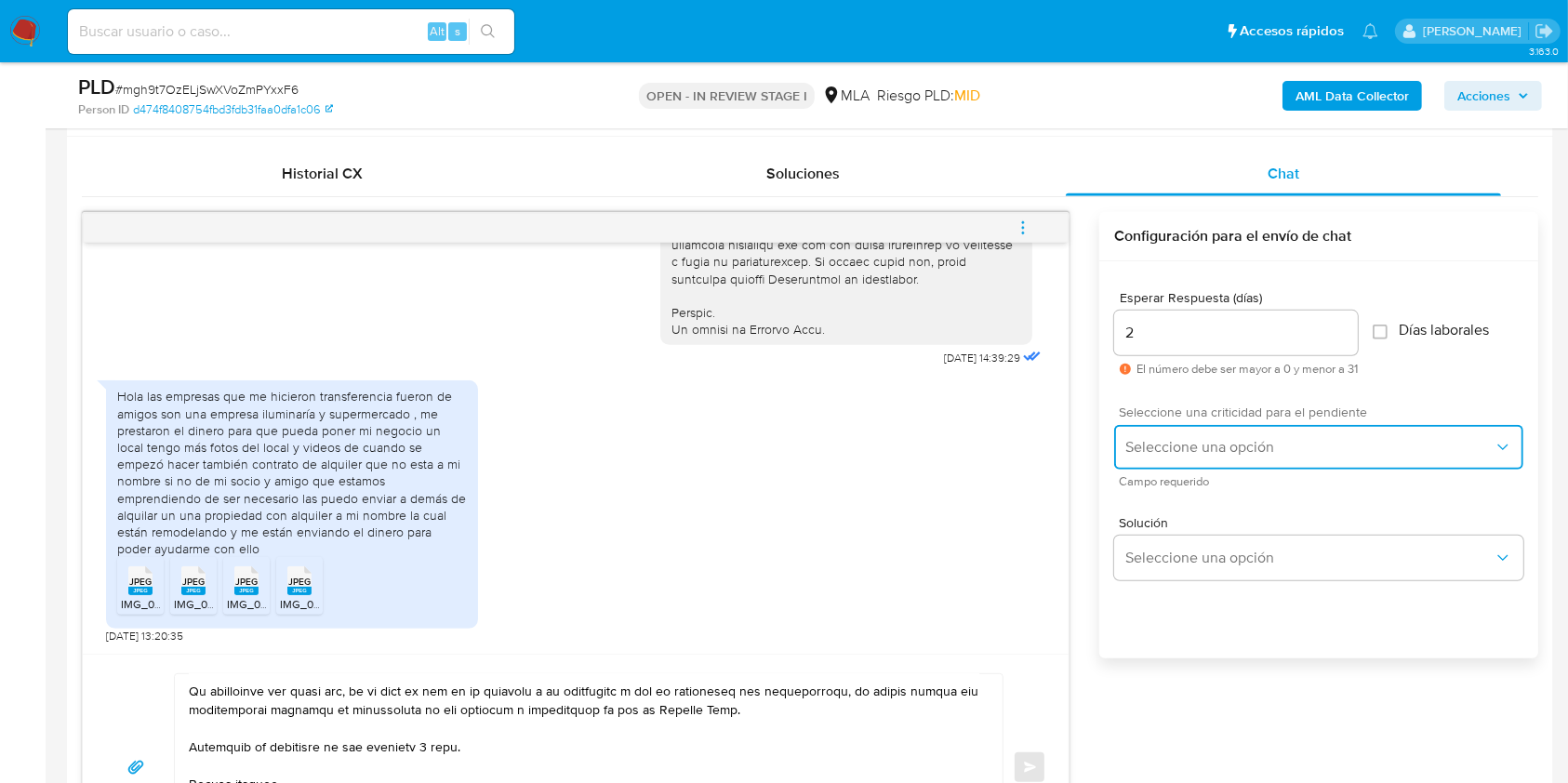
click at [1173, 439] on span "Seleccione una opción" at bounding box center [1310, 447] width 368 height 19
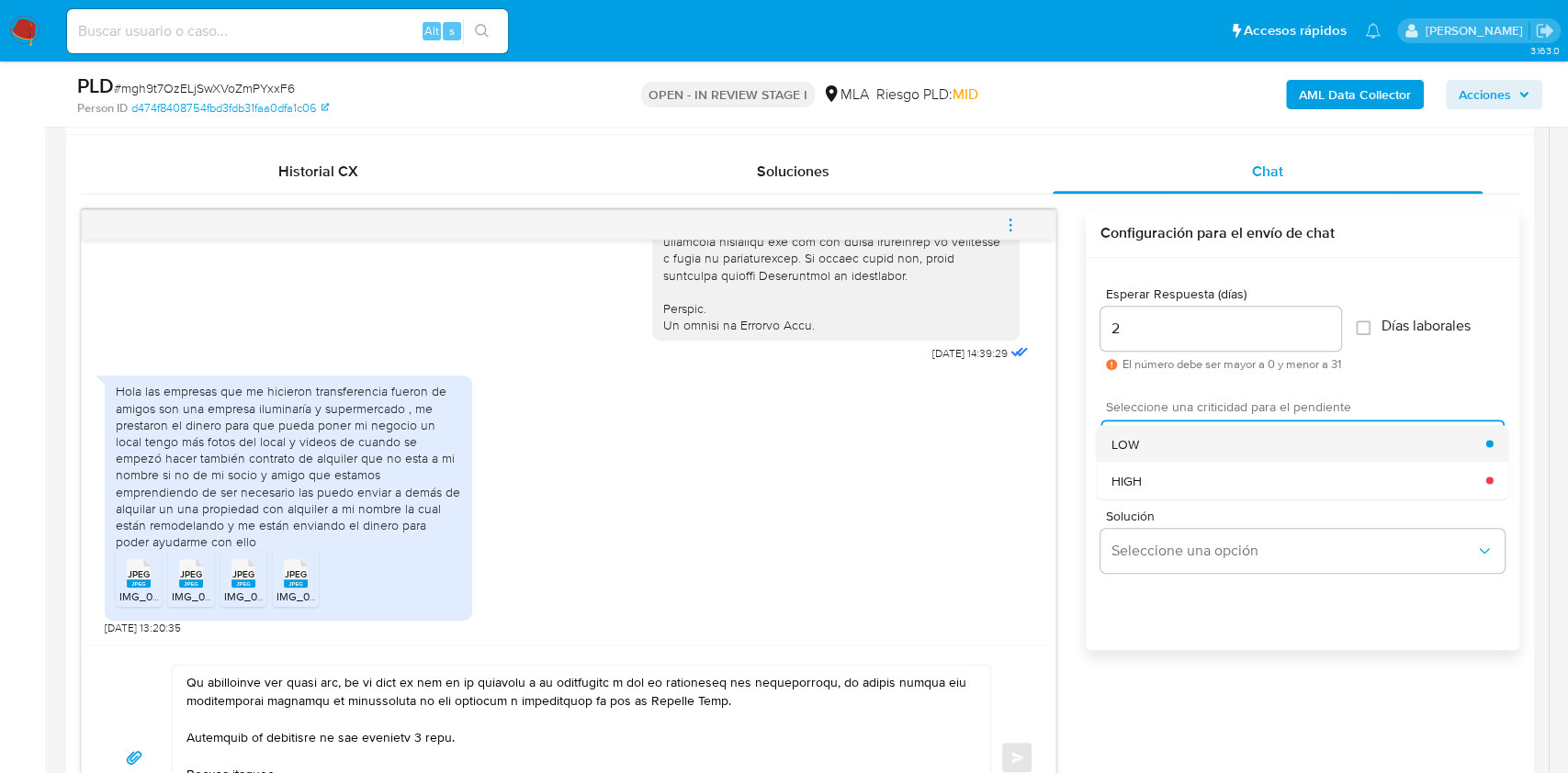
click at [1159, 436] on div "LOW" at bounding box center [1298, 444] width 374 height 37
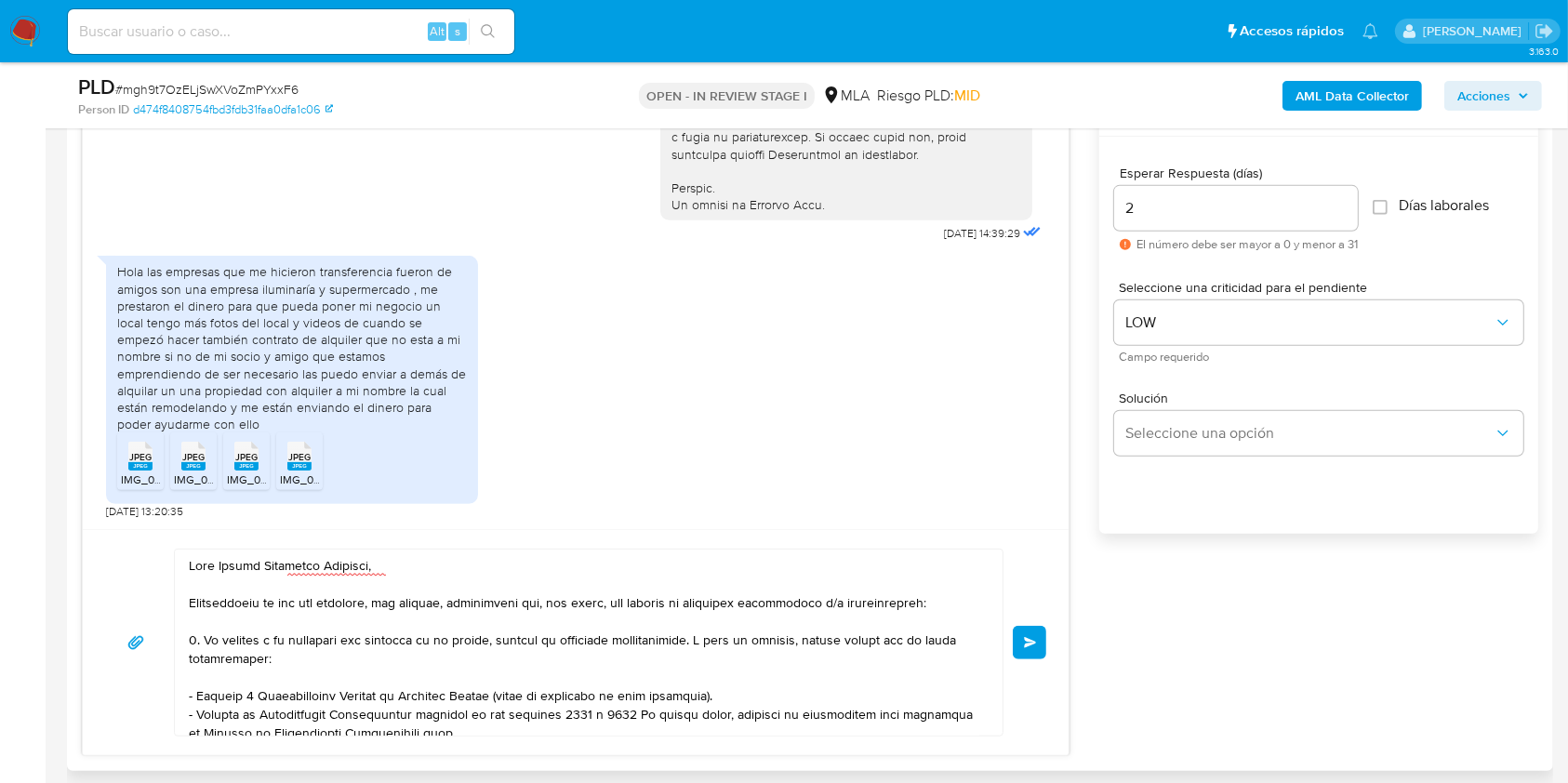
click at [1027, 651] on button "Enviar" at bounding box center [1029, 642] width 34 height 34
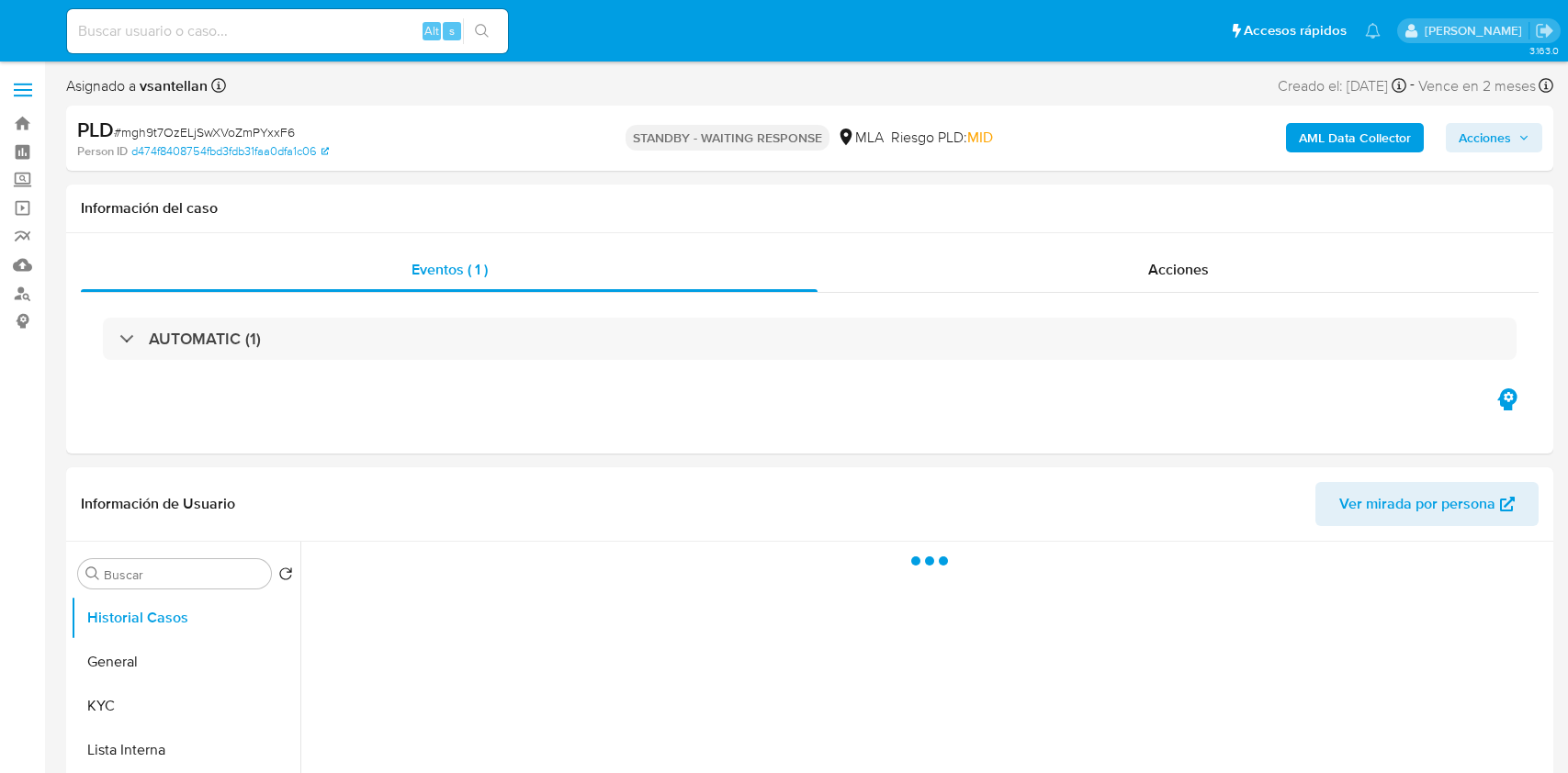
select select "10"
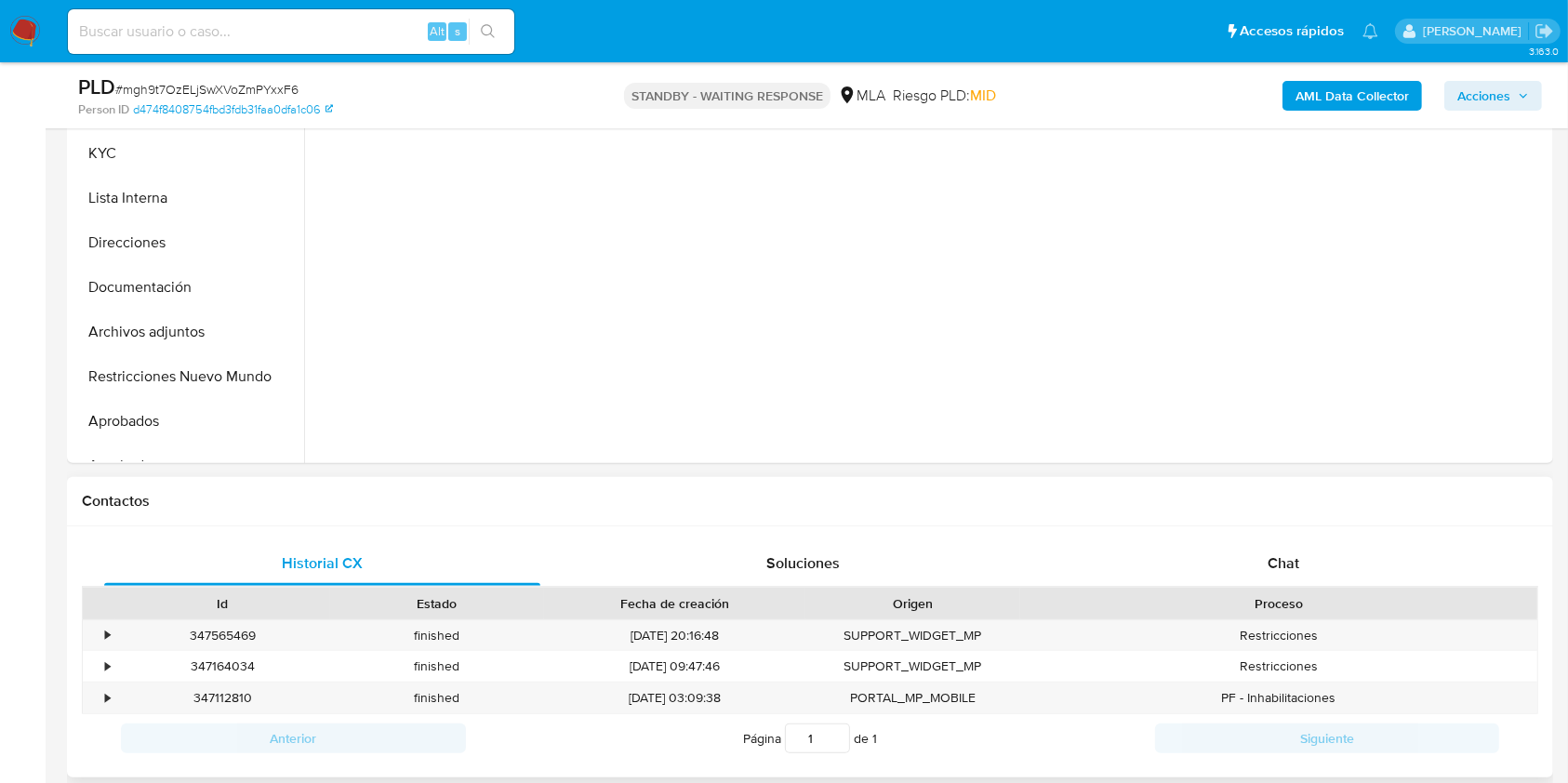
scroll to position [620, 0]
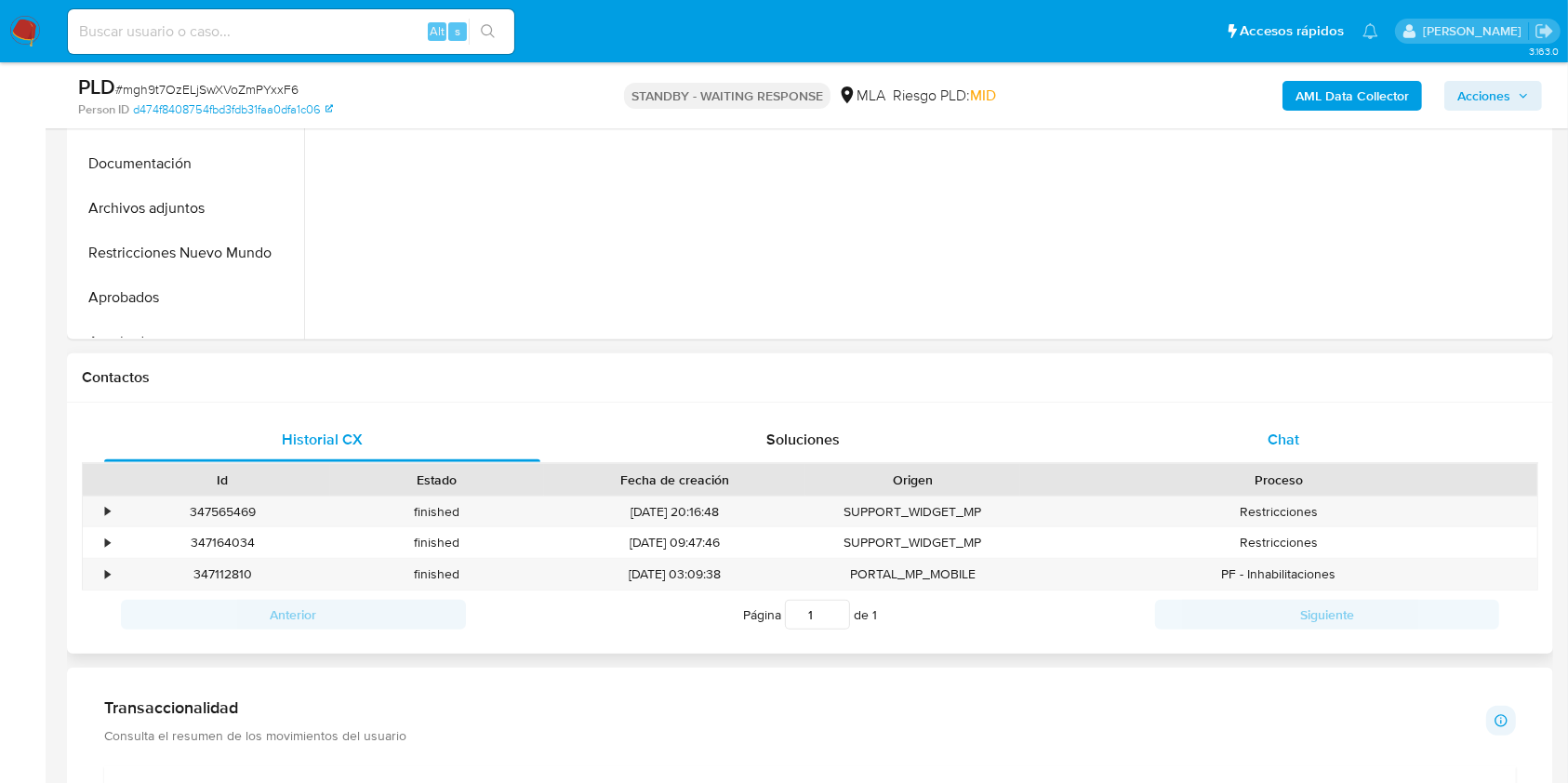
click at [1315, 418] on div "Chat" at bounding box center [1284, 440] width 437 height 45
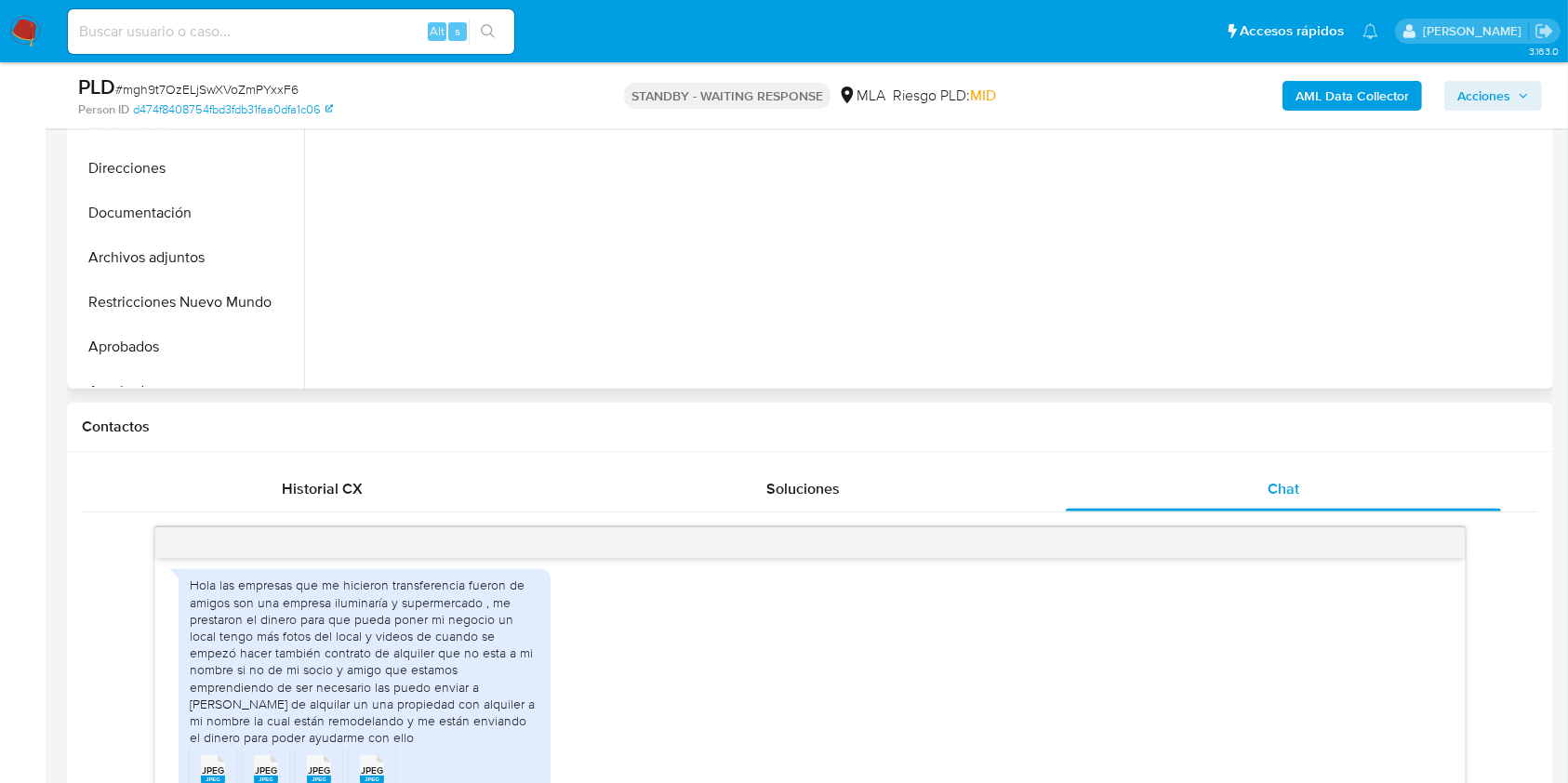
scroll to position [322, 0]
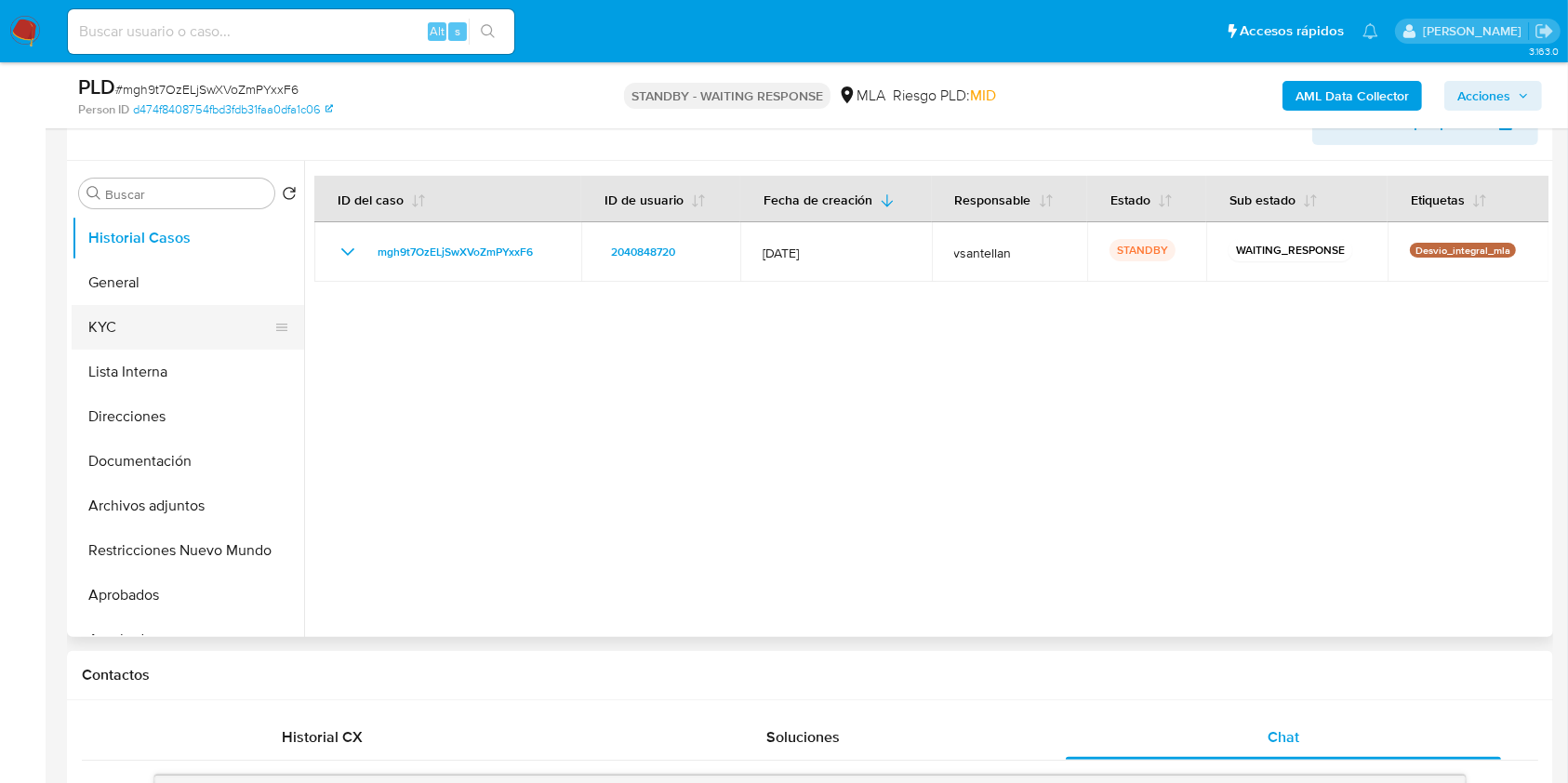
drag, startPoint x: 154, startPoint y: 319, endPoint x: 195, endPoint y: 311, distance: 41.8
click at [154, 318] on button "KYC" at bounding box center [180, 327] width 218 height 45
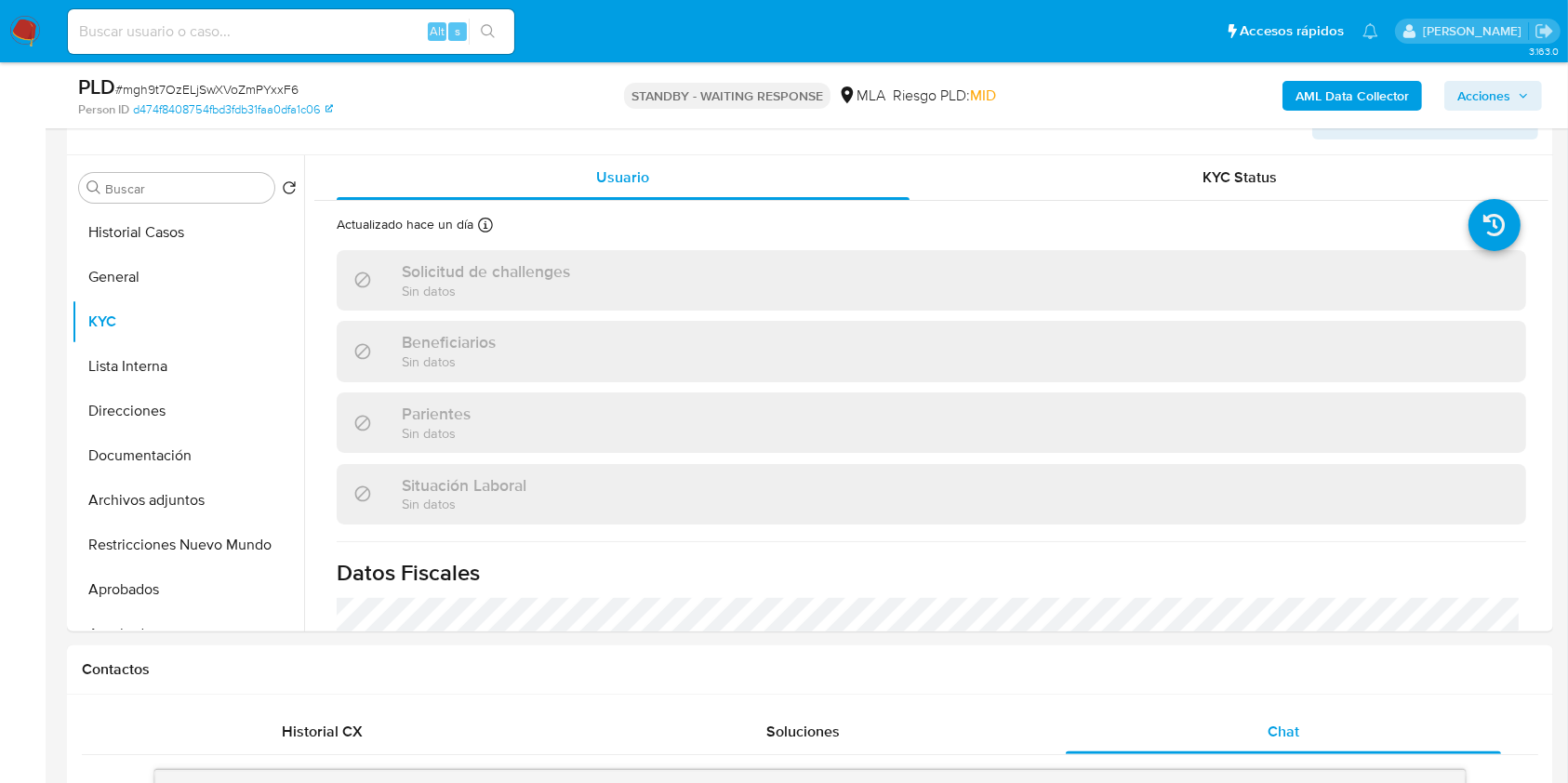
scroll to position [316, 0]
